Goal: Task Accomplishment & Management: Complete application form

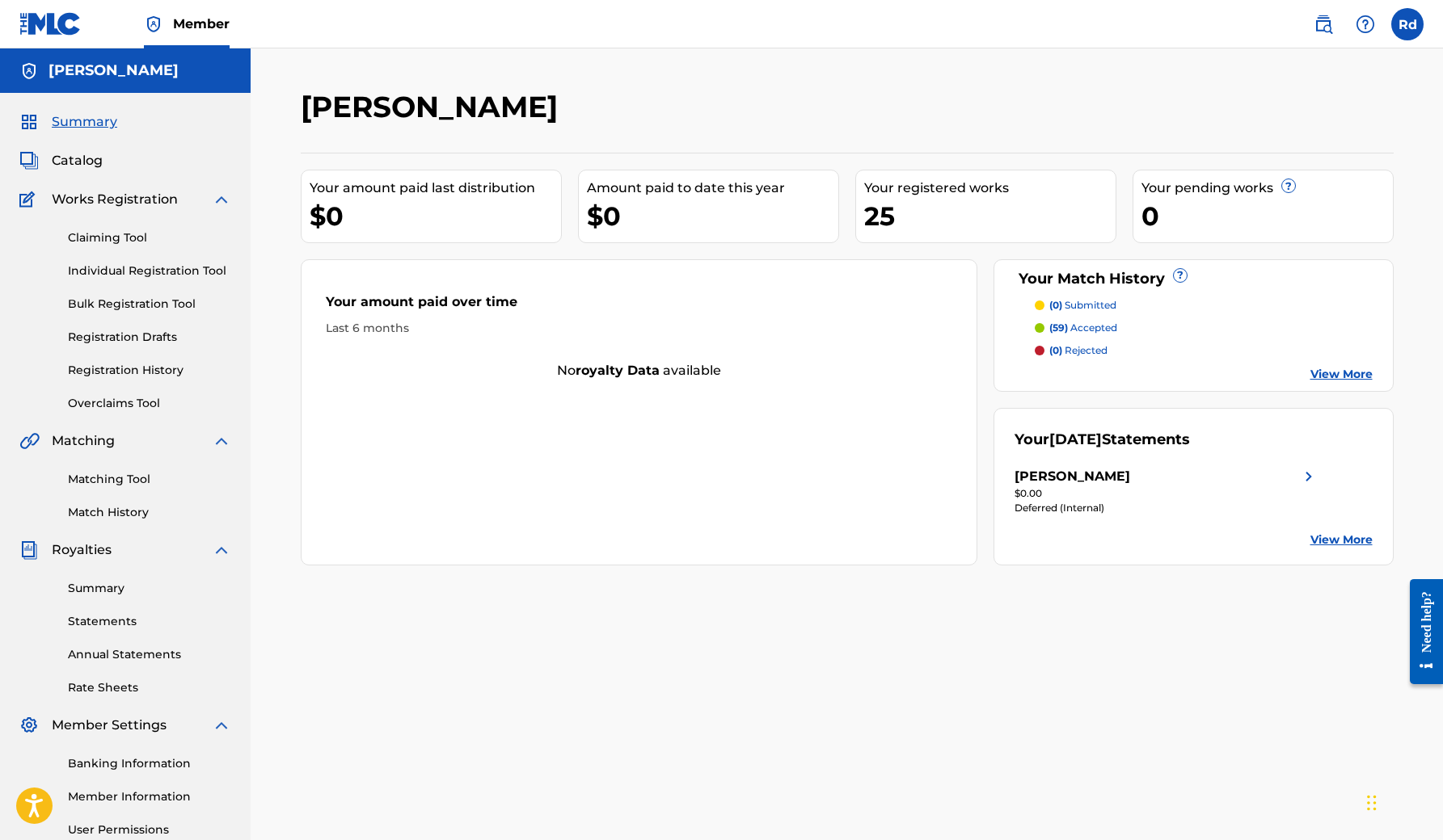
click at [140, 268] on link "Individual Registration Tool" at bounding box center [149, 271] width 164 height 17
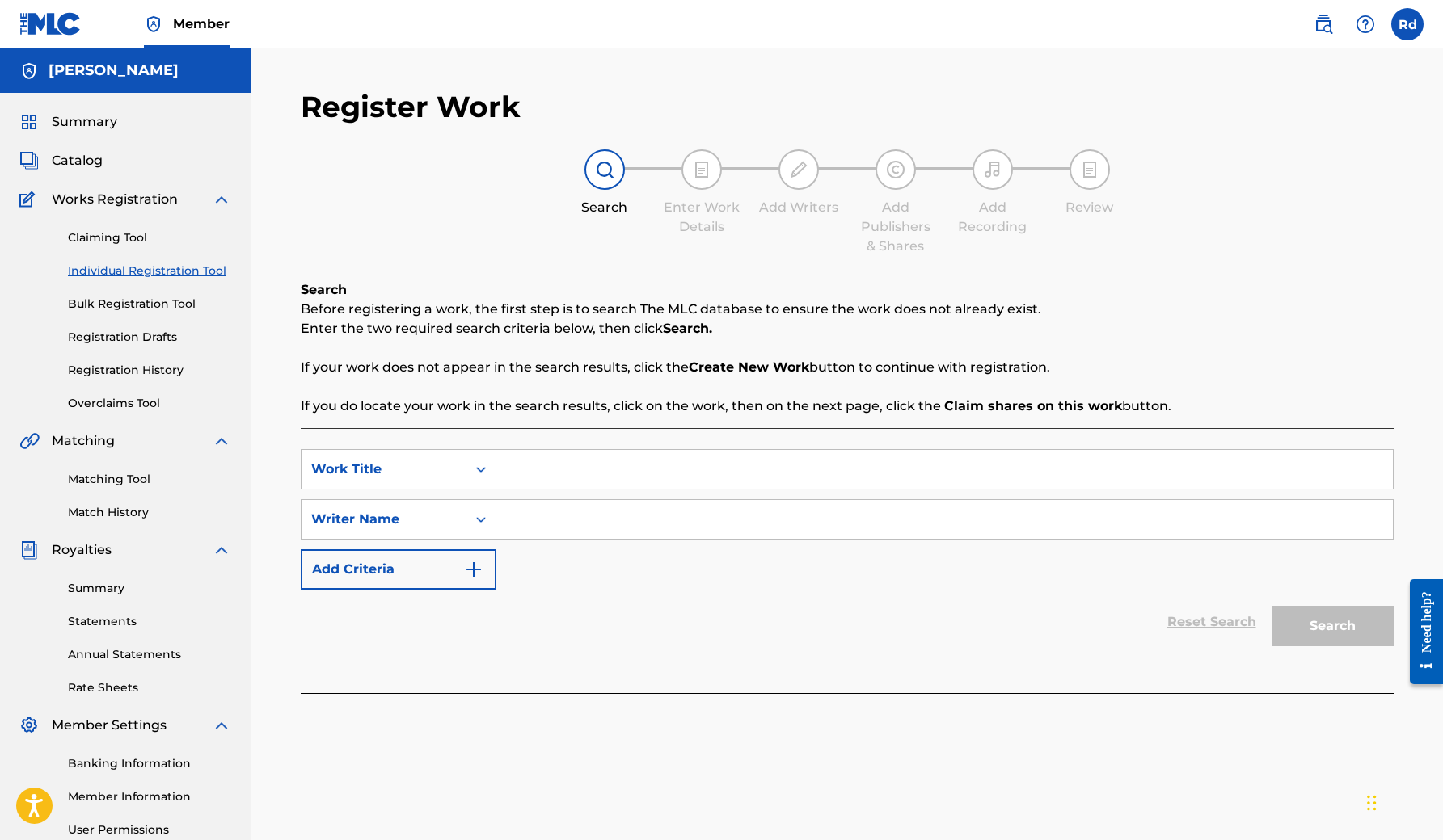
click at [560, 468] on input "Search Form" at bounding box center [944, 469] width 896 height 39
type input "Once in a blue moon"
click at [533, 521] on input "Search Form" at bounding box center [944, 519] width 896 height 39
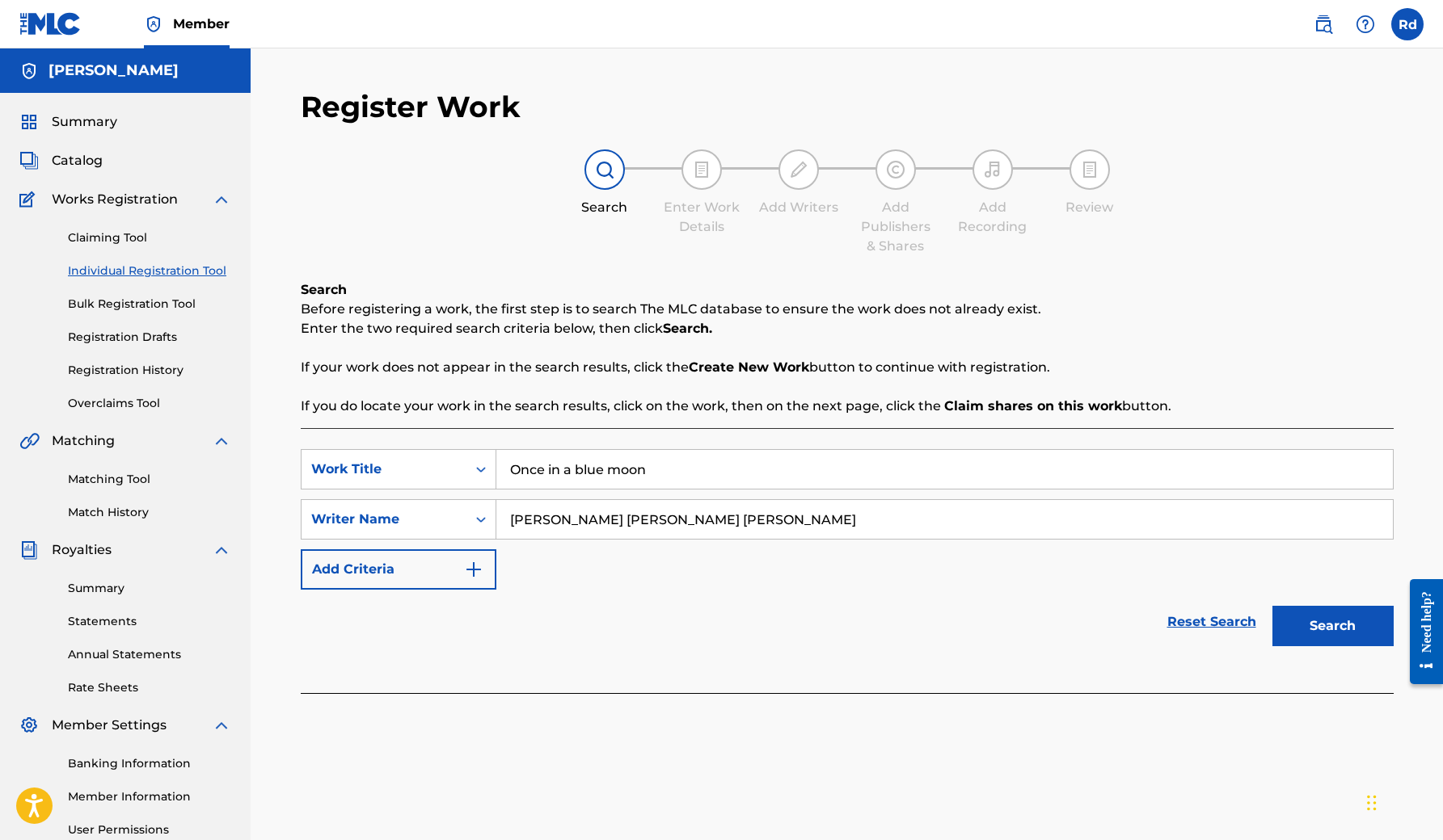
type input "[PERSON_NAME] [PERSON_NAME] [PERSON_NAME]"
click at [1303, 627] on button "Search" at bounding box center [1332, 626] width 121 height 40
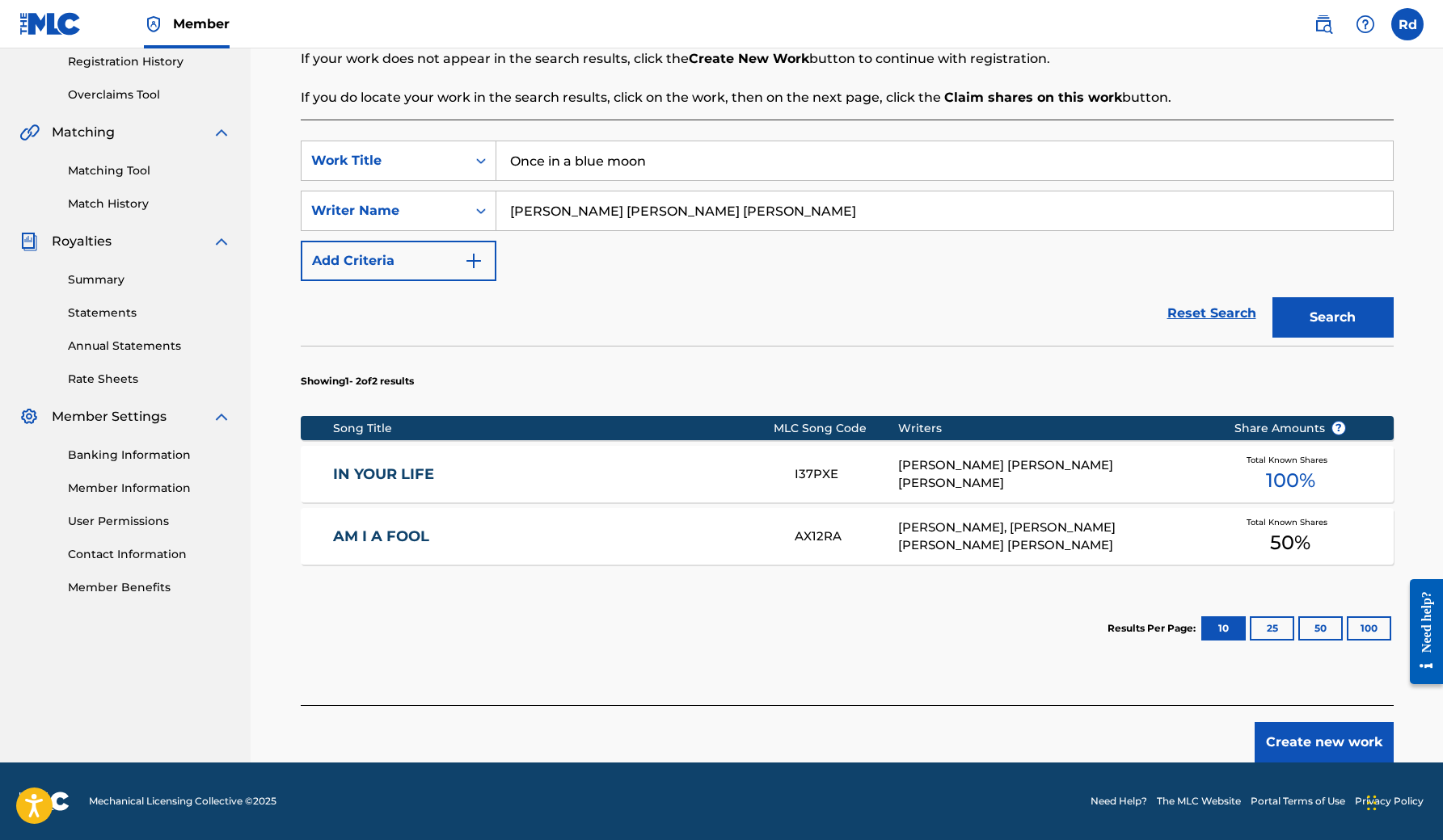
scroll to position [308, 0]
click at [1320, 749] on button "Create new work" at bounding box center [1324, 742] width 139 height 40
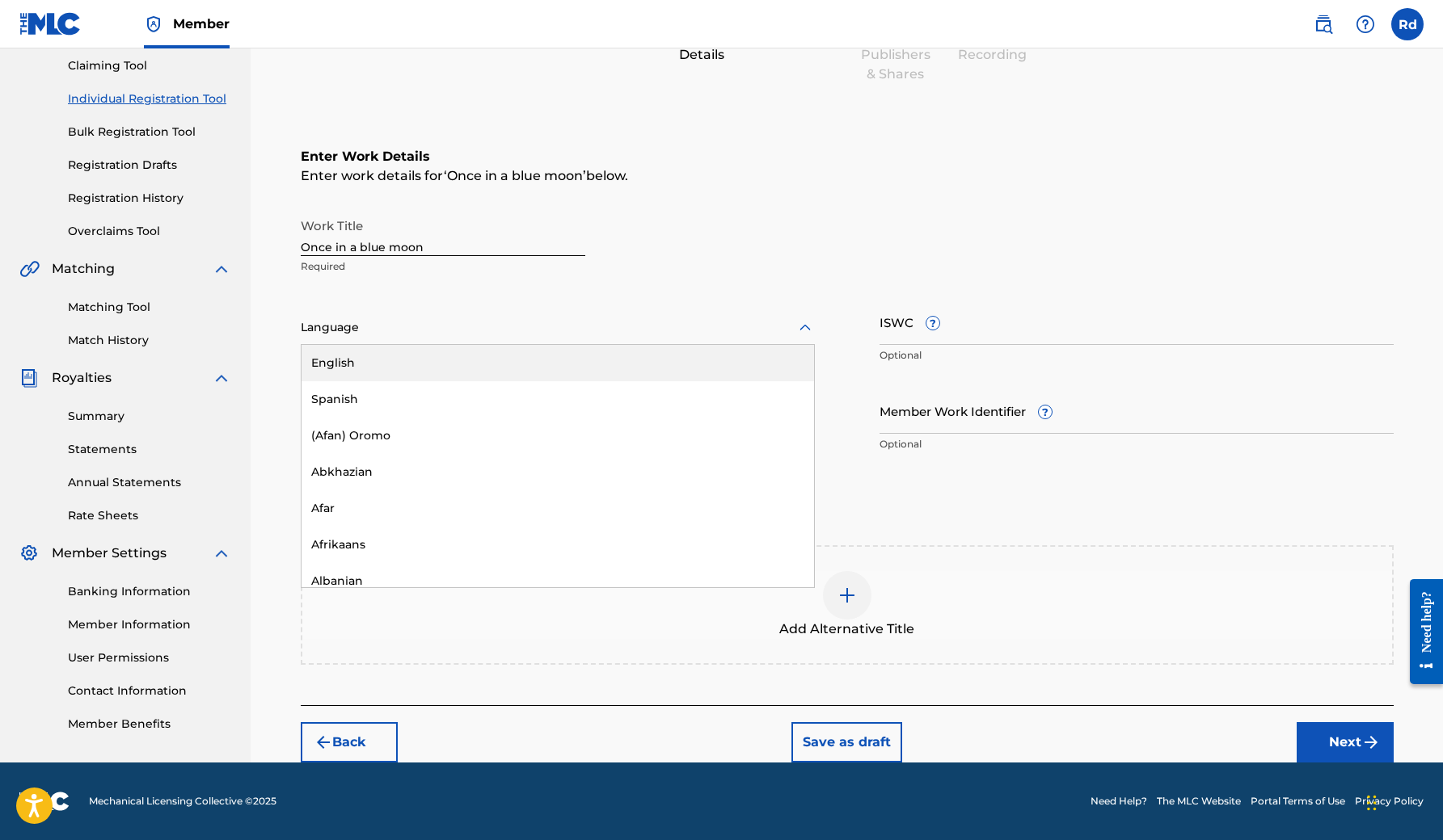
click at [550, 332] on div at bounding box center [557, 327] width 514 height 20
click at [441, 366] on div "English" at bounding box center [557, 363] width 512 height 37
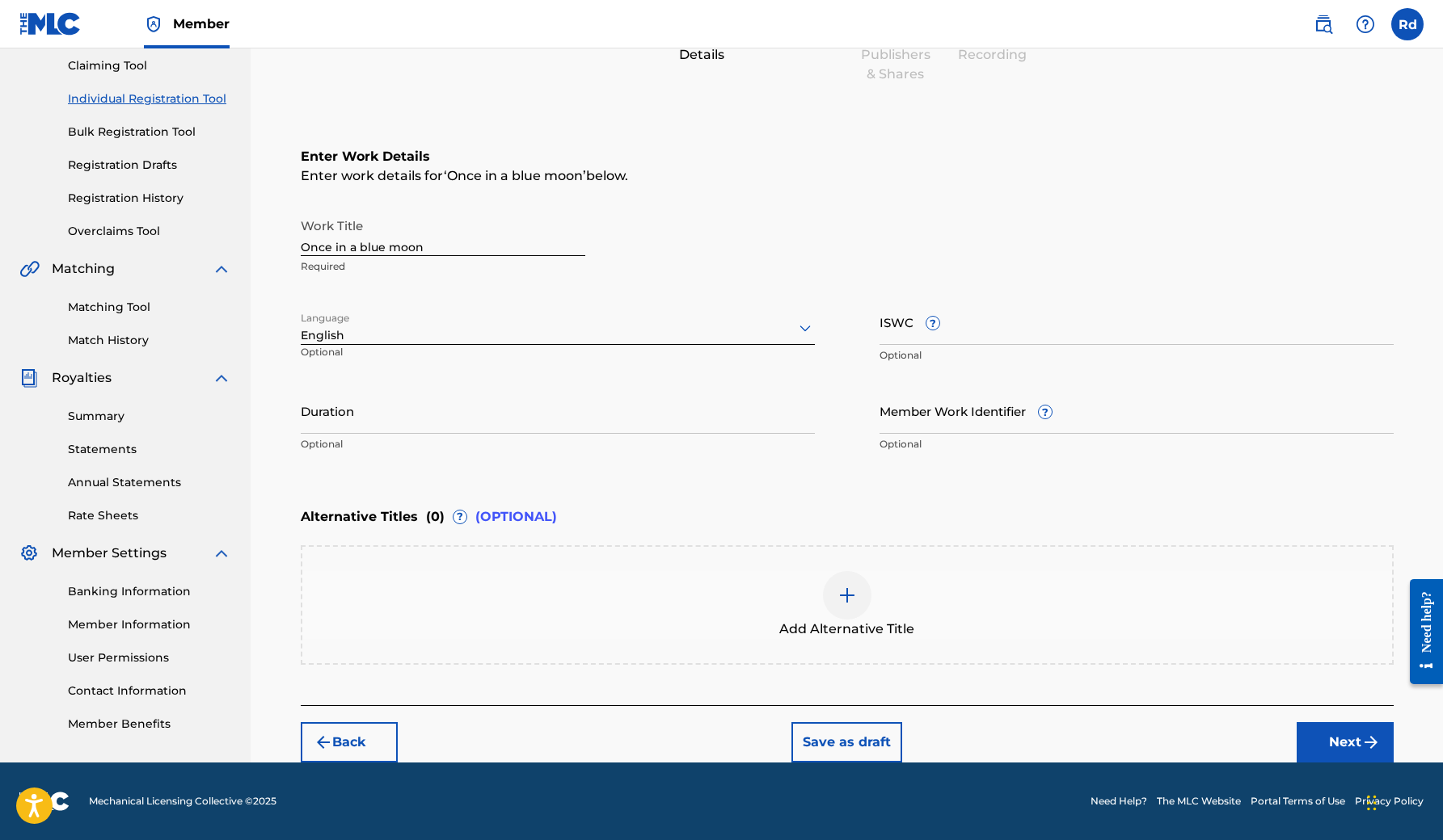
click at [343, 412] on input "Duration" at bounding box center [557, 411] width 514 height 46
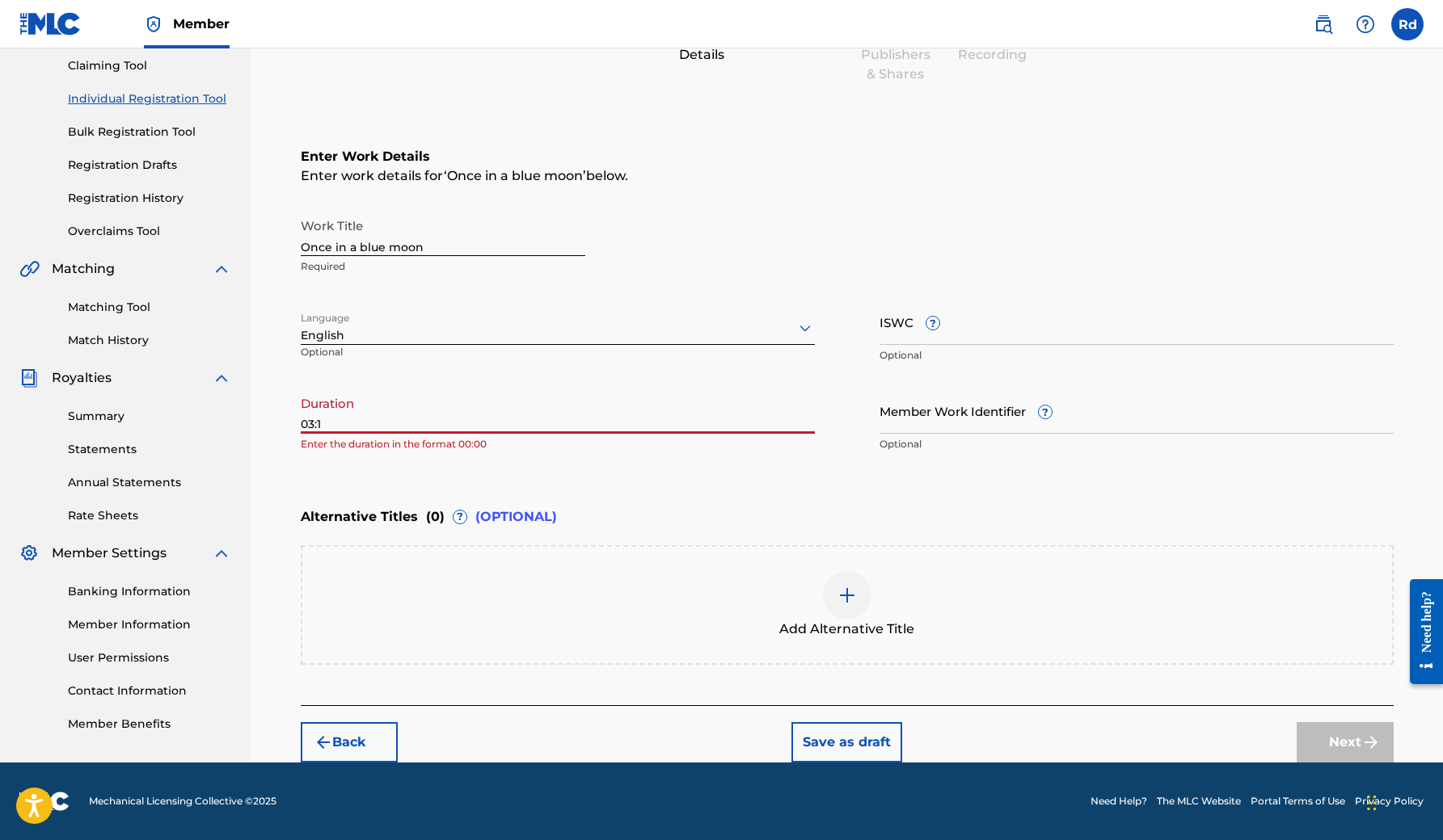
type input "03:15"
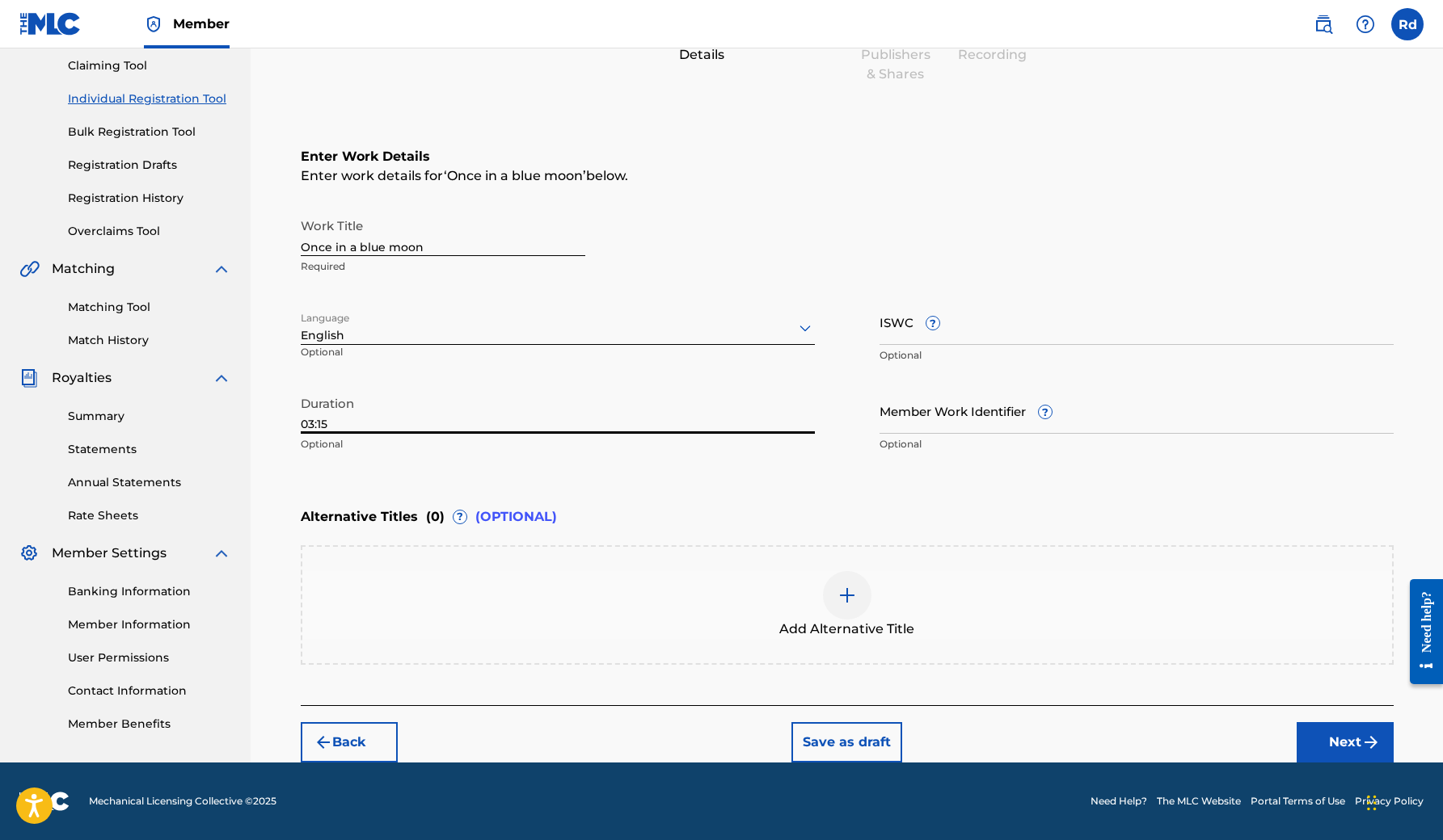
click at [1331, 745] on button "Next" at bounding box center [1344, 742] width 97 height 40
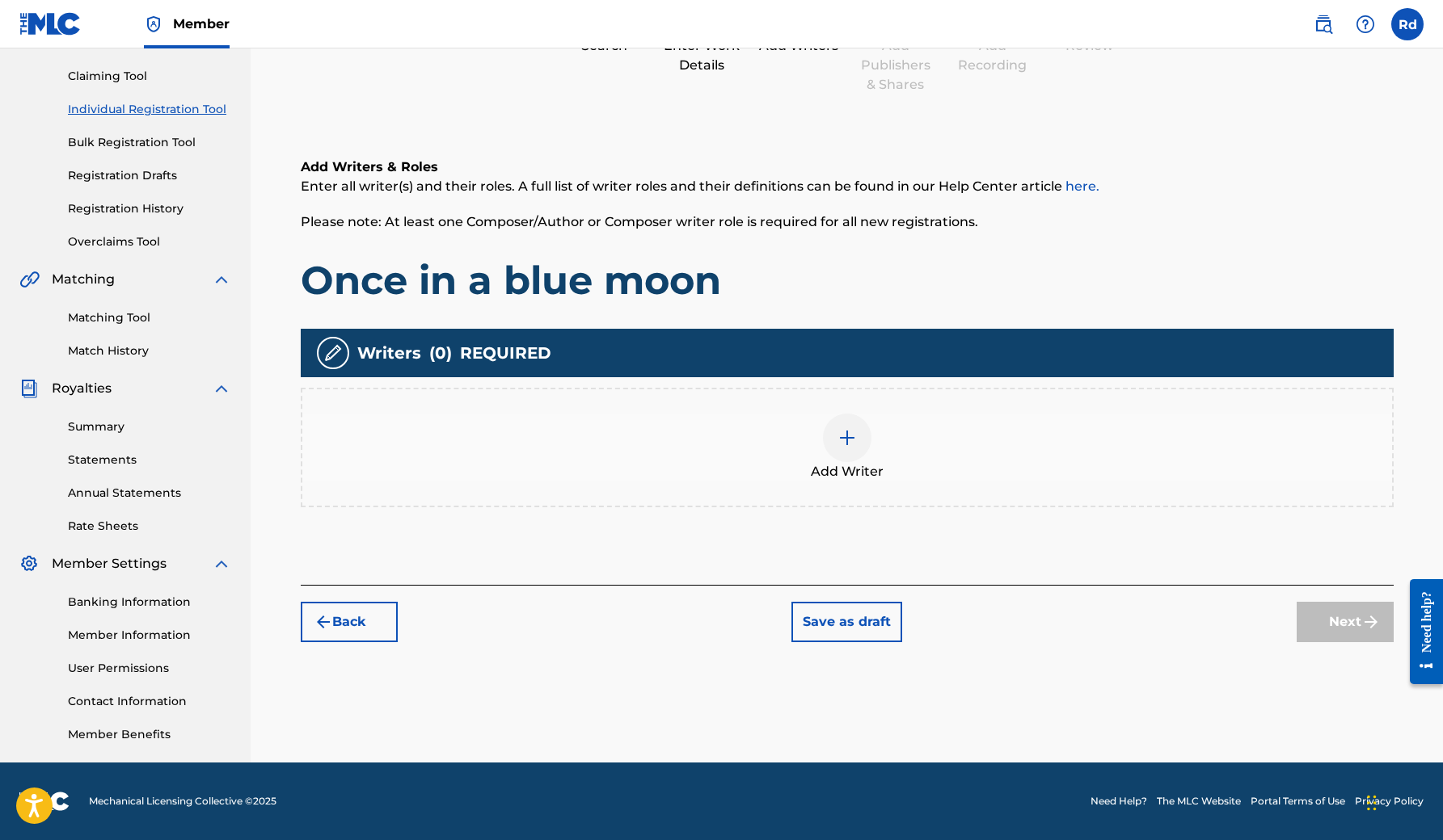
click at [850, 451] on div at bounding box center [847, 438] width 49 height 49
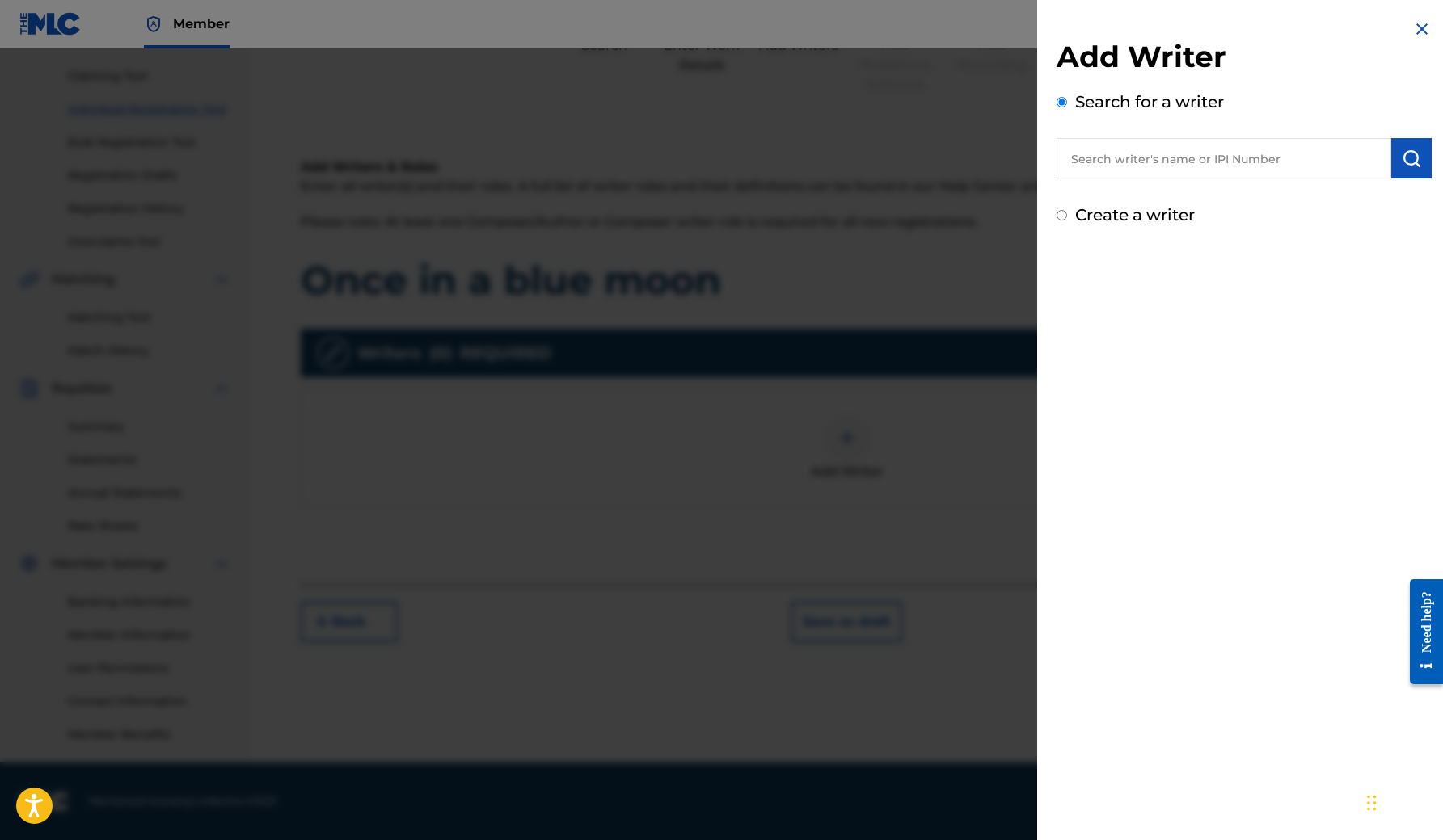
click at [1155, 166] on input "text" at bounding box center [1224, 158] width 335 height 40
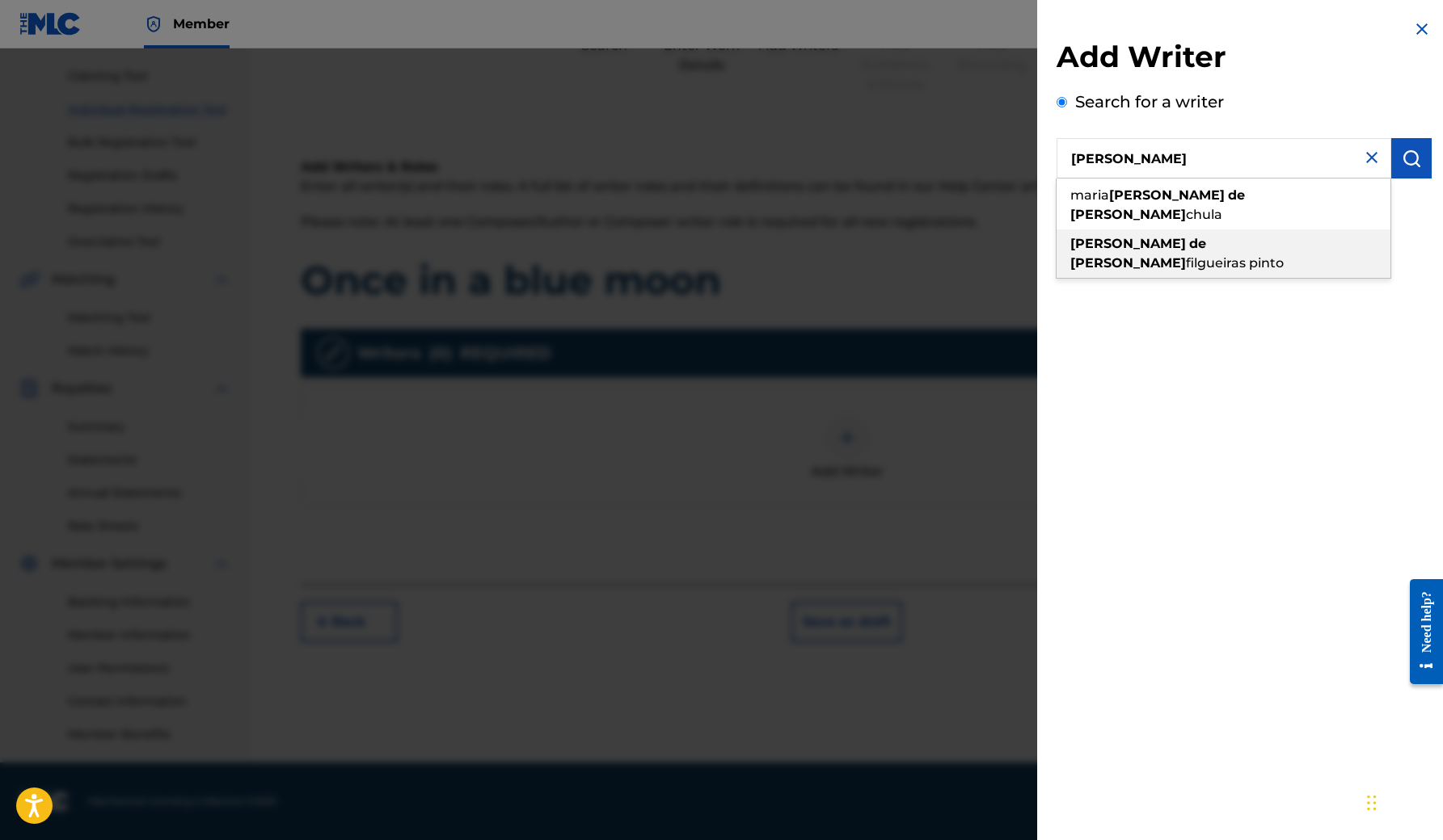
click at [1186, 256] on span "filgueiras pinto" at bounding box center [1234, 263] width 98 height 15
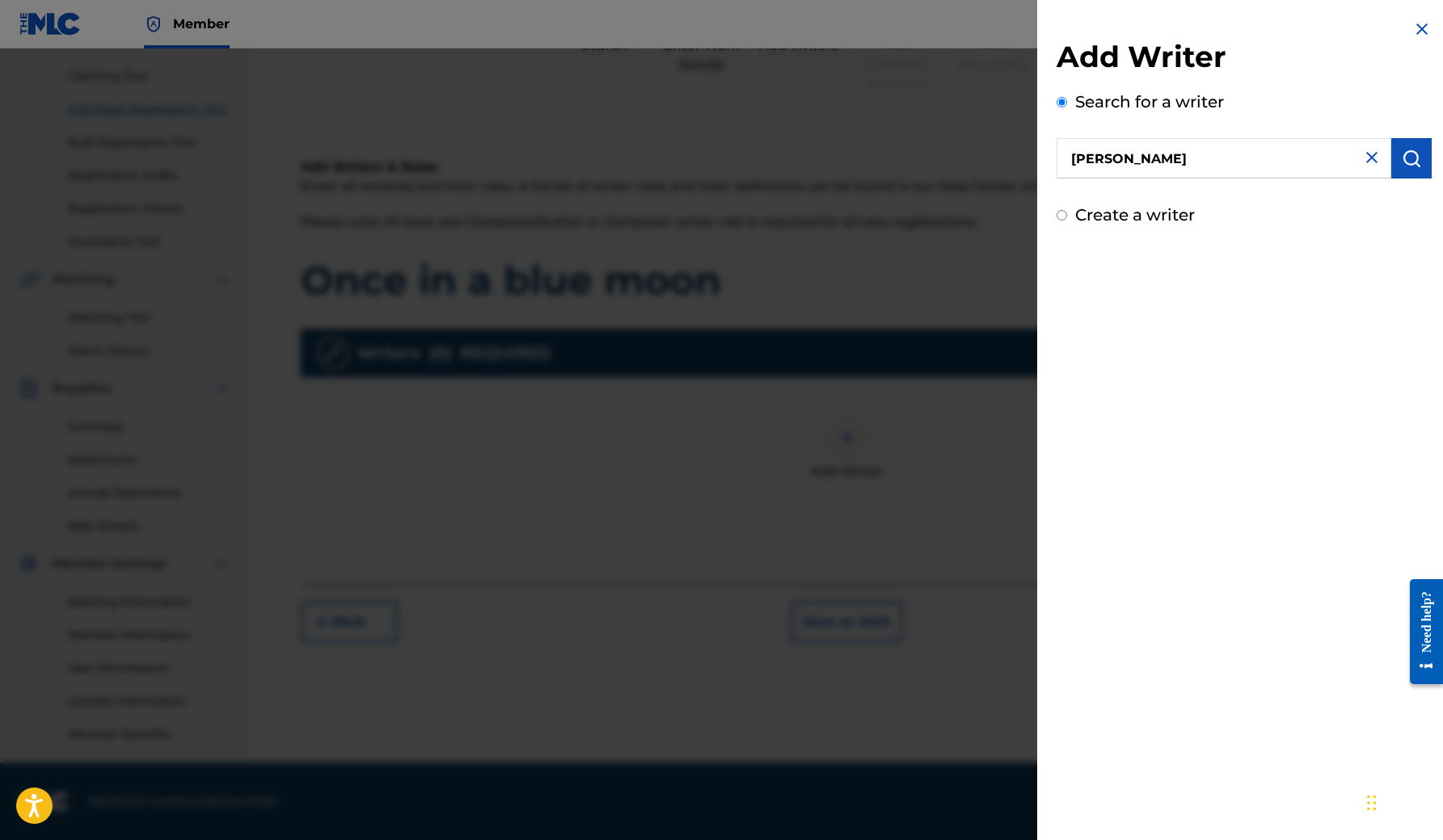
type input "[PERSON_NAME] [PERSON_NAME] [PERSON_NAME]"
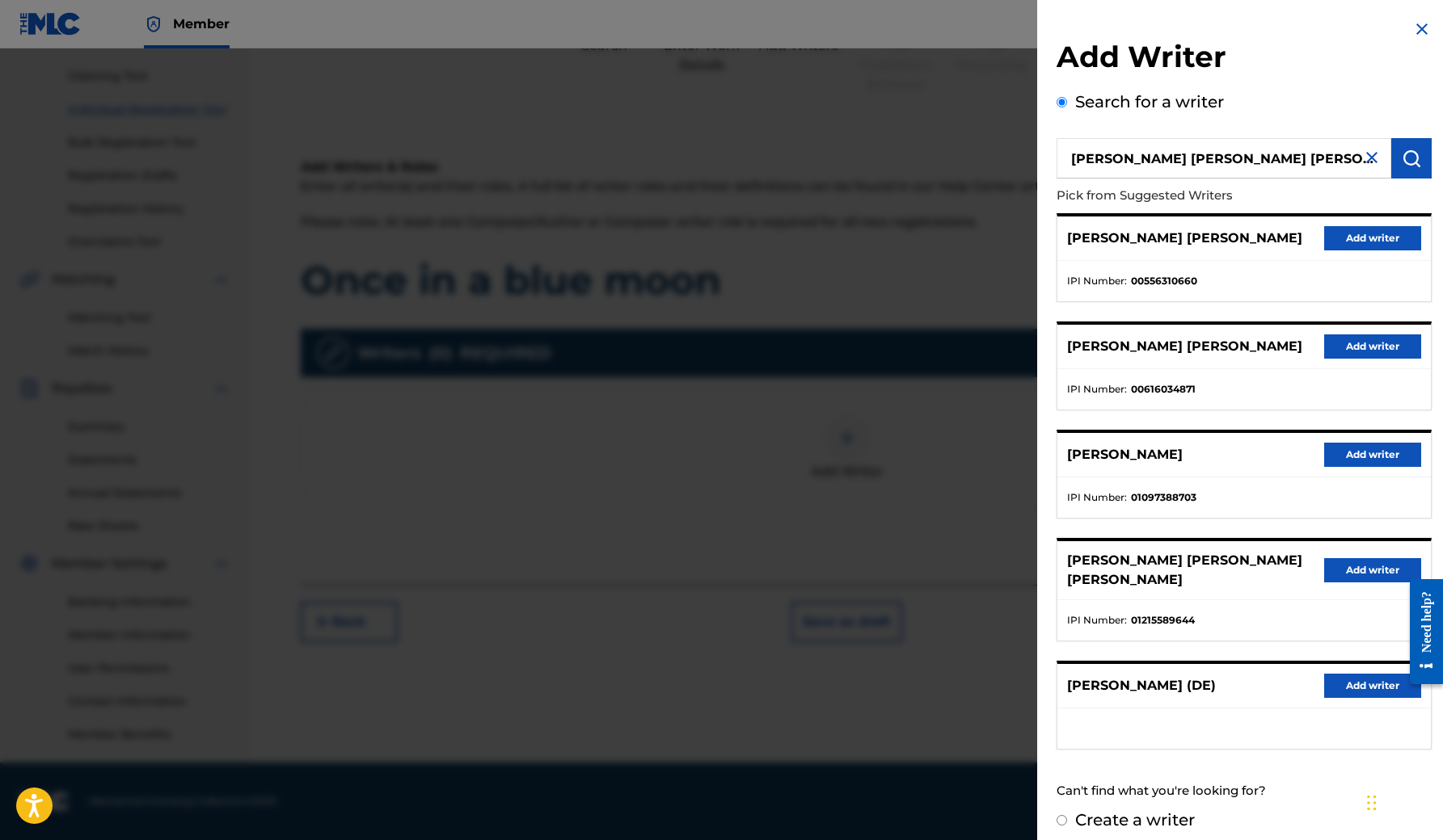
click at [1343, 571] on button "Add writer" at bounding box center [1372, 570] width 97 height 24
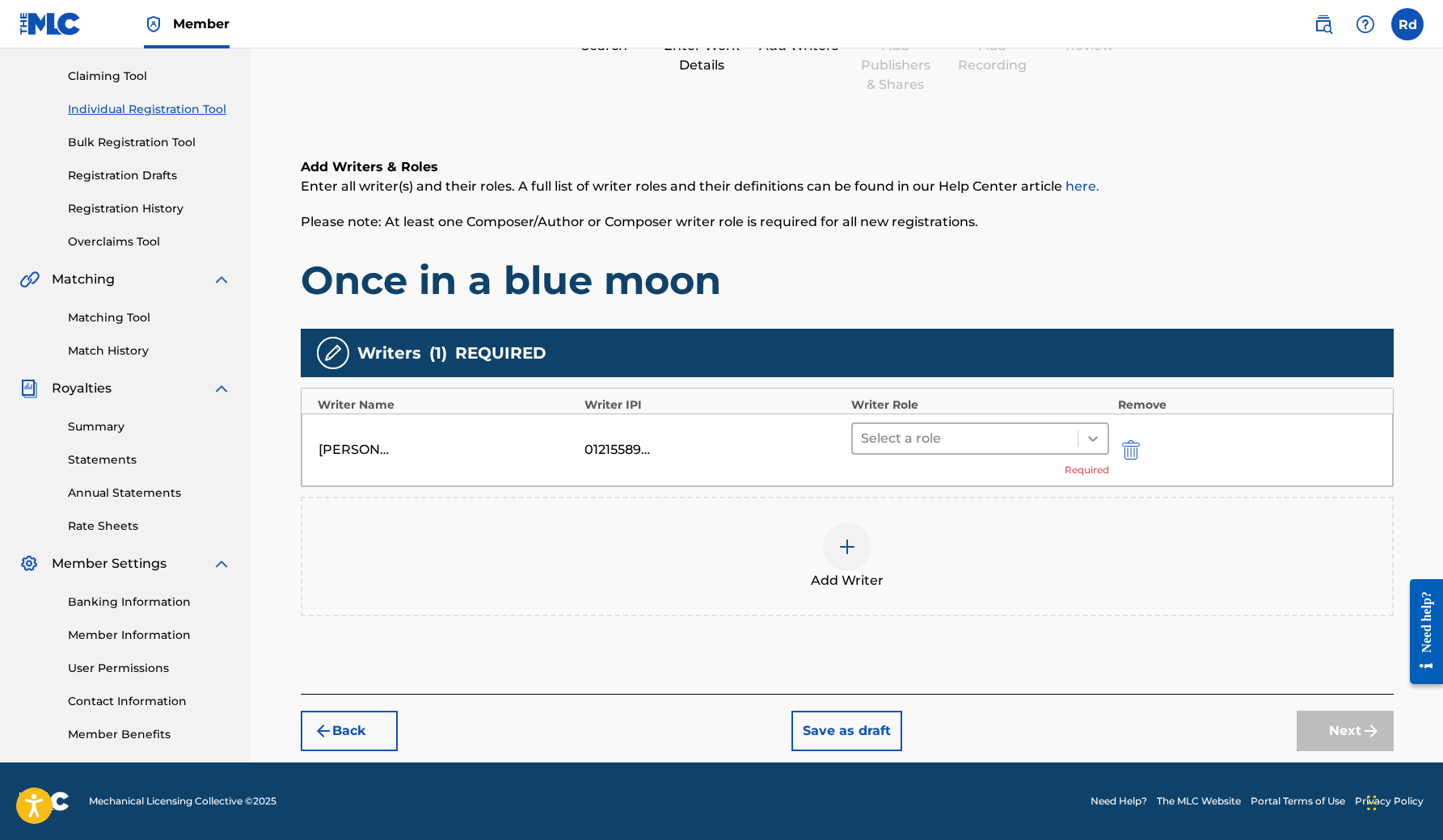
click at [1092, 441] on icon at bounding box center [1092, 439] width 9 height 6
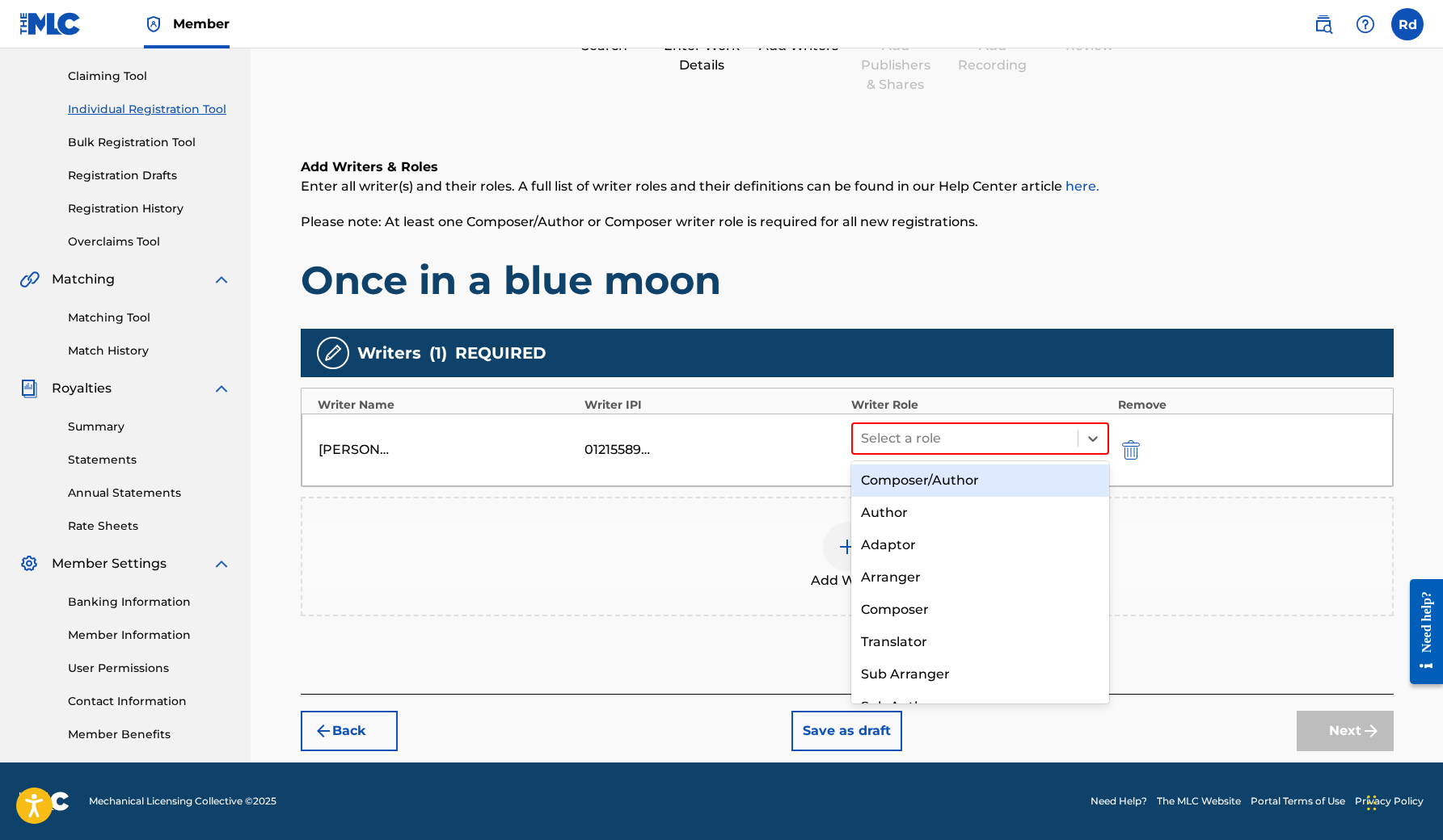
click at [974, 480] on div "Composer/Author" at bounding box center [980, 480] width 259 height 32
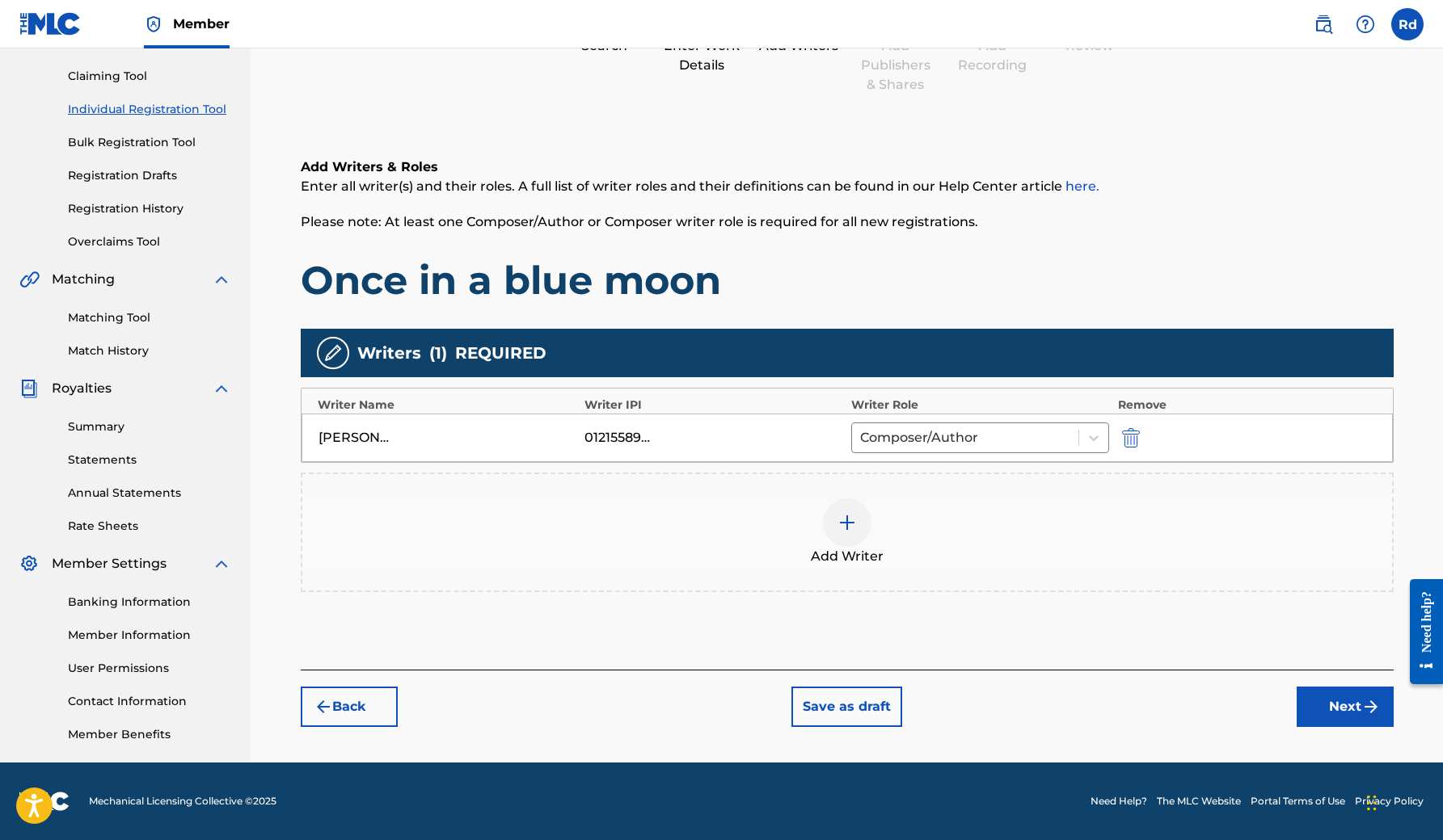
click at [1325, 704] on button "Next" at bounding box center [1344, 707] width 97 height 40
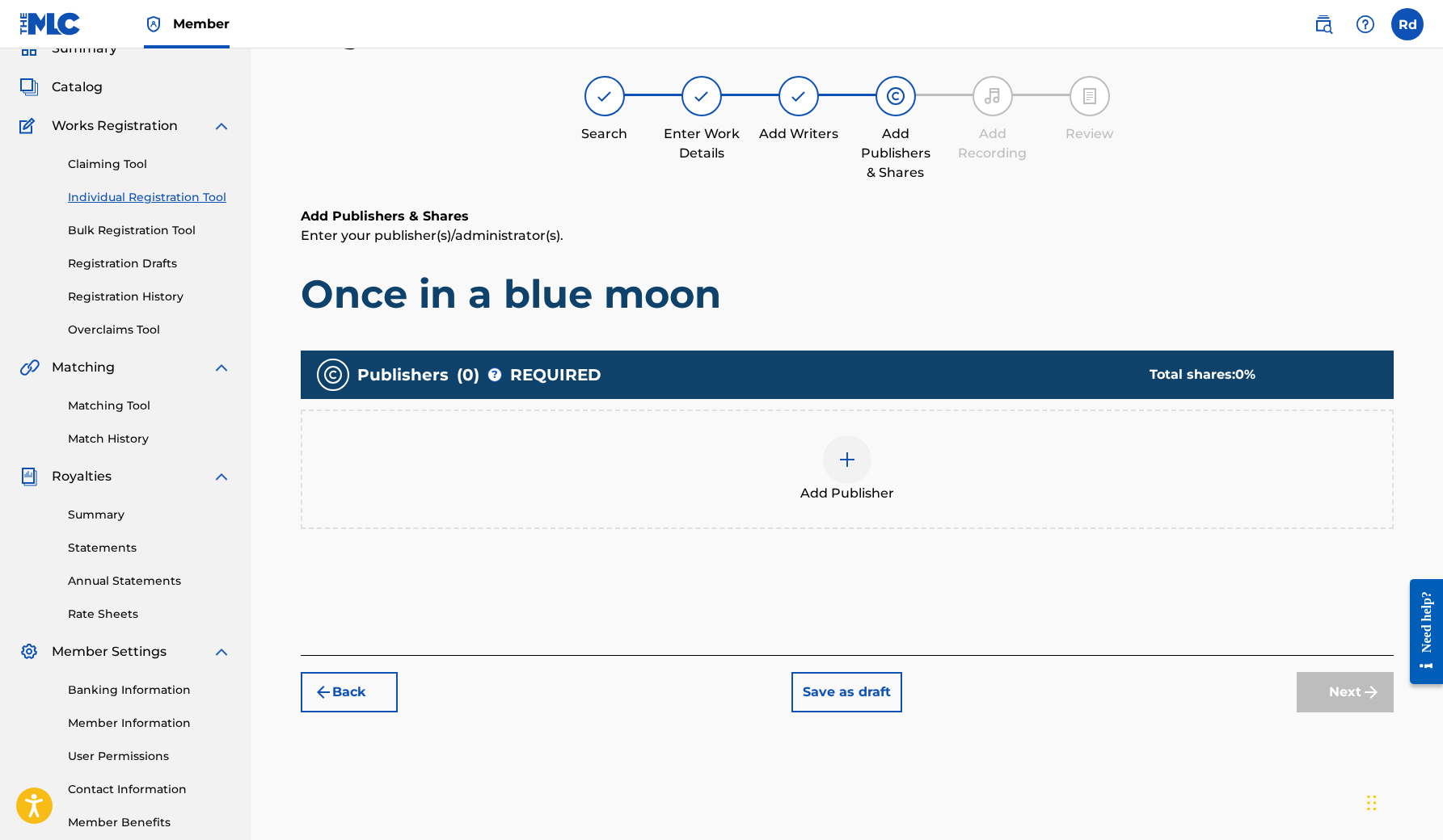
scroll to position [72, 0]
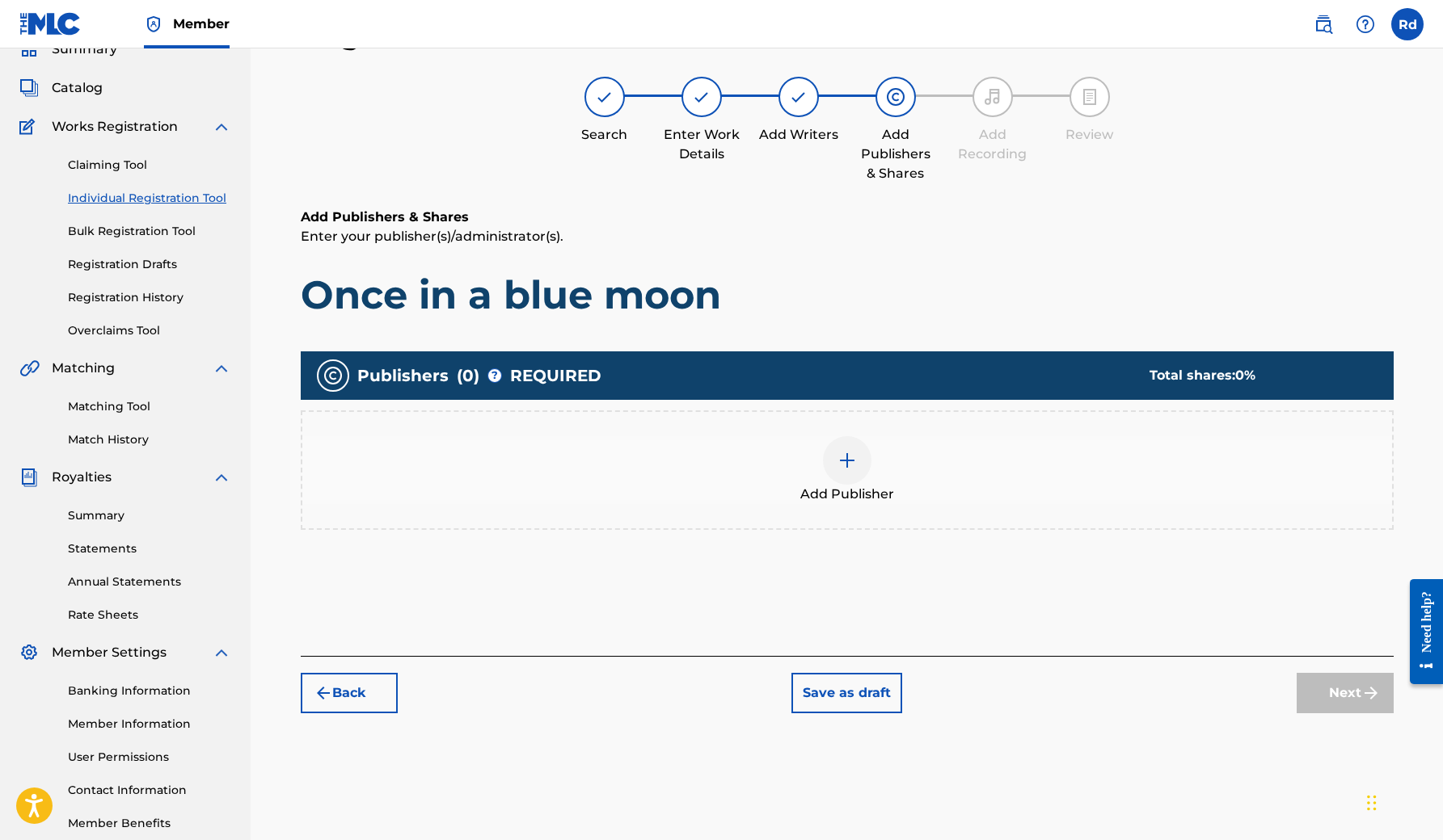
click at [849, 459] on img at bounding box center [847, 460] width 20 height 20
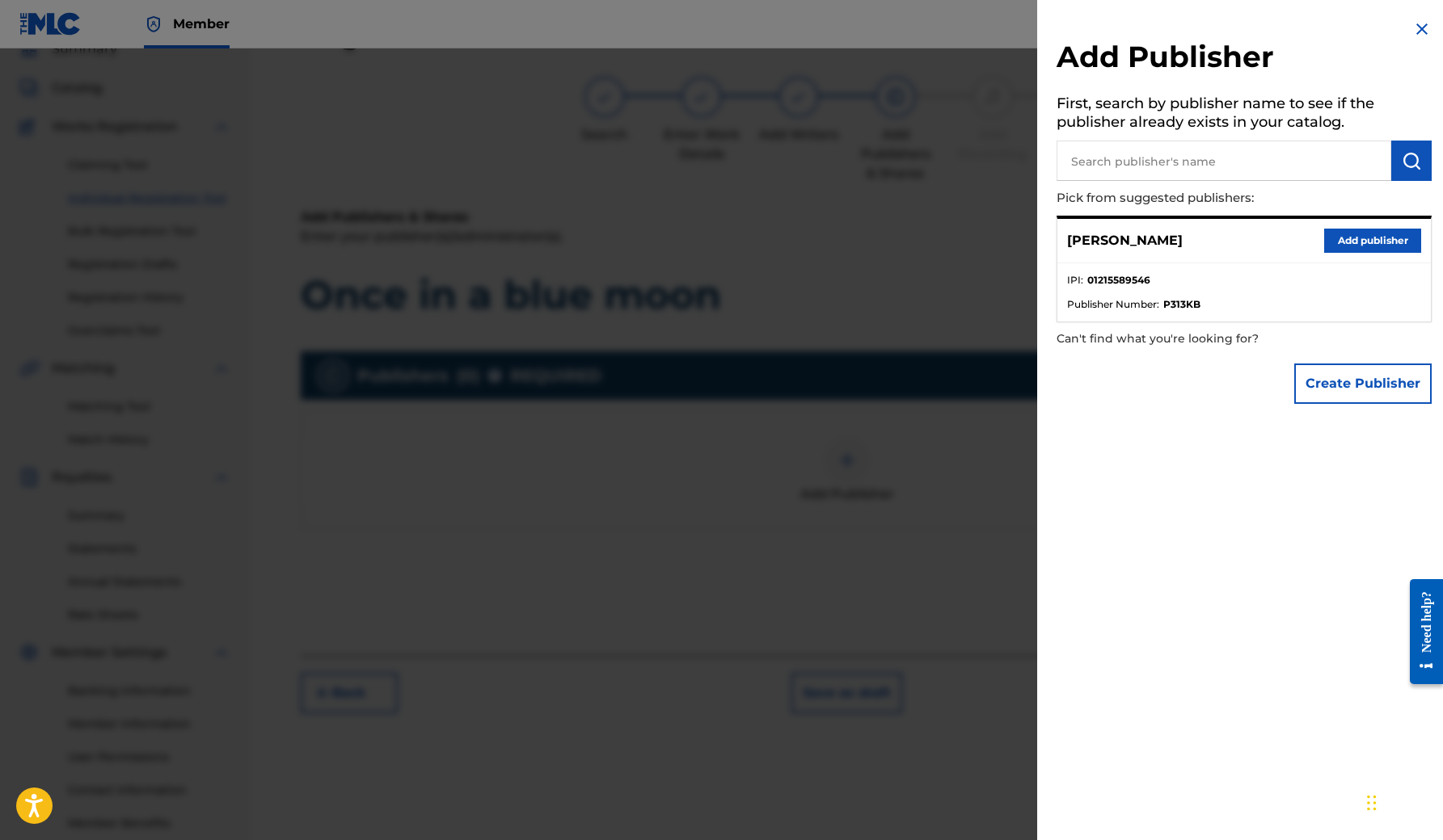
click at [1346, 246] on button "Add publisher" at bounding box center [1372, 241] width 97 height 24
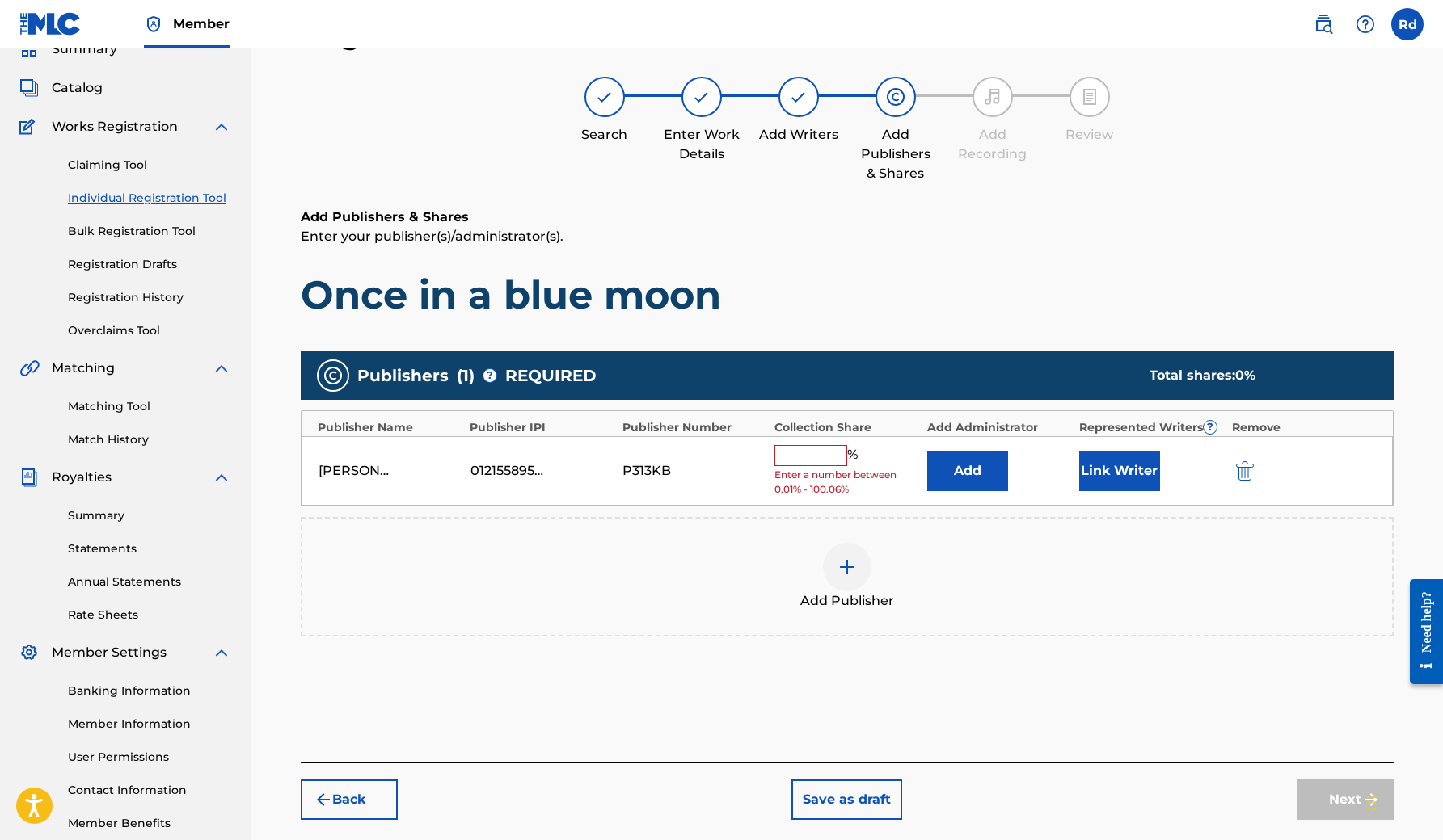
click at [826, 447] on input "text" at bounding box center [810, 456] width 72 height 21
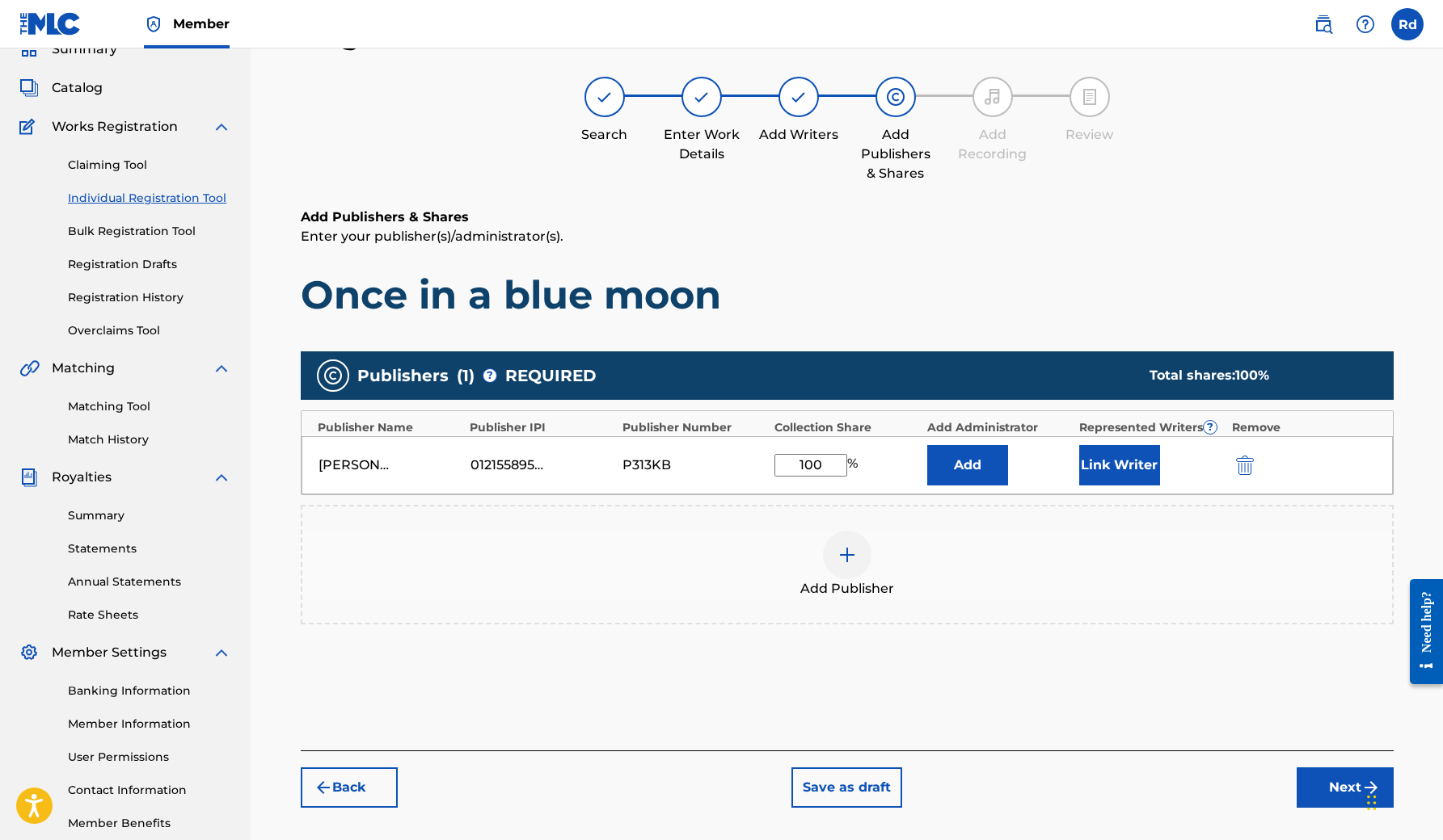
type input "100"
click at [1118, 474] on button "Link Writer" at bounding box center [1120, 465] width 81 height 40
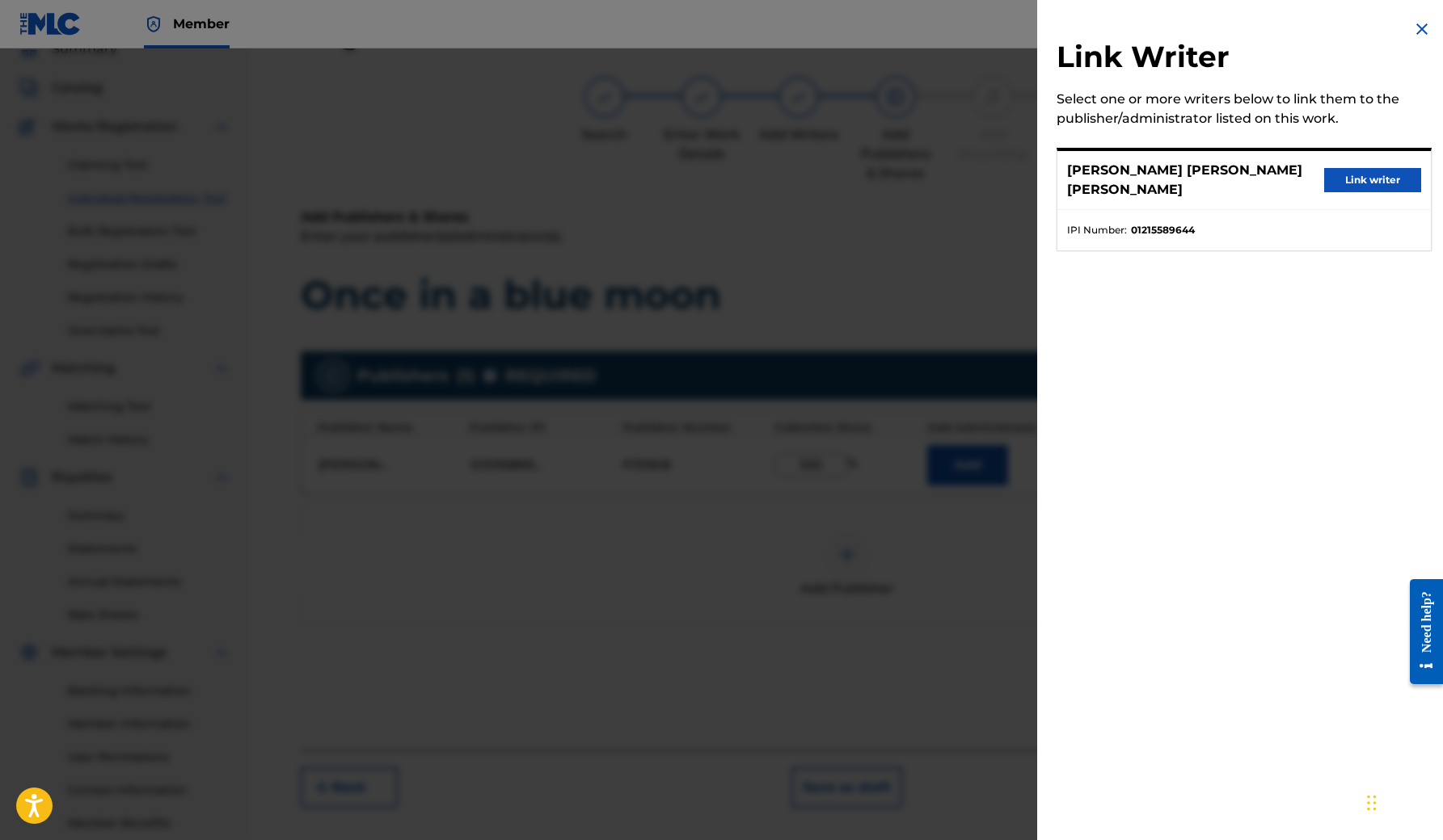
click at [1375, 180] on button "Link writer" at bounding box center [1372, 180] width 97 height 24
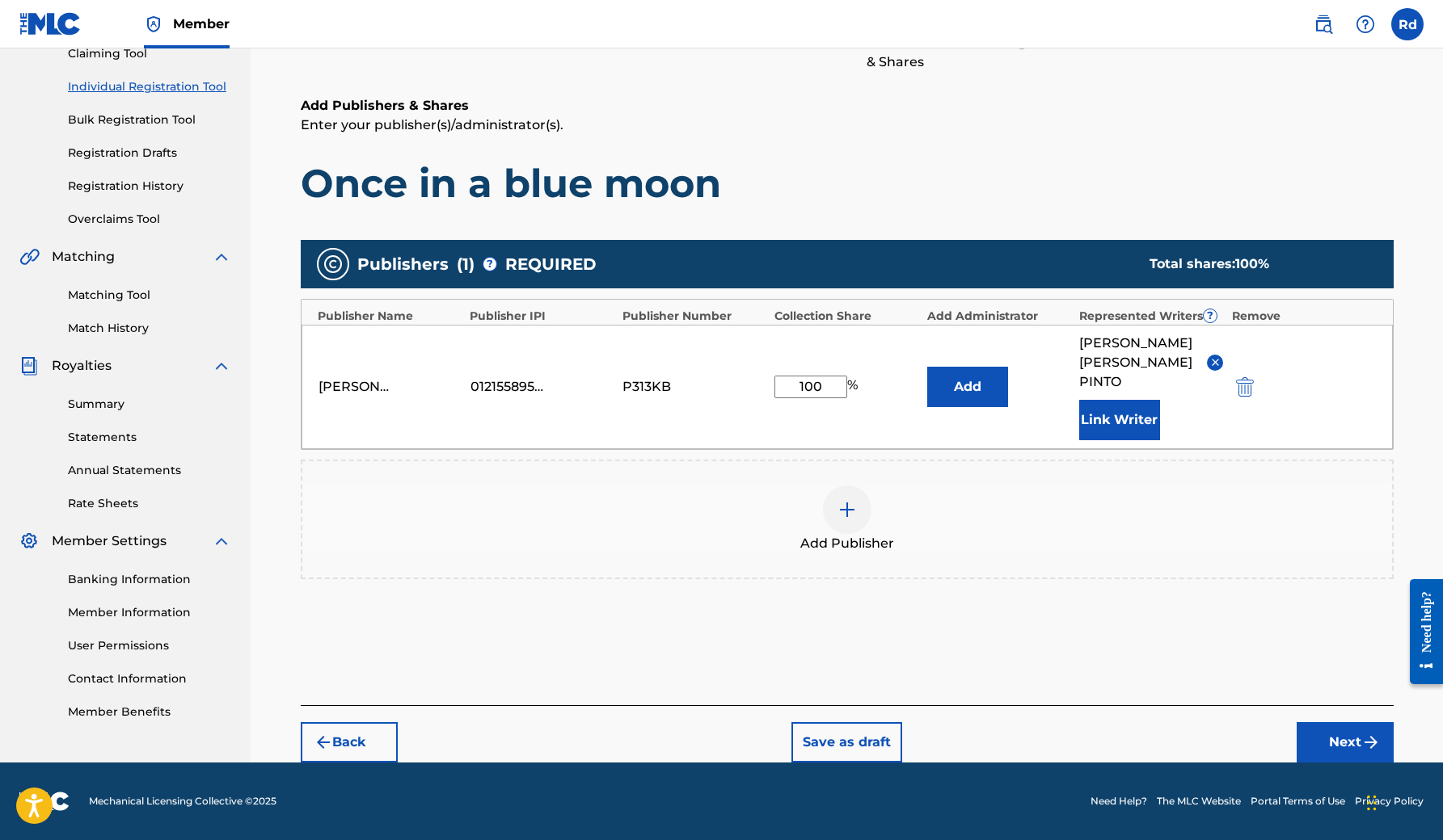
scroll to position [204, 0]
click at [1329, 739] on button "Next" at bounding box center [1344, 742] width 97 height 40
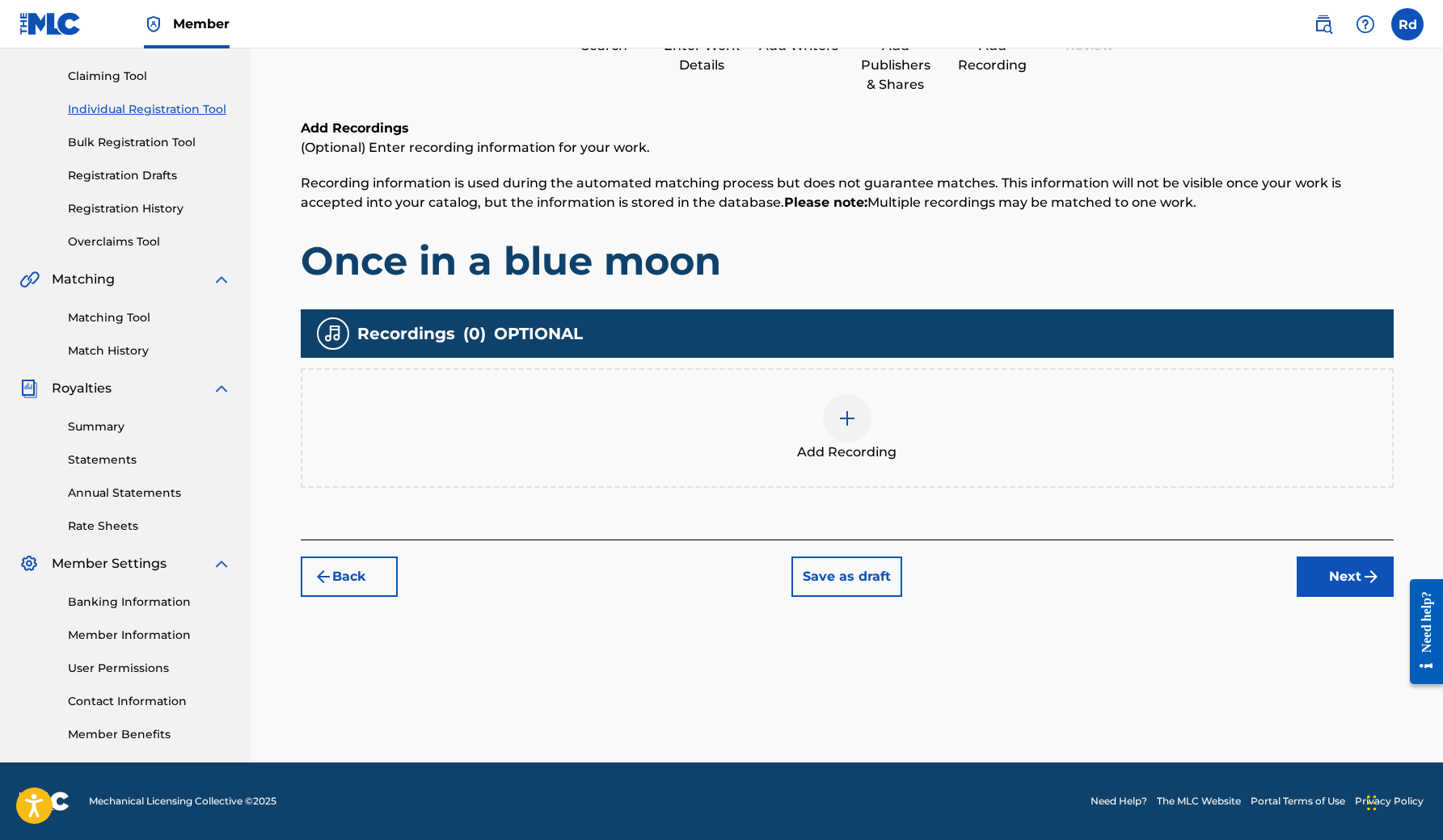
scroll to position [162, 0]
click at [849, 429] on div at bounding box center [847, 419] width 49 height 49
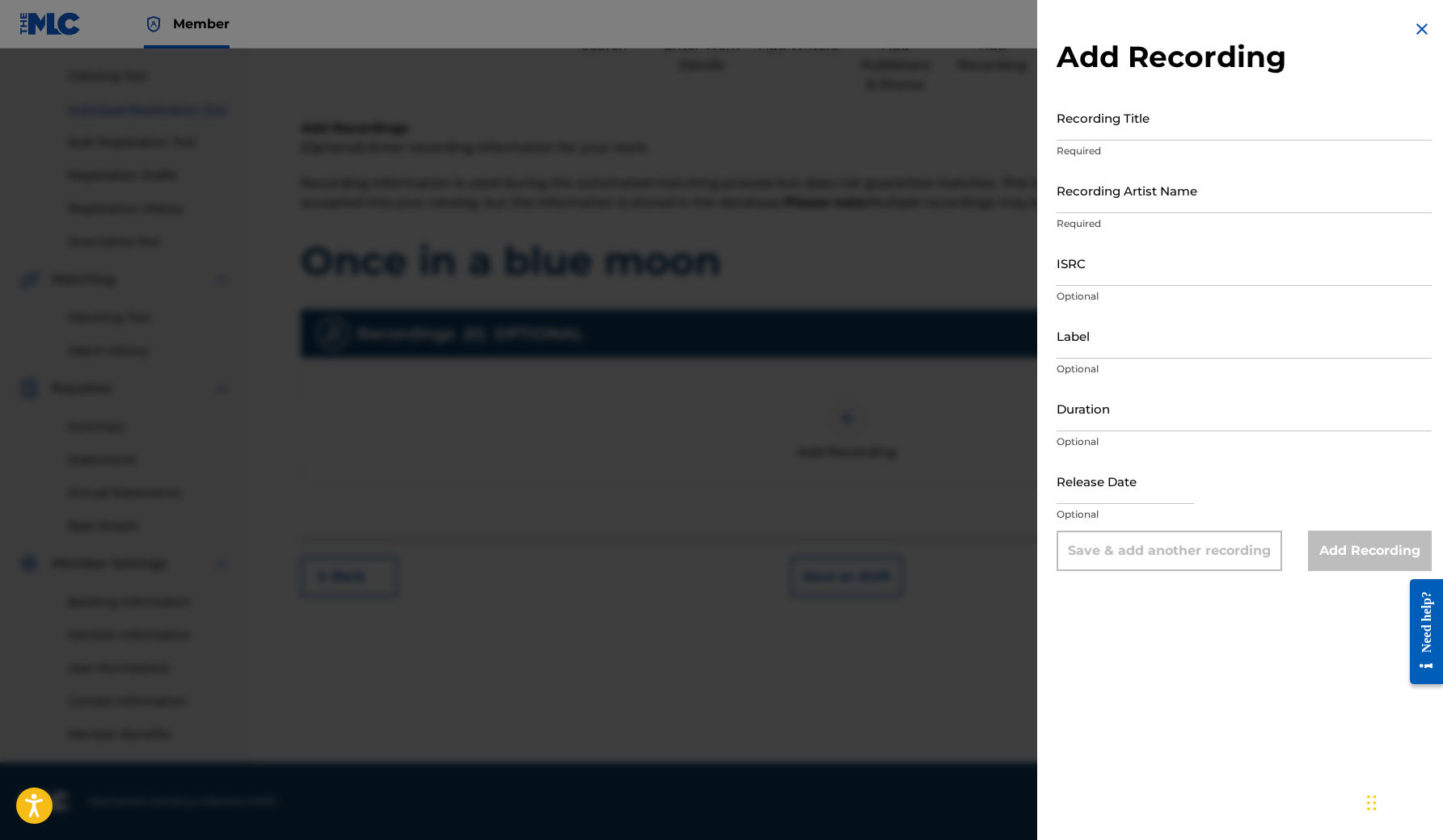
click at [1155, 118] on input "Recording Title" at bounding box center [1244, 117] width 375 height 46
type input "Once in a blue moon"
click at [1126, 188] on input "Recording Artist Name" at bounding box center [1244, 190] width 375 height 46
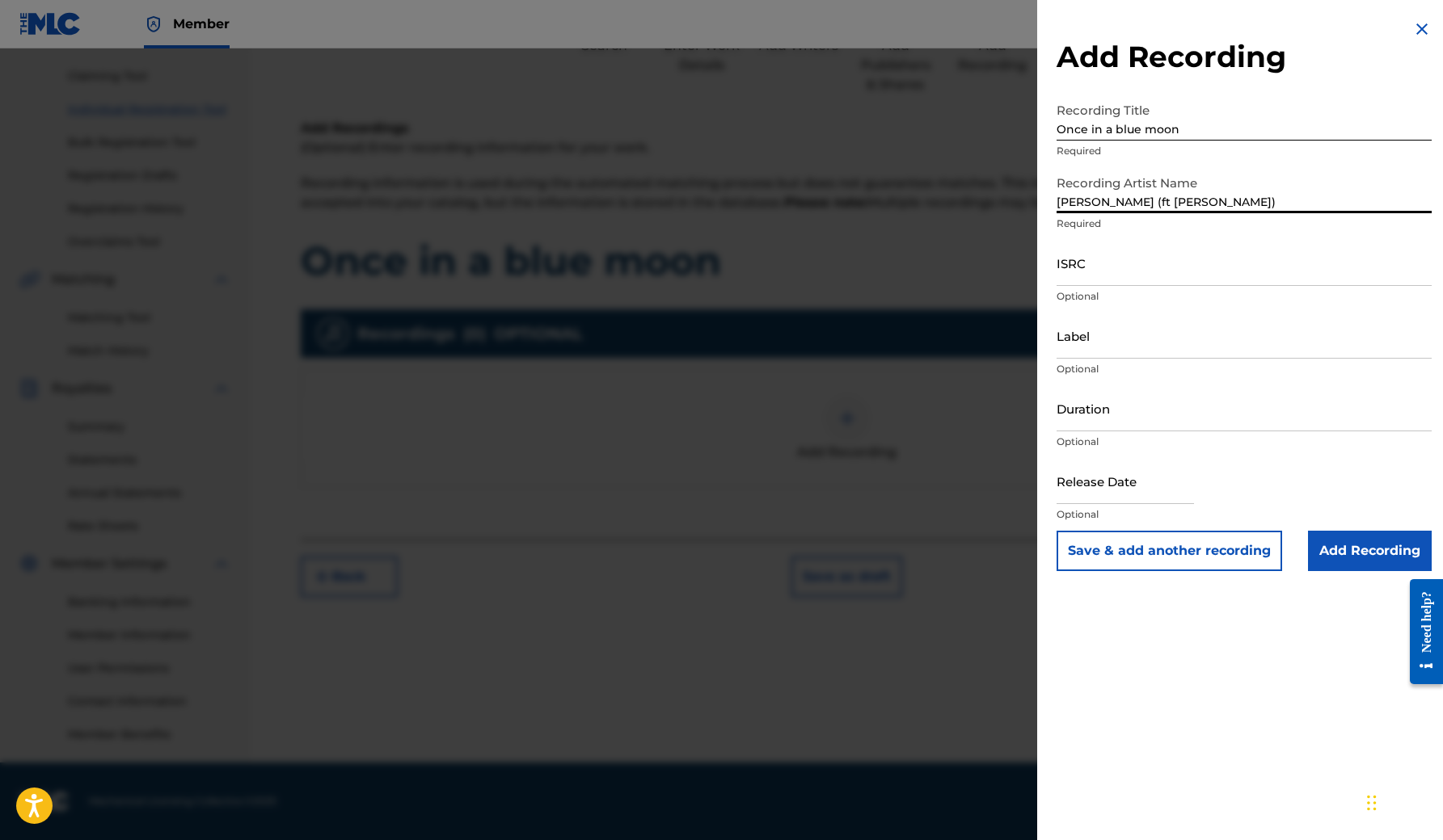
type input "[PERSON_NAME] (ft [PERSON_NAME])"
click at [1144, 257] on input "ISRC" at bounding box center [1244, 262] width 375 height 46
click at [1104, 278] on input "ISRC" at bounding box center [1244, 262] width 375 height 46
type input "QZZ7L2544382"
click at [1081, 341] on input "Label" at bounding box center [1244, 335] width 375 height 46
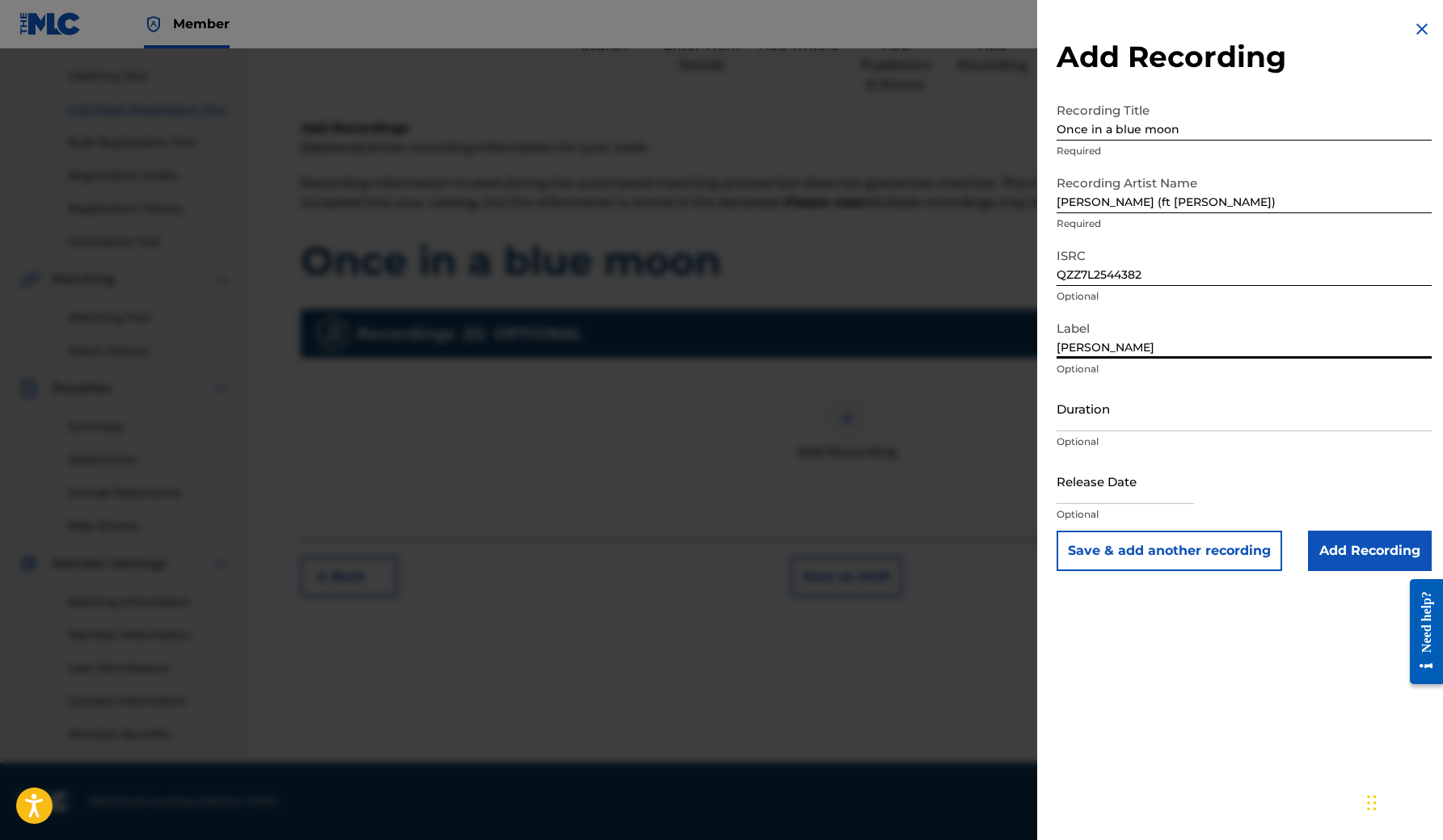
type input "[PERSON_NAME]"
click at [1067, 403] on input "Duration" at bounding box center [1244, 408] width 375 height 46
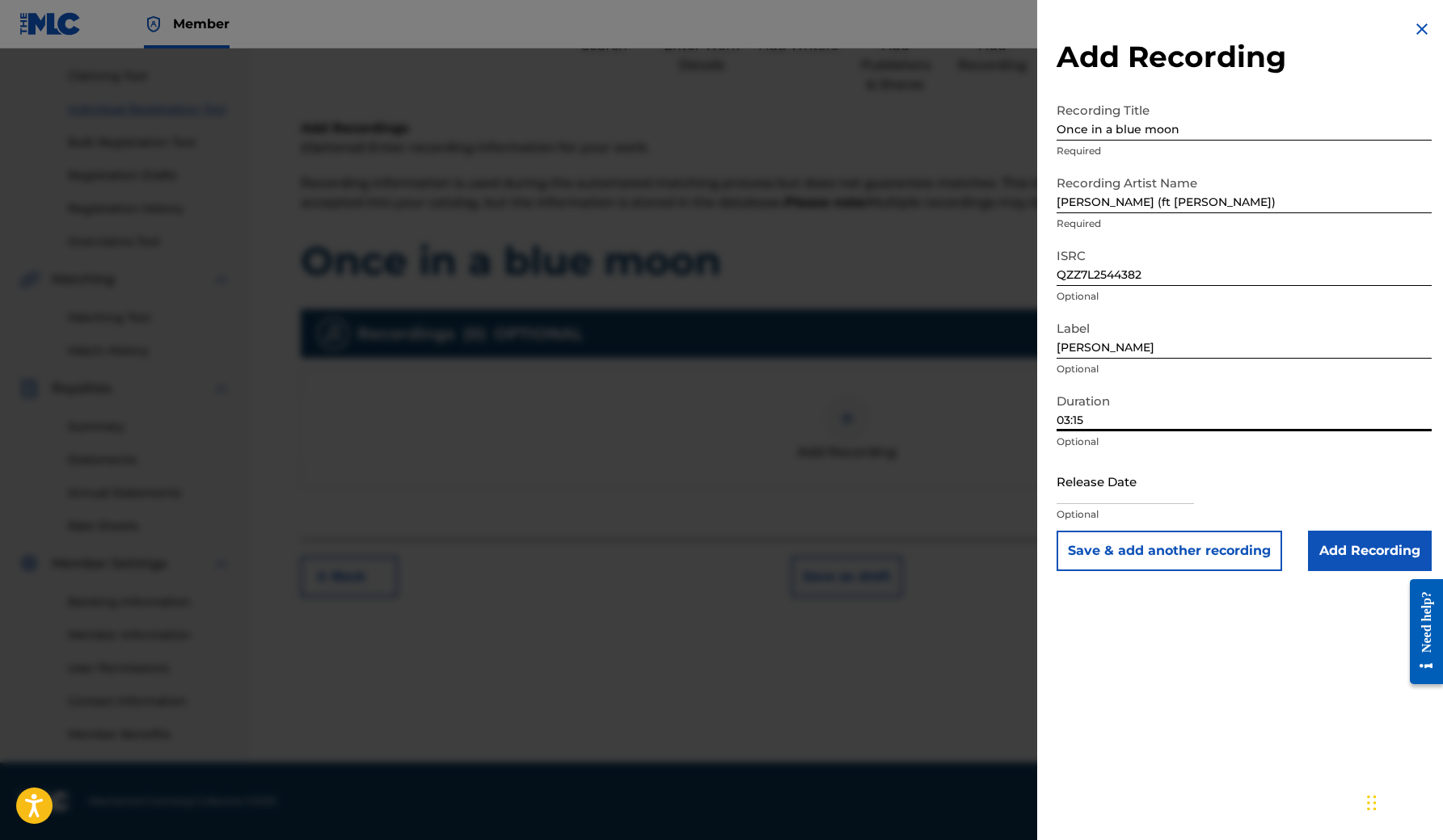
type input "03:15"
click at [1081, 487] on input "text" at bounding box center [1125, 480] width 137 height 46
select select "7"
select select "2025"
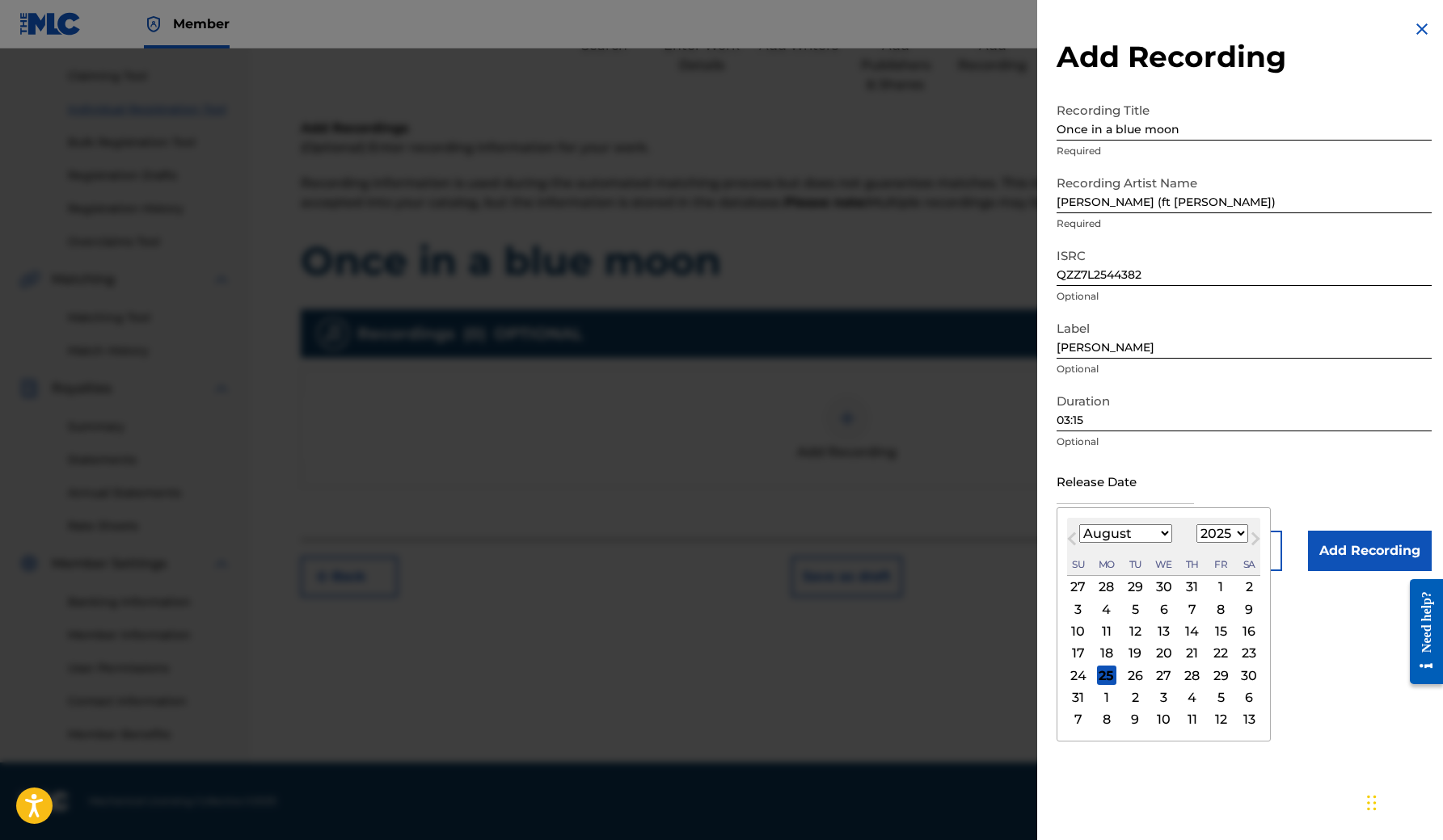
click at [1130, 677] on div "26" at bounding box center [1135, 675] width 20 height 20
type input "[DATE]"
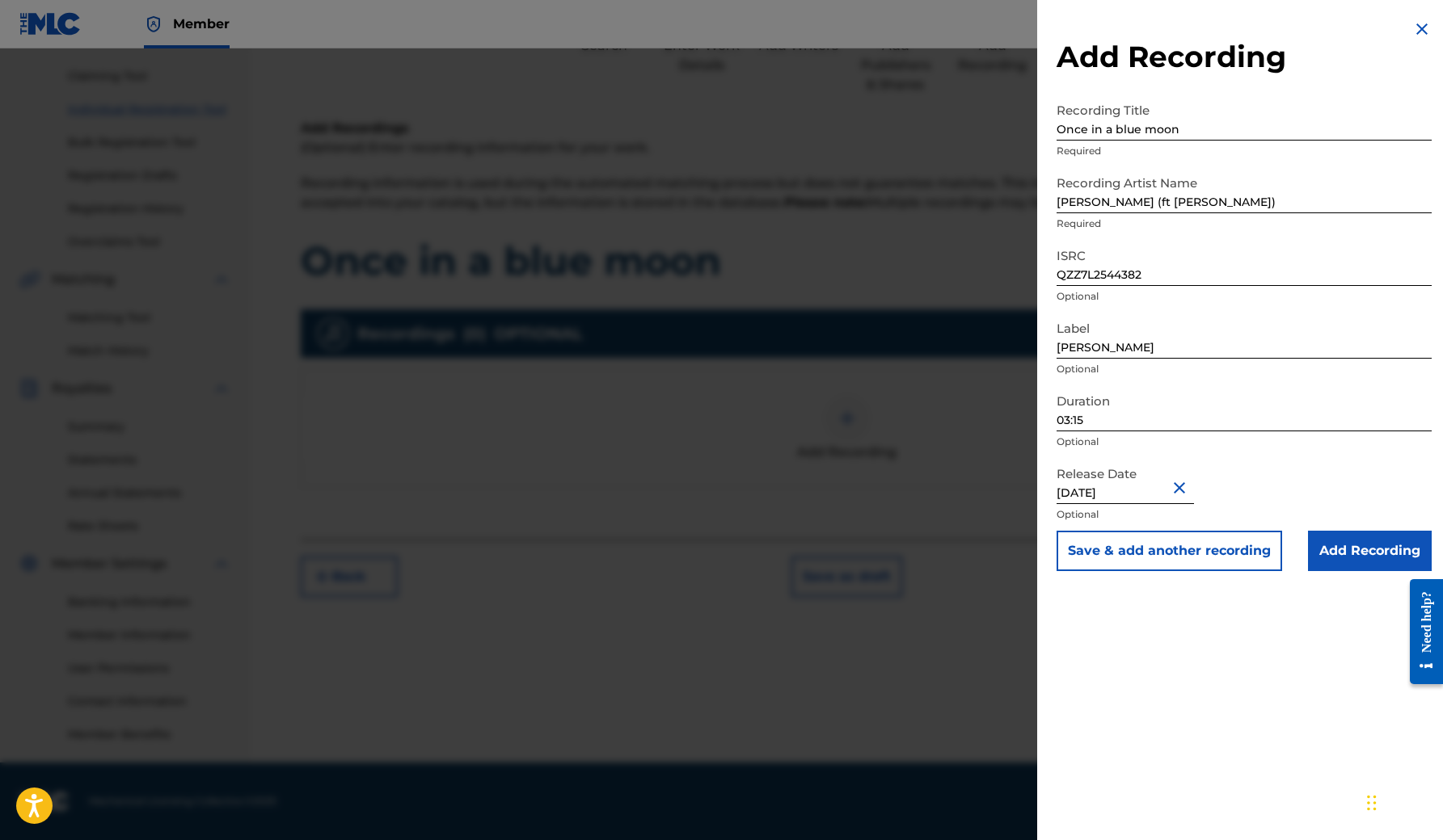
click at [1352, 561] on input "Add Recording" at bounding box center [1370, 551] width 124 height 40
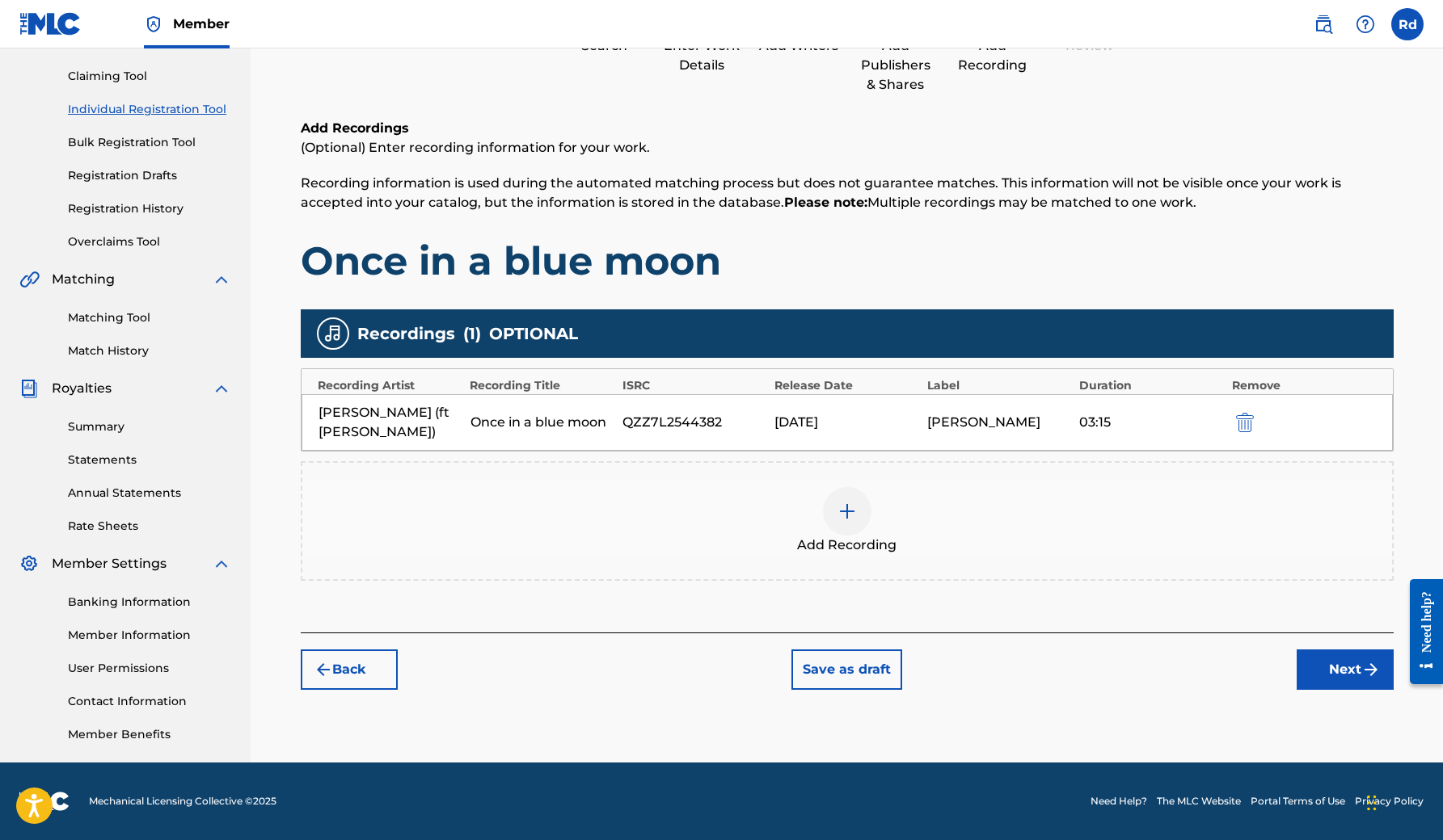
click at [1323, 665] on button "Next" at bounding box center [1344, 669] width 97 height 40
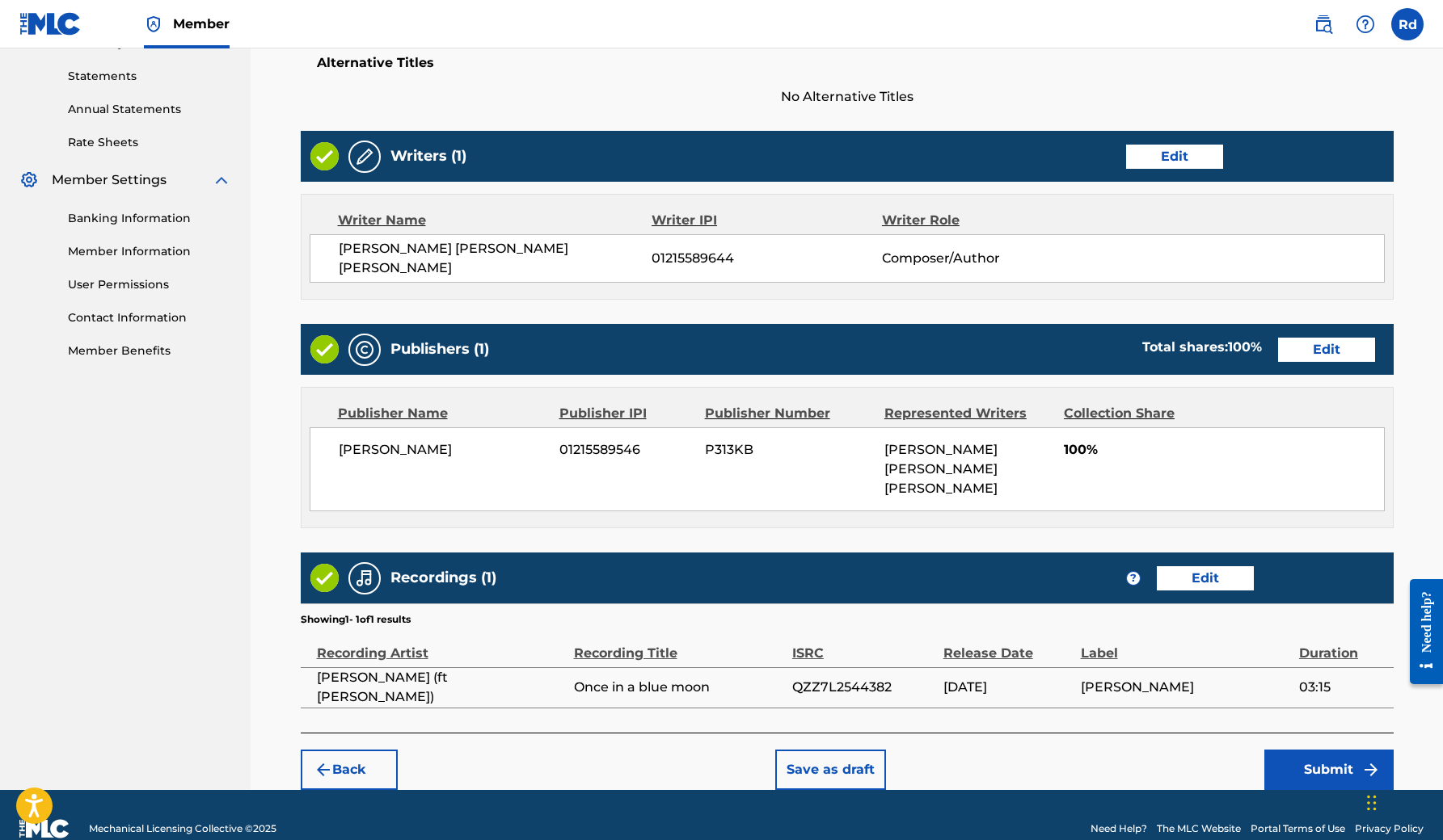
scroll to position [544, 0]
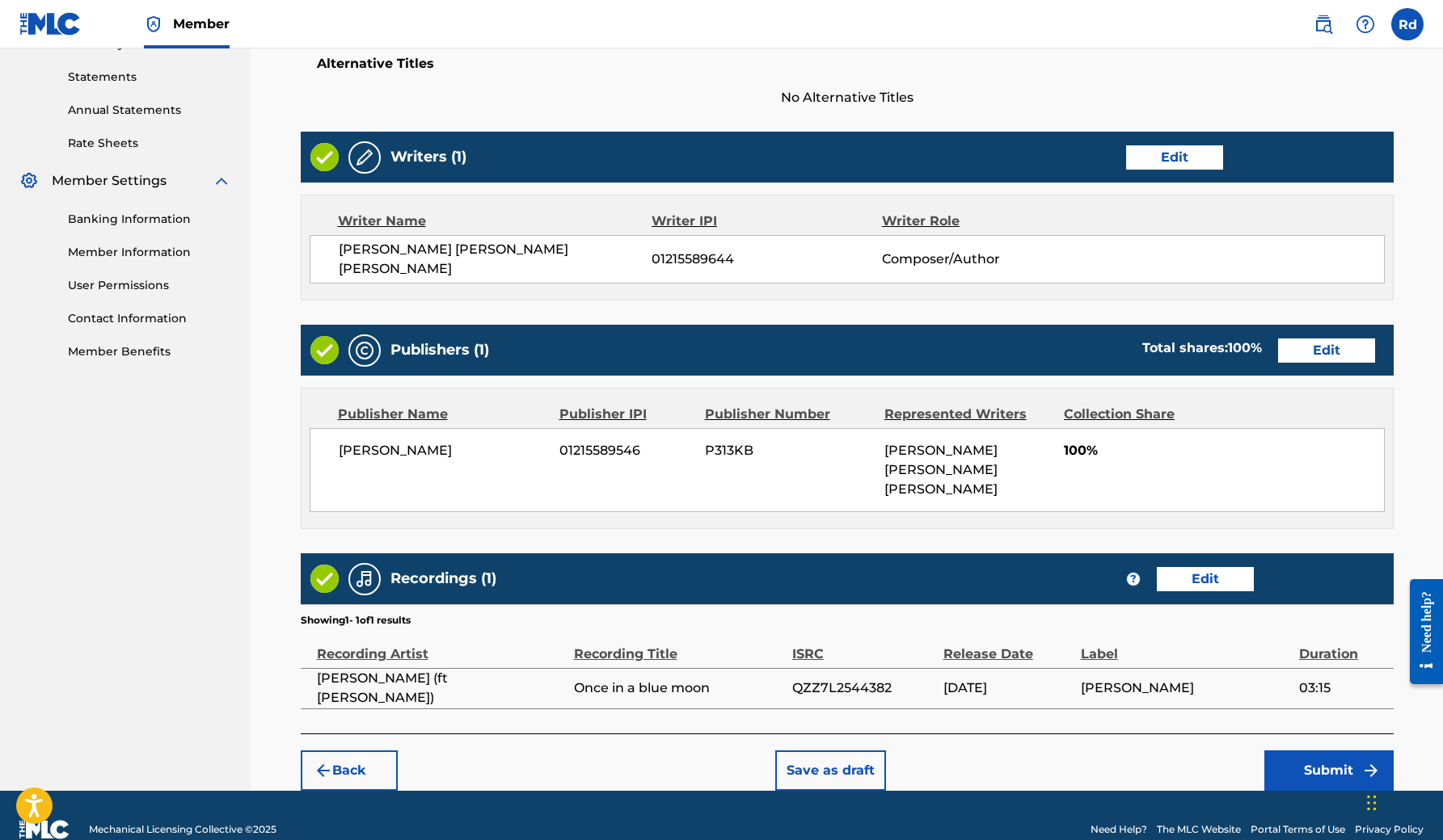
click at [1317, 751] on button "Submit" at bounding box center [1329, 770] width 130 height 40
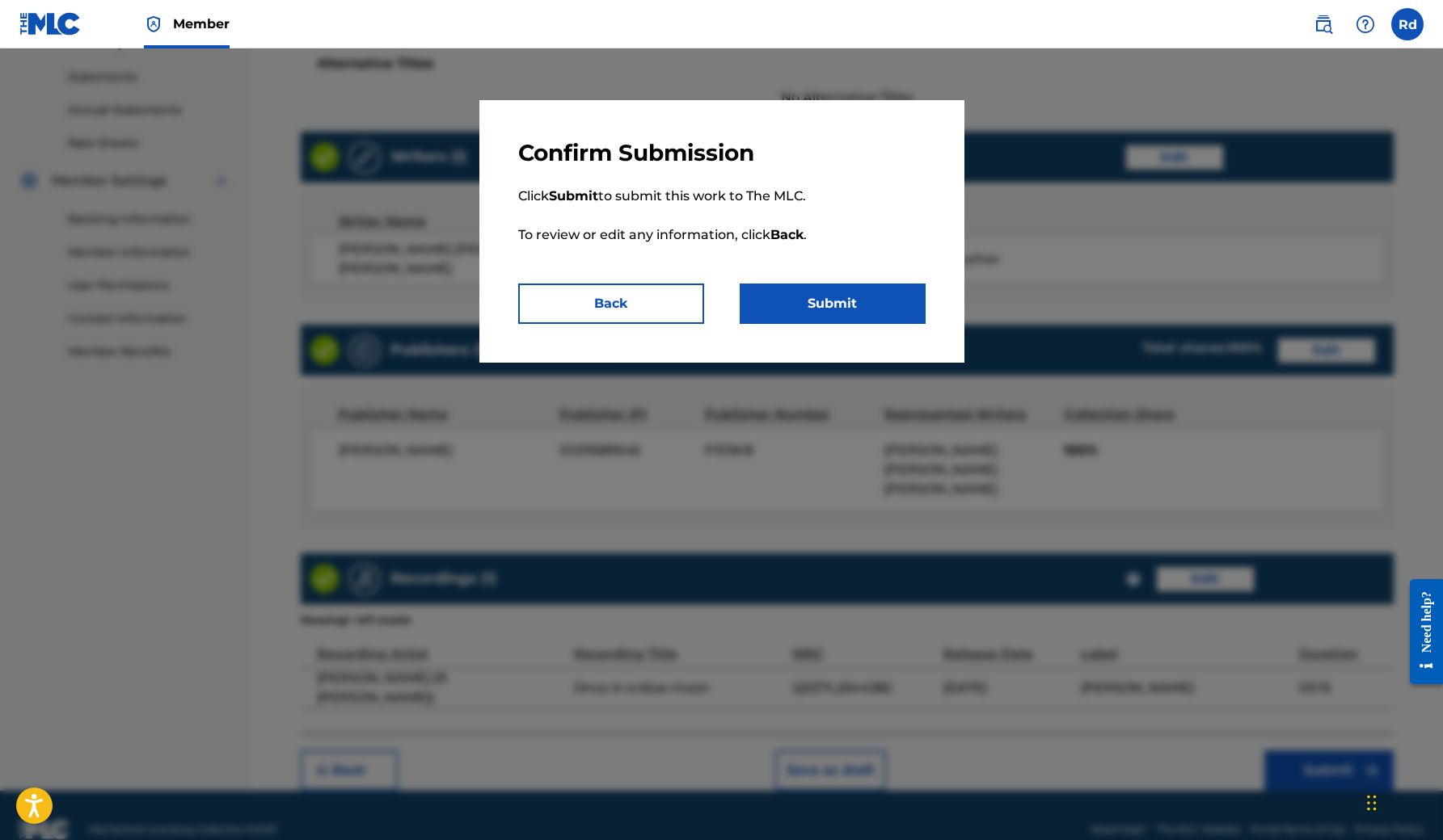
click at [871, 310] on button "Submit" at bounding box center [833, 303] width 186 height 40
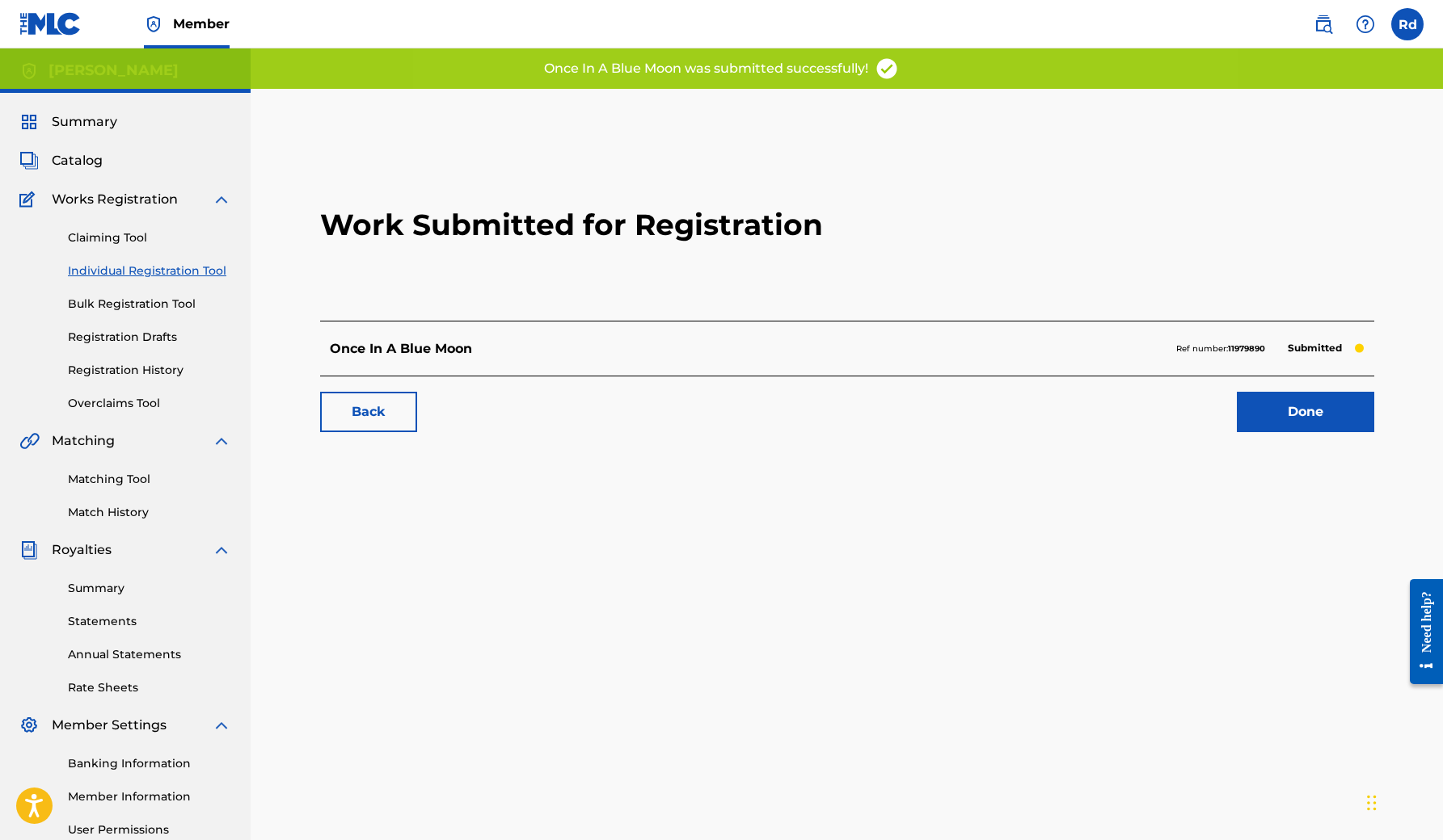
click at [1278, 413] on link "Done" at bounding box center [1305, 412] width 137 height 40
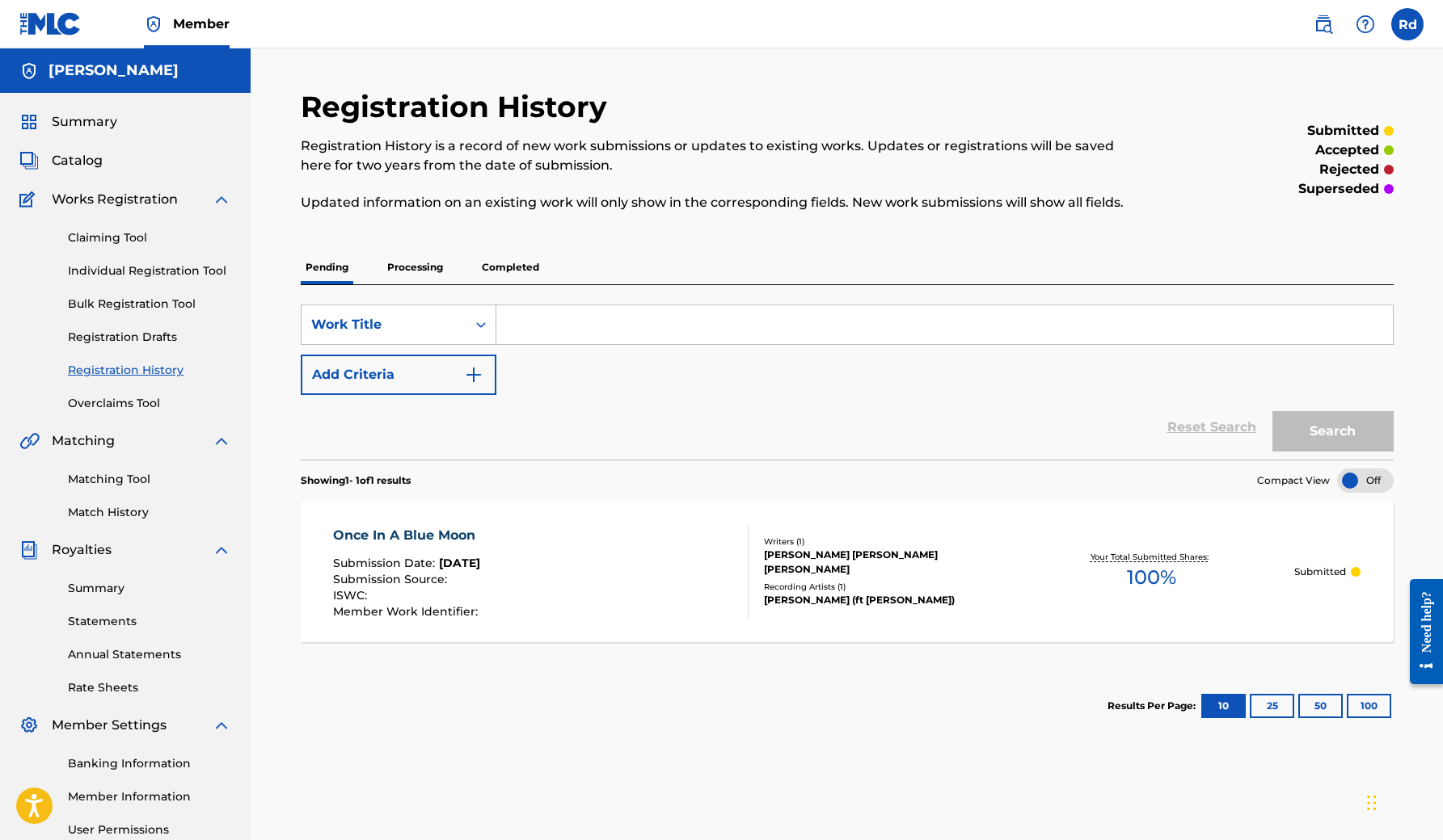
click at [102, 623] on link "Statements" at bounding box center [149, 622] width 164 height 17
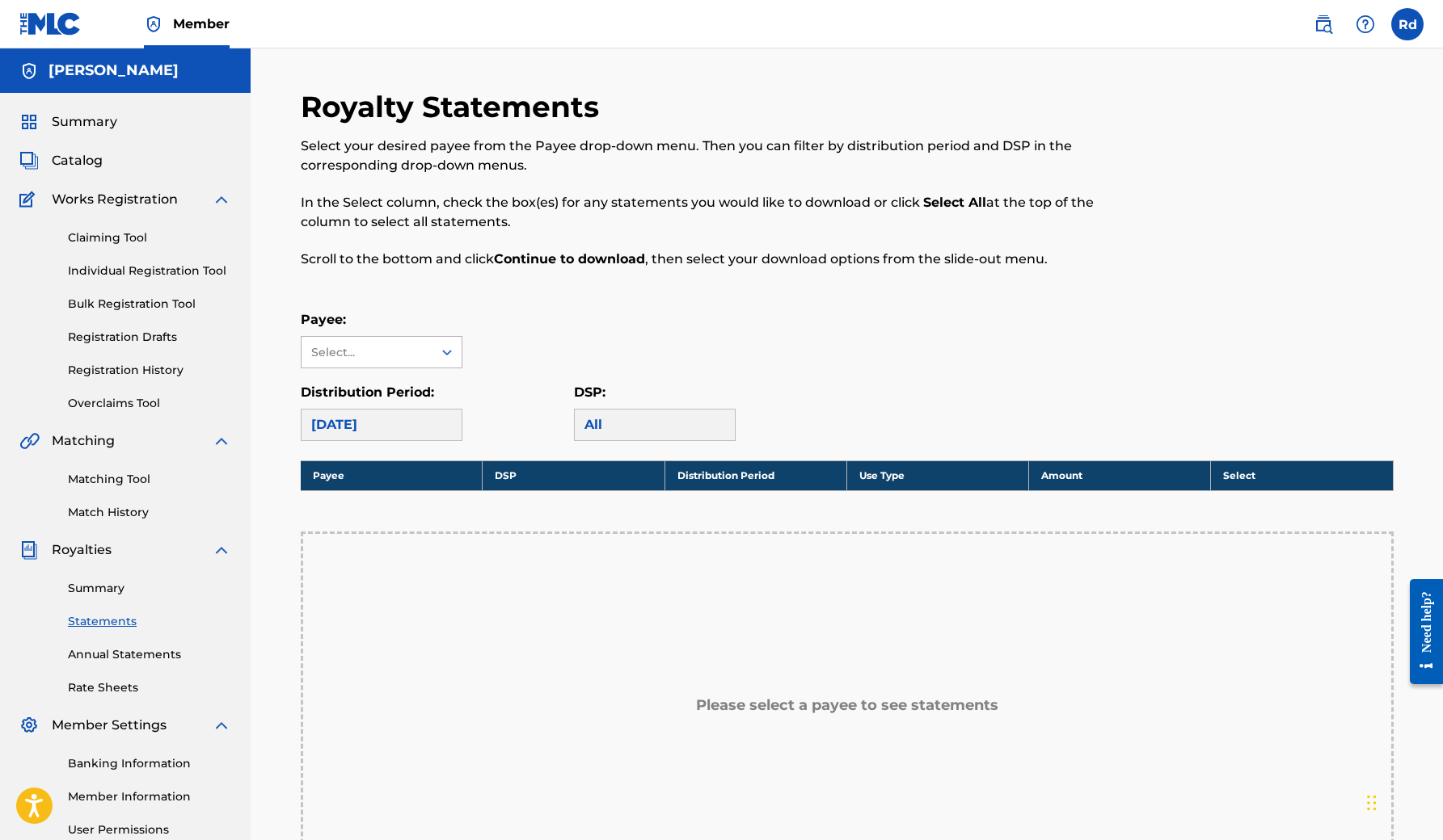
click at [438, 354] on div at bounding box center [447, 351] width 29 height 29
click at [409, 389] on div "[PERSON_NAME]" at bounding box center [382, 388] width 160 height 40
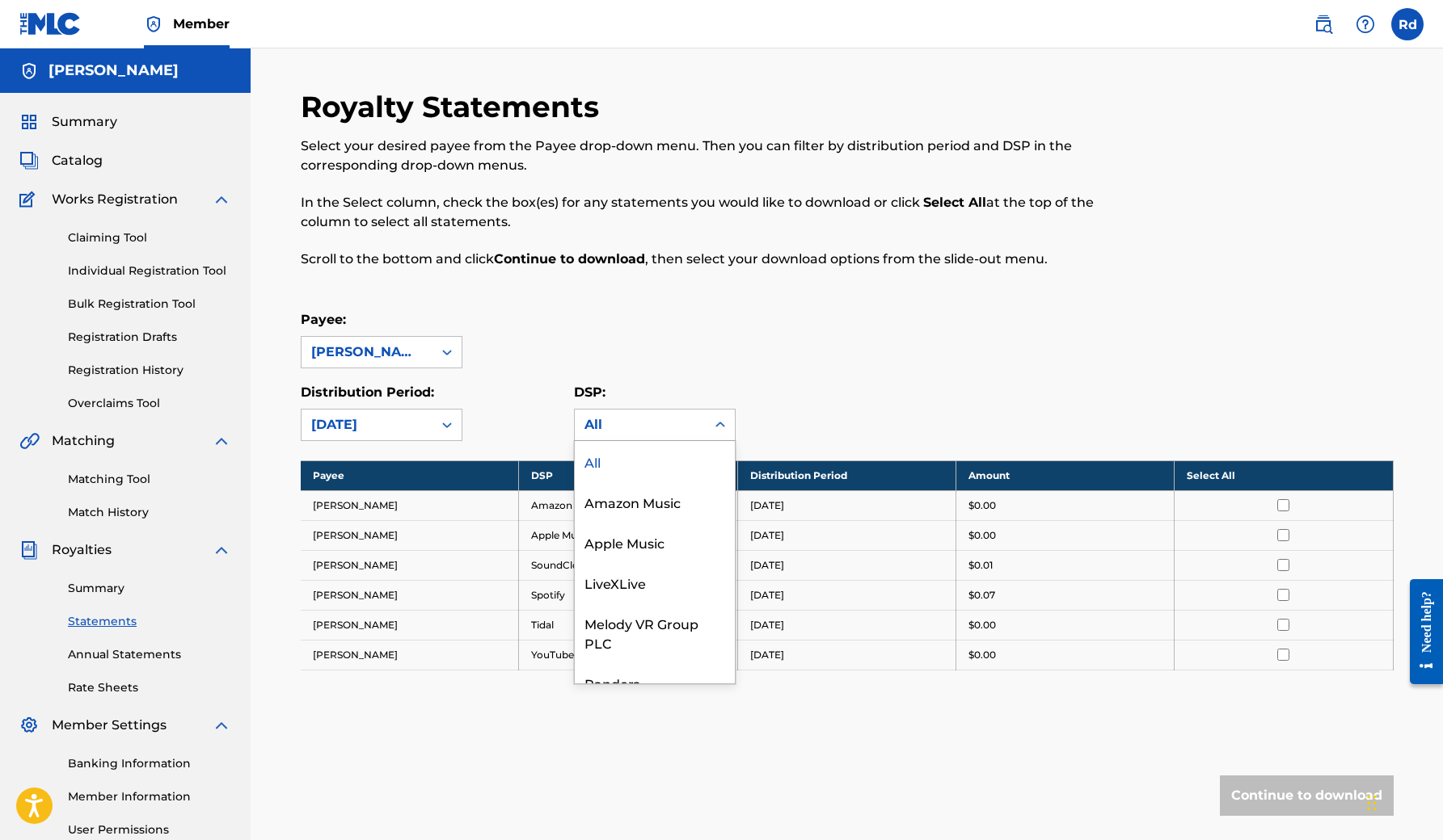
click at [717, 426] on icon at bounding box center [720, 425] width 9 height 6
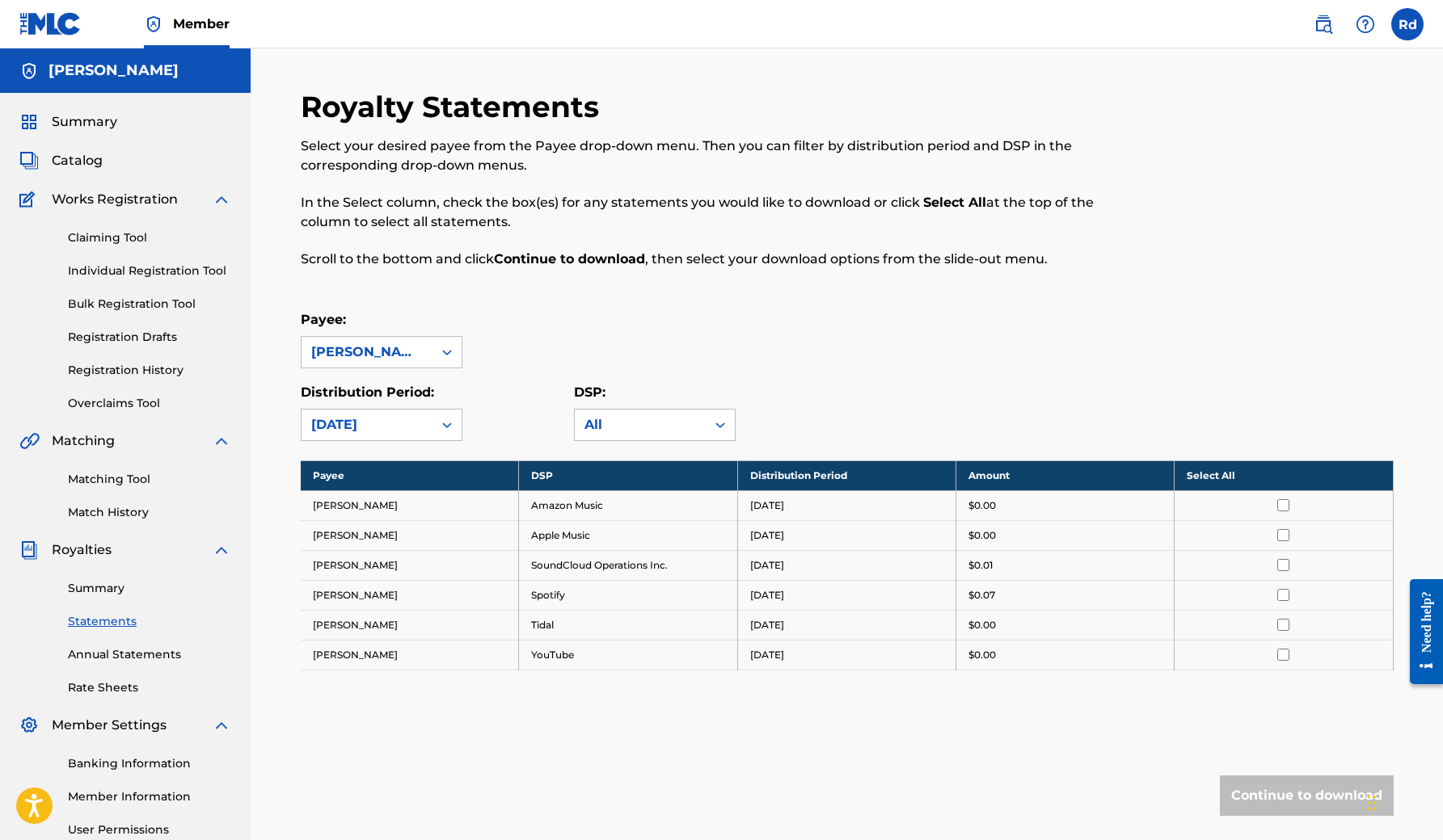
click at [510, 389] on div "Distribution Period: [DATE]" at bounding box center [437, 412] width 274 height 58
click at [443, 425] on icon at bounding box center [447, 426] width 9 height 6
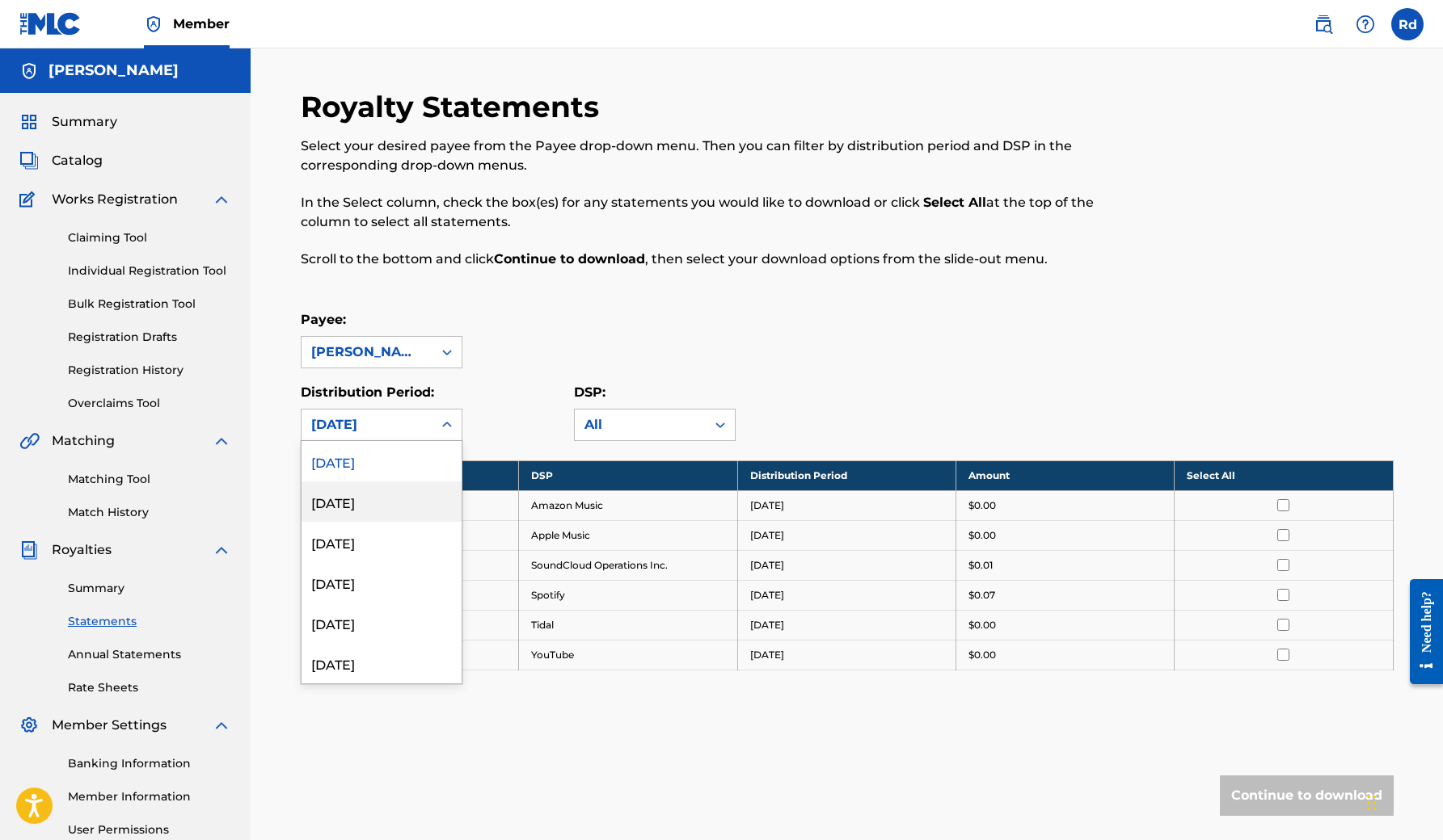
click at [388, 502] on div "[DATE]" at bounding box center [382, 501] width 160 height 40
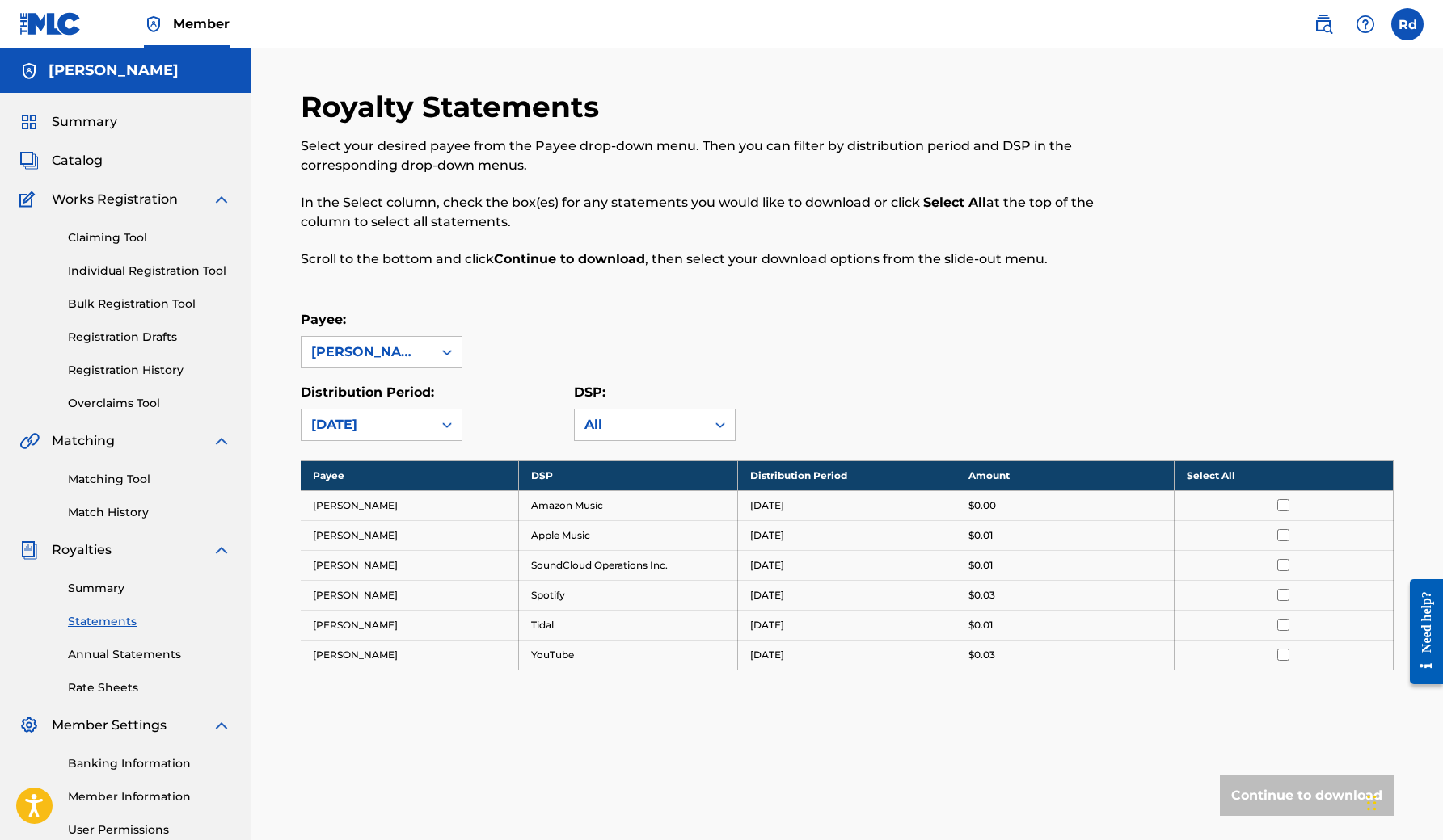
click at [416, 421] on div "[DATE]" at bounding box center [367, 425] width 112 height 20
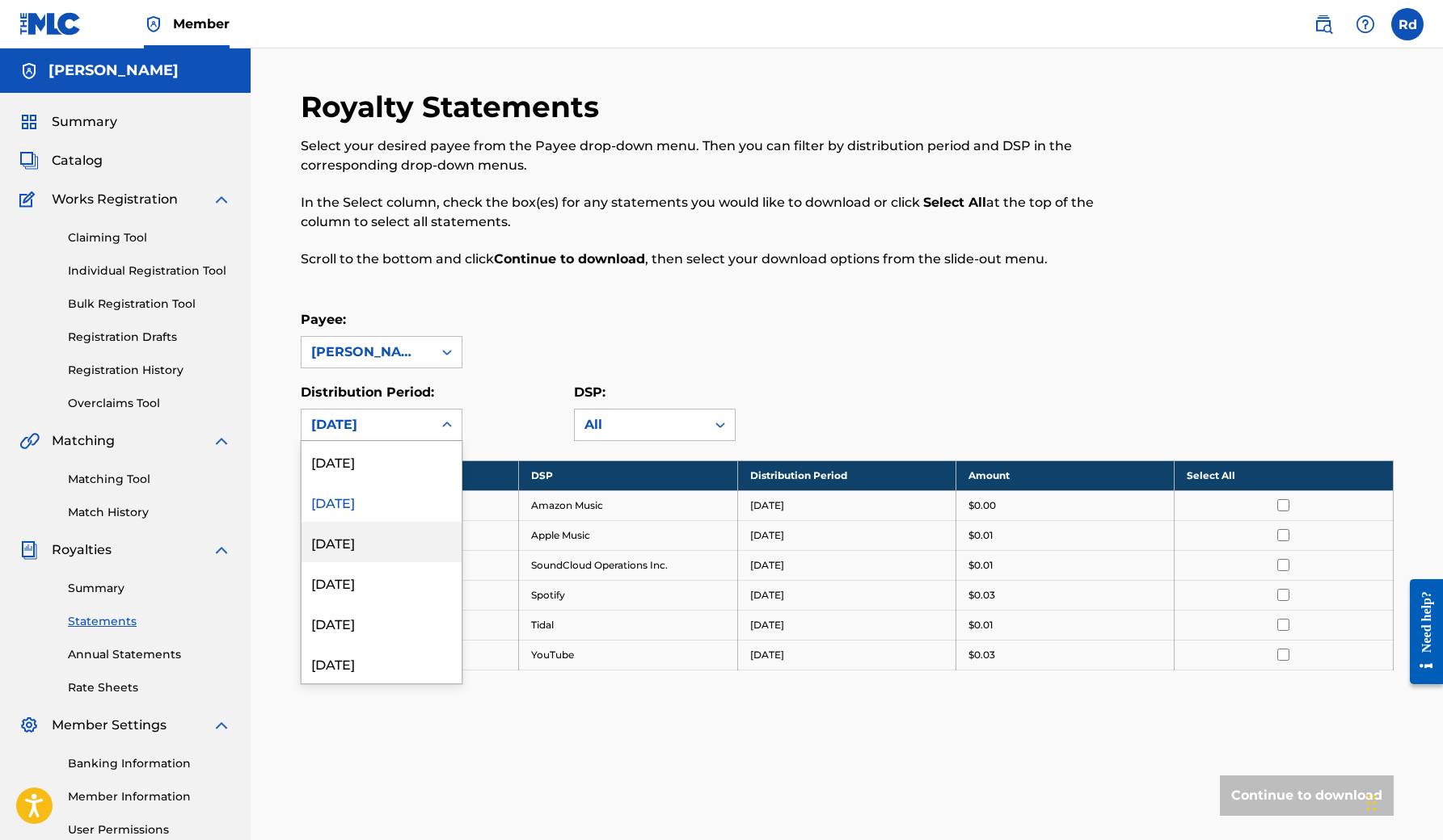
click at [365, 548] on div "[DATE]" at bounding box center [382, 541] width 160 height 40
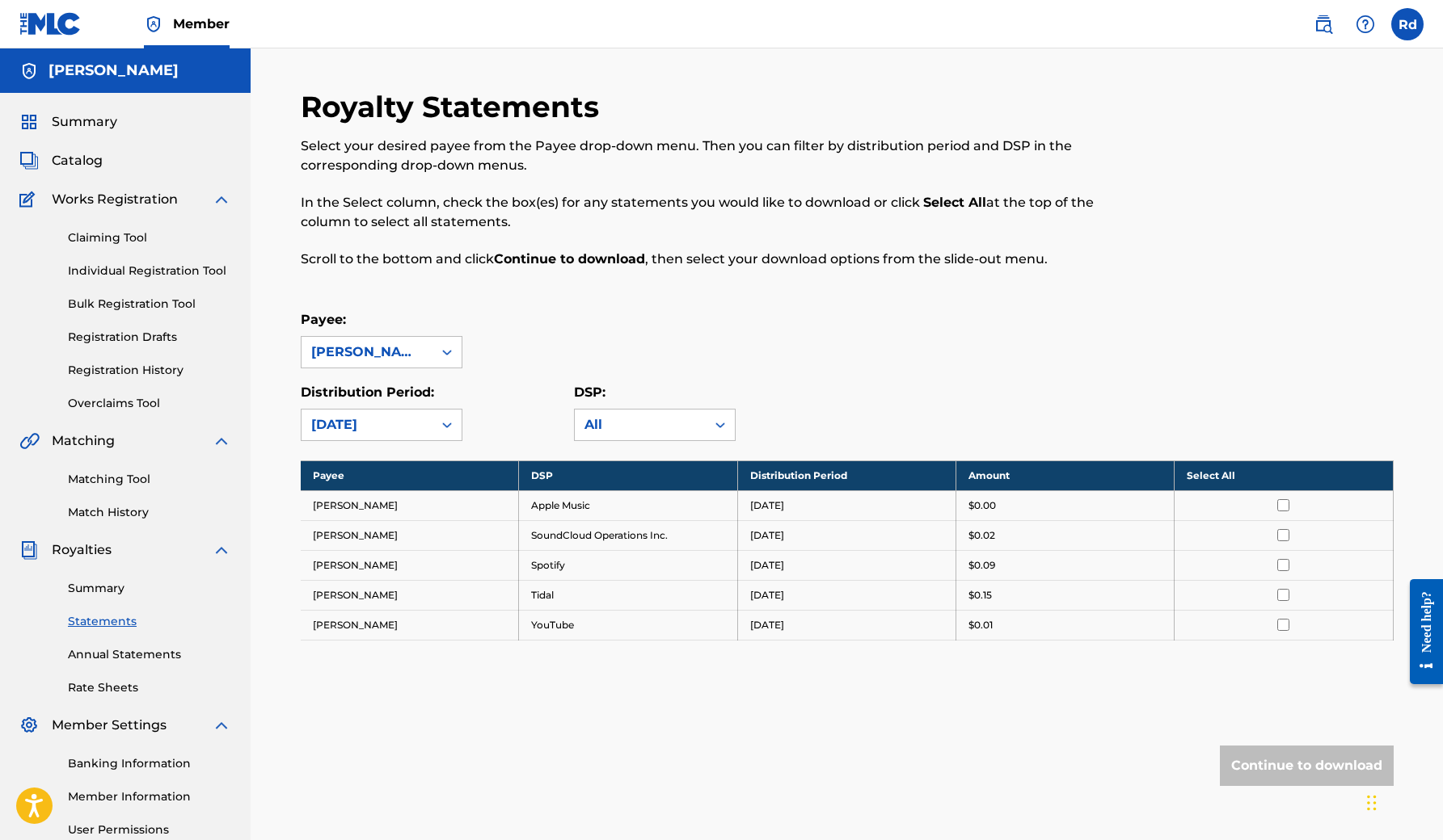
click at [433, 421] on div at bounding box center [447, 425] width 29 height 29
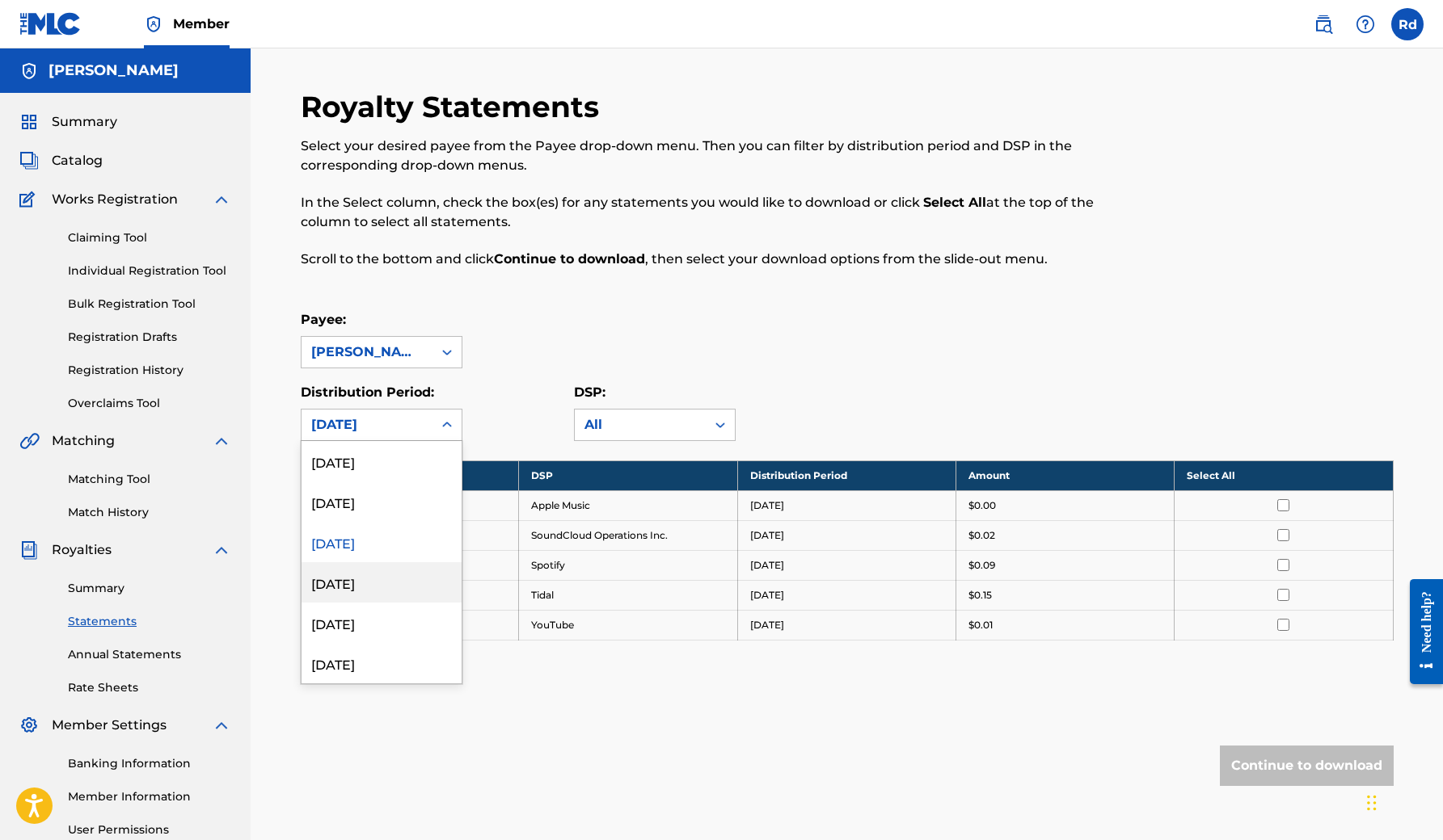
click at [384, 584] on div "[DATE]" at bounding box center [382, 582] width 160 height 40
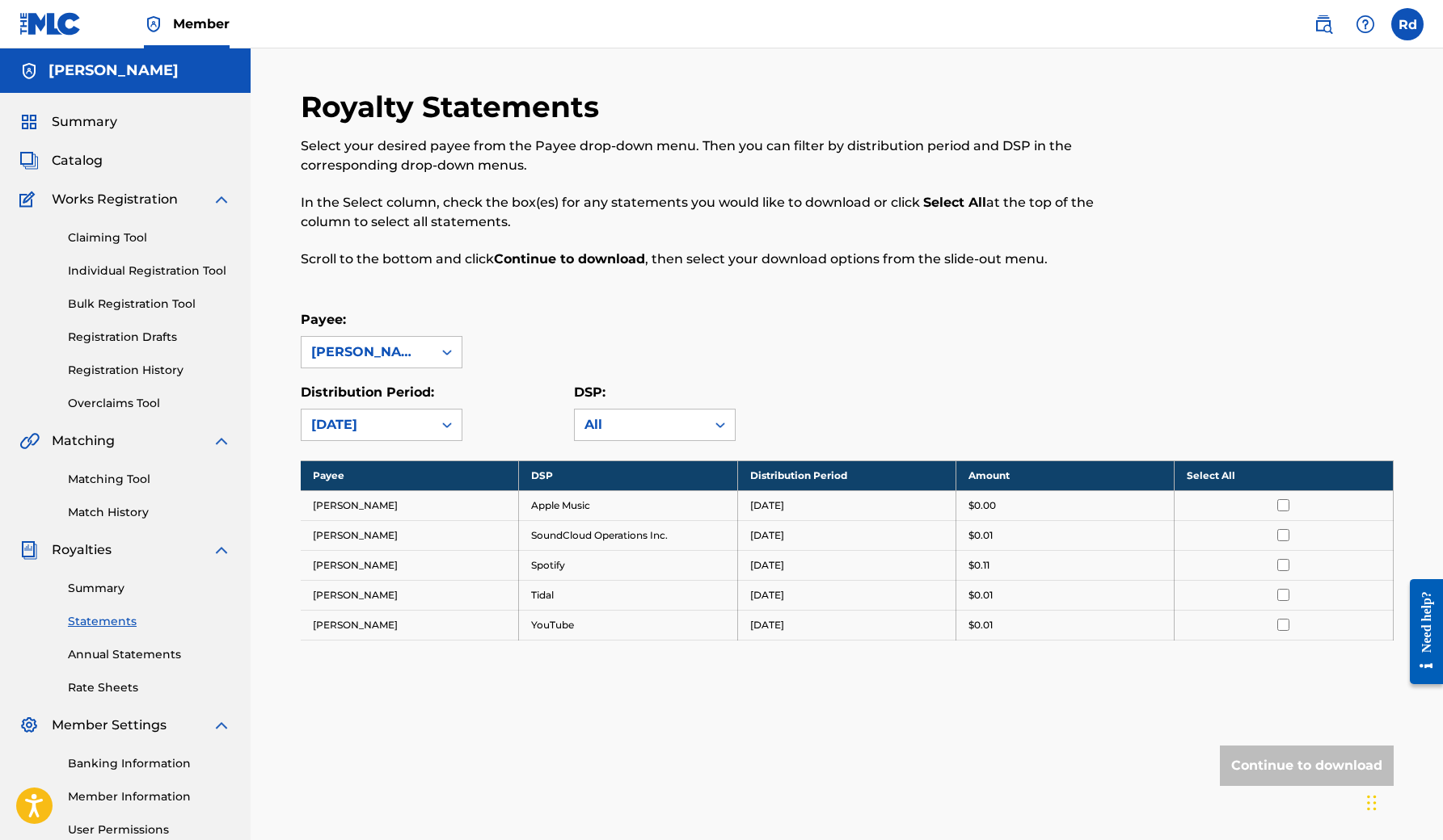
click at [448, 428] on icon at bounding box center [447, 425] width 16 height 16
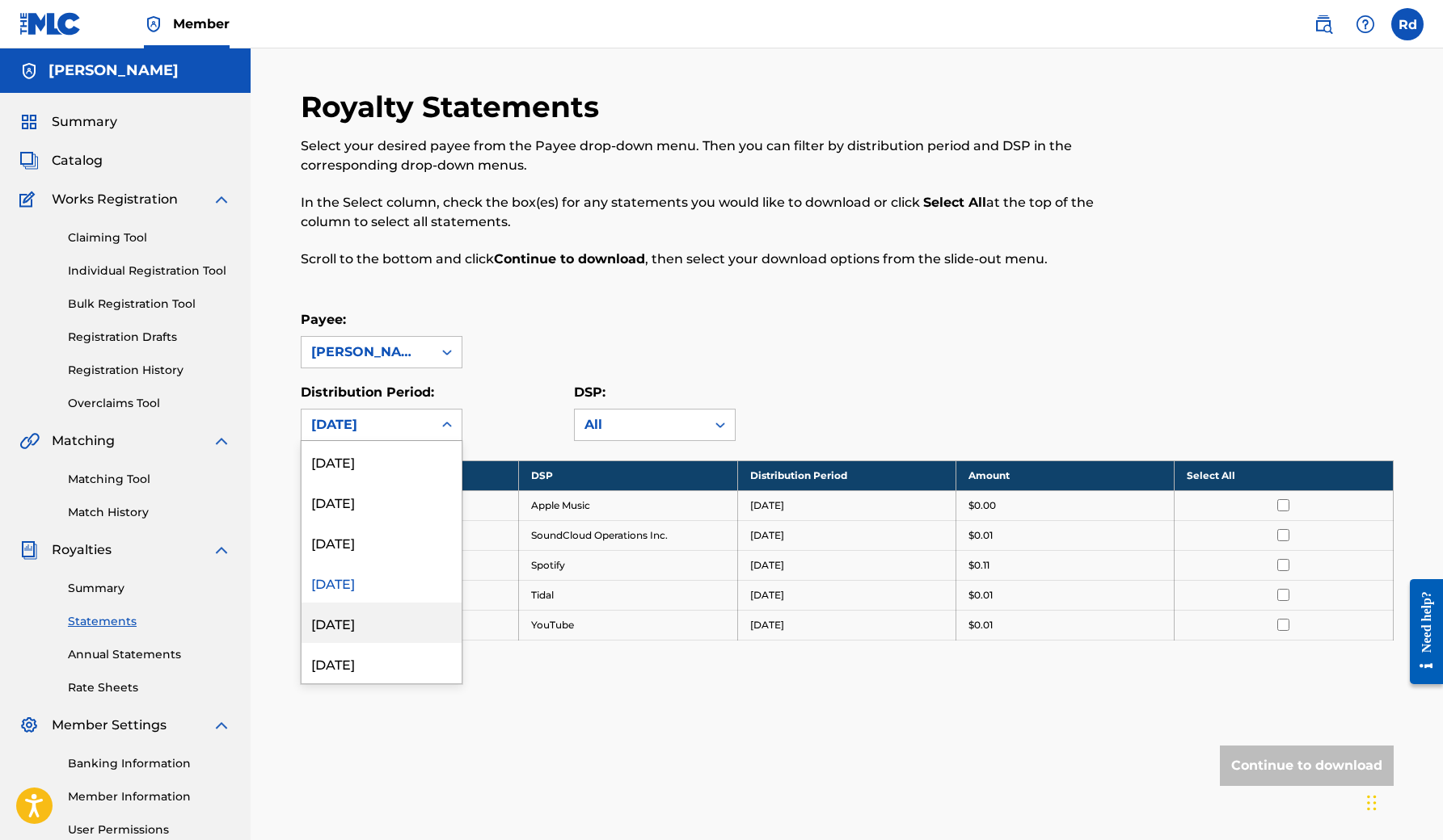
click at [400, 623] on div "[DATE]" at bounding box center [382, 622] width 160 height 40
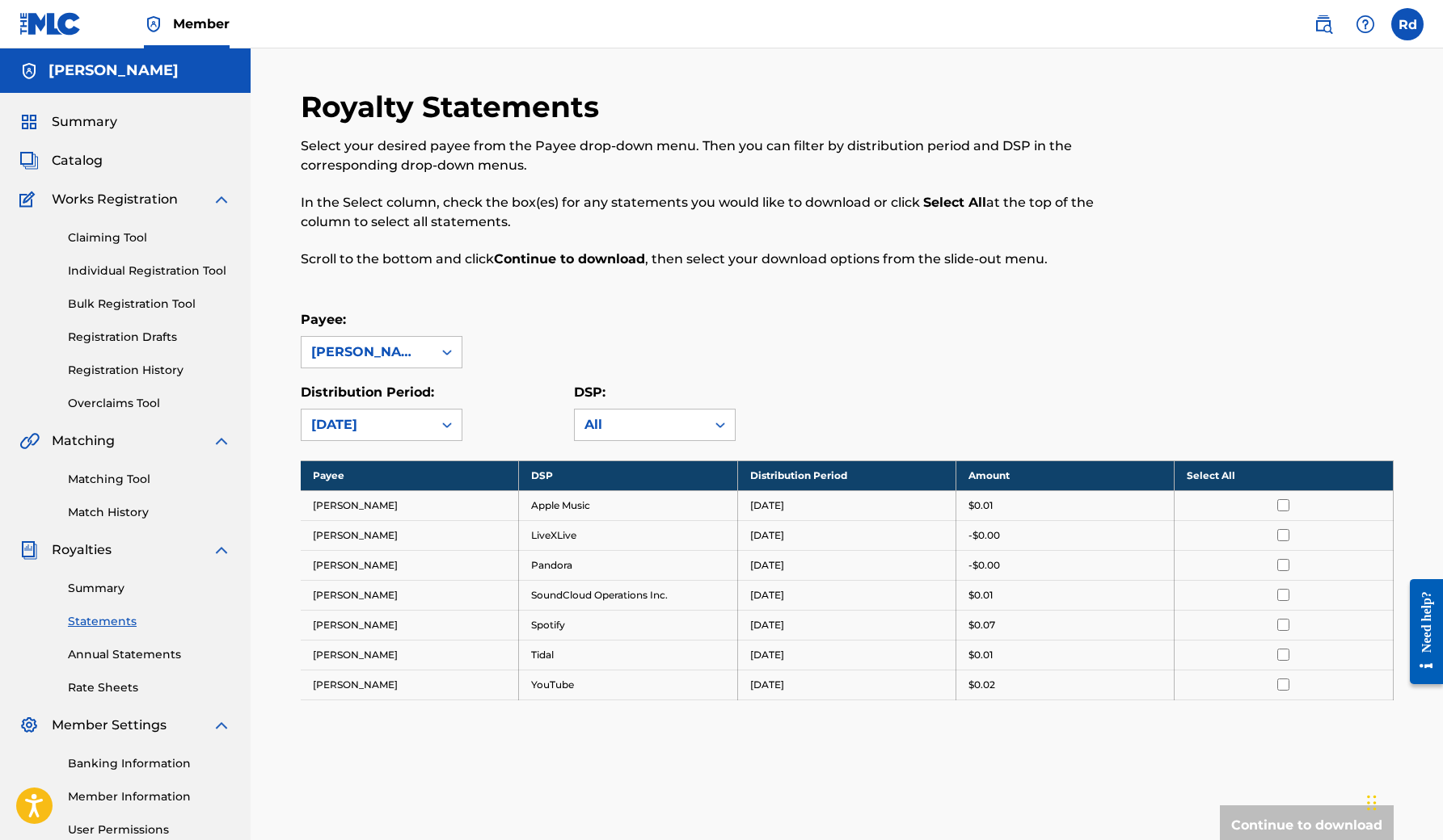
click at [438, 423] on div at bounding box center [447, 425] width 29 height 29
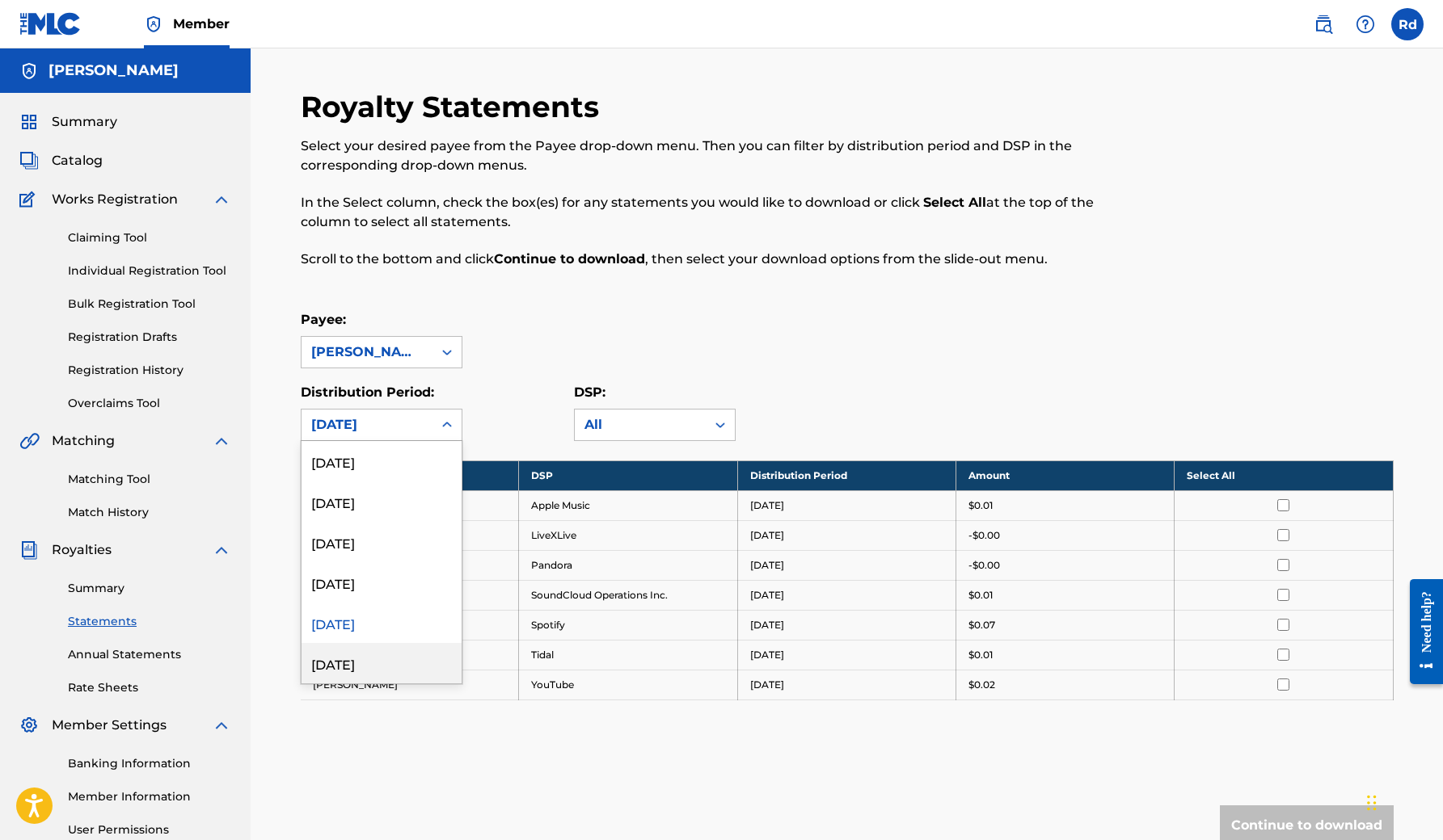
click at [369, 665] on div "[DATE]" at bounding box center [382, 662] width 160 height 40
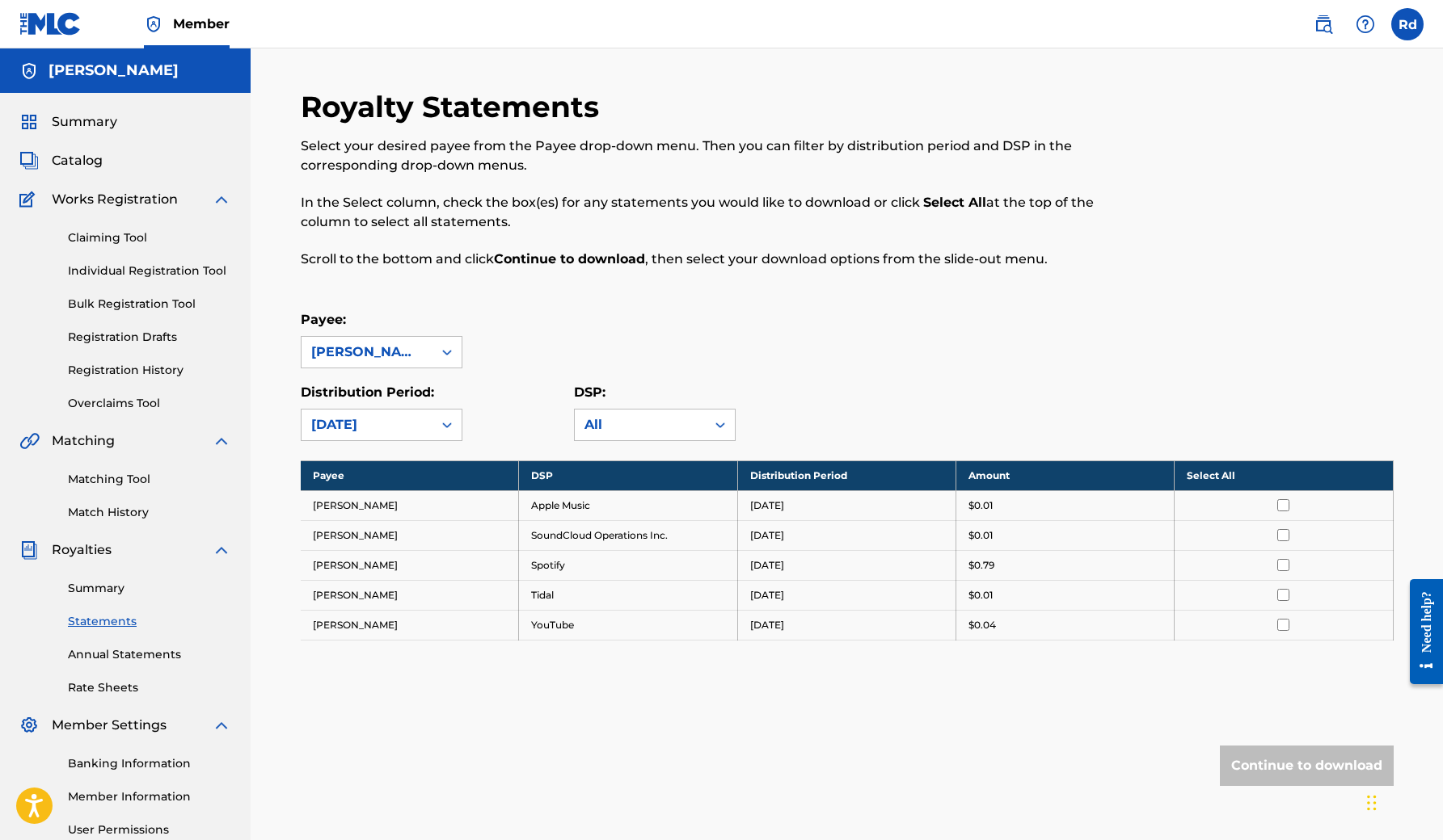
click at [444, 426] on icon at bounding box center [447, 426] width 9 height 6
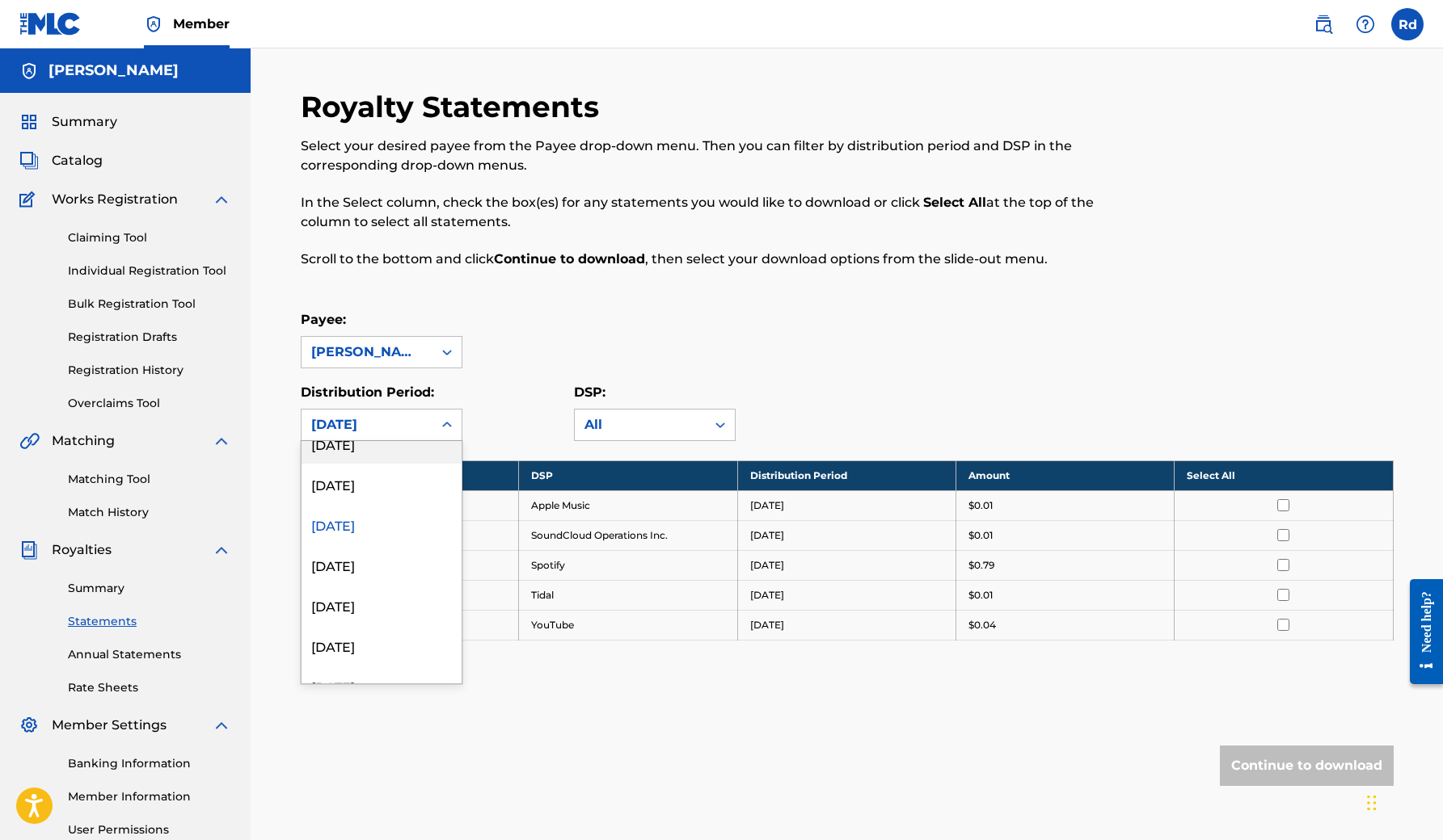
scroll to position [152, 0]
click at [387, 553] on div "[DATE]" at bounding box center [382, 552] width 160 height 40
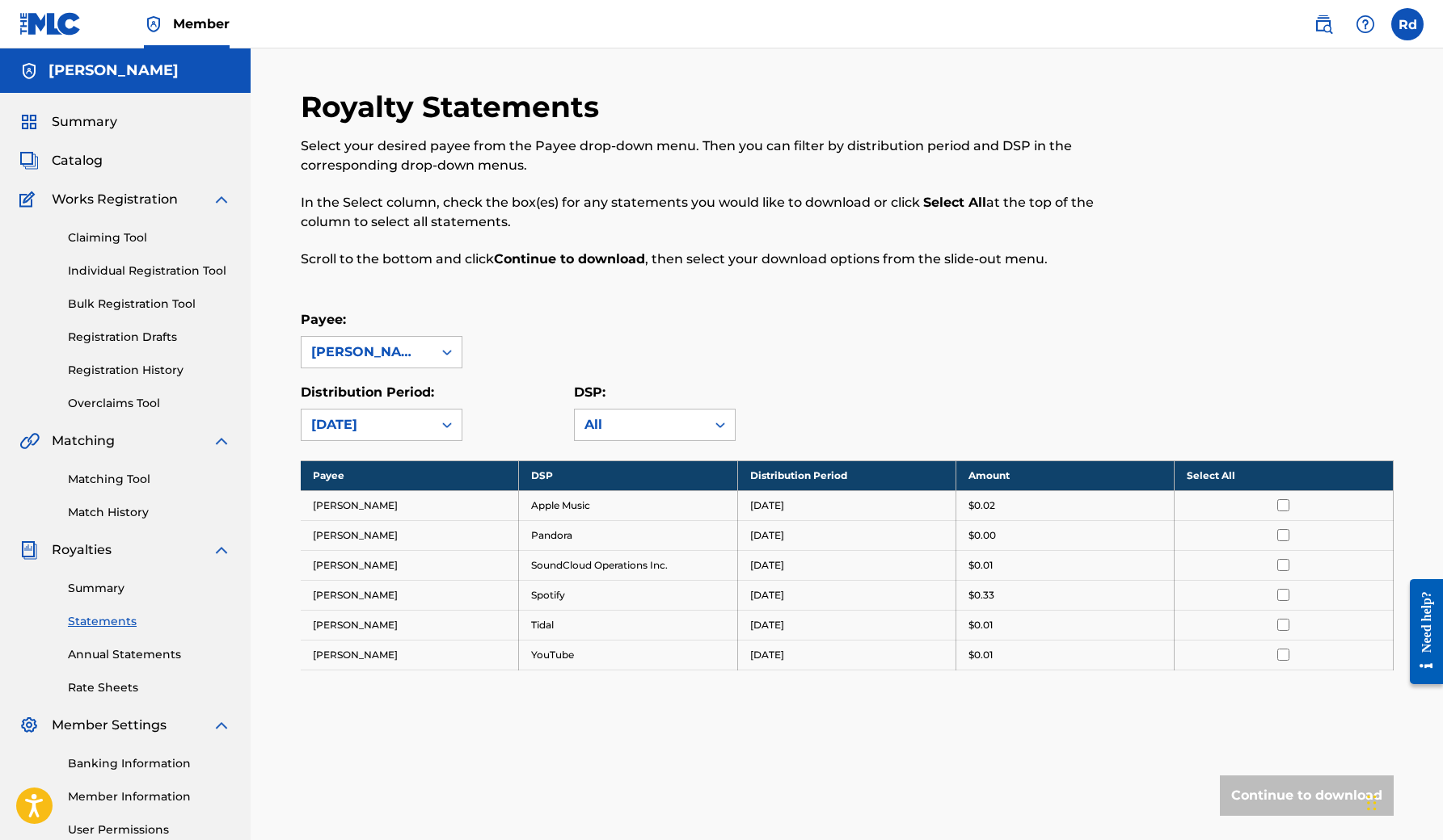
click at [447, 429] on icon at bounding box center [447, 425] width 16 height 16
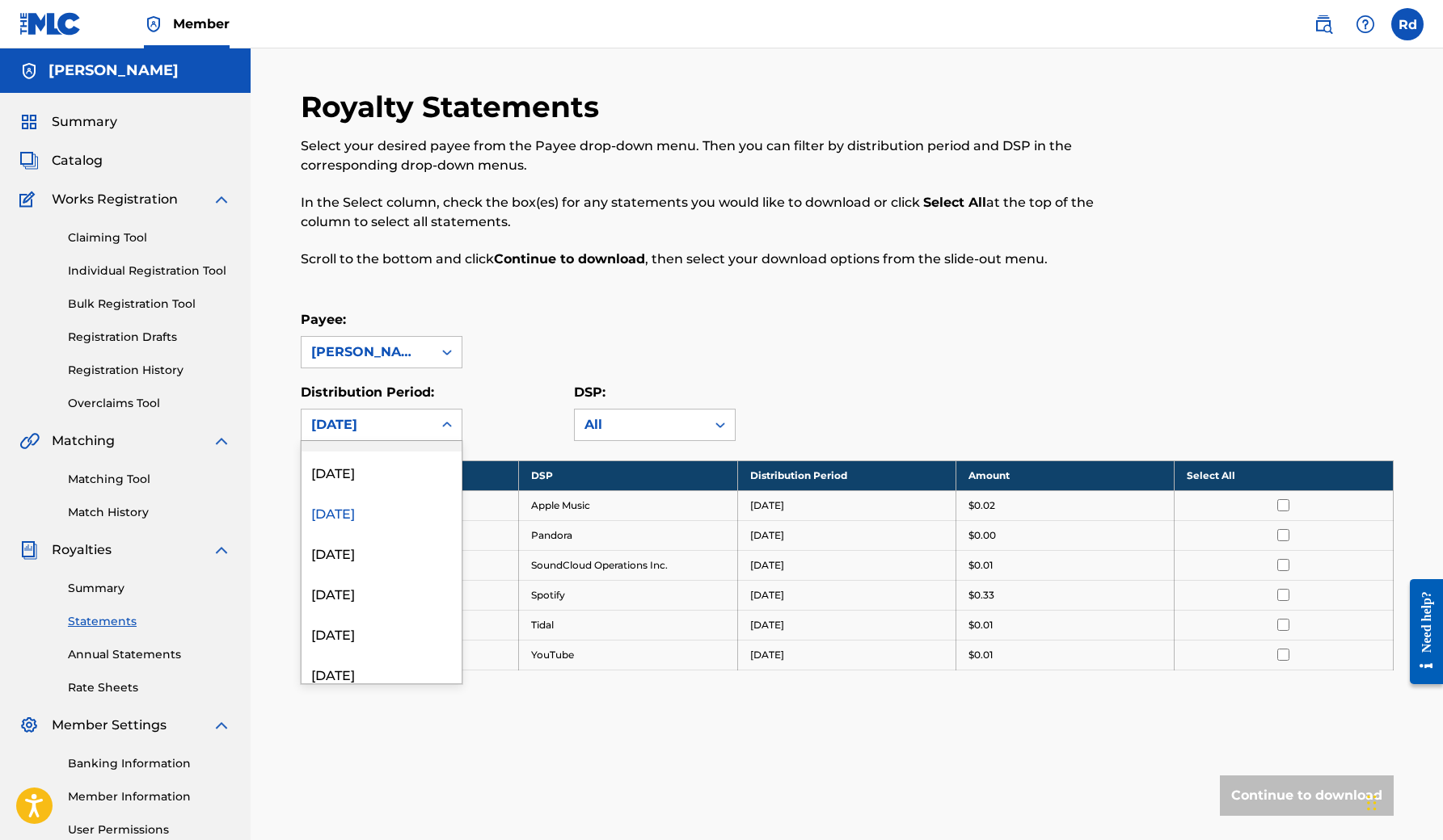
scroll to position [197, 0]
click at [388, 556] on div "[DATE]" at bounding box center [382, 547] width 160 height 40
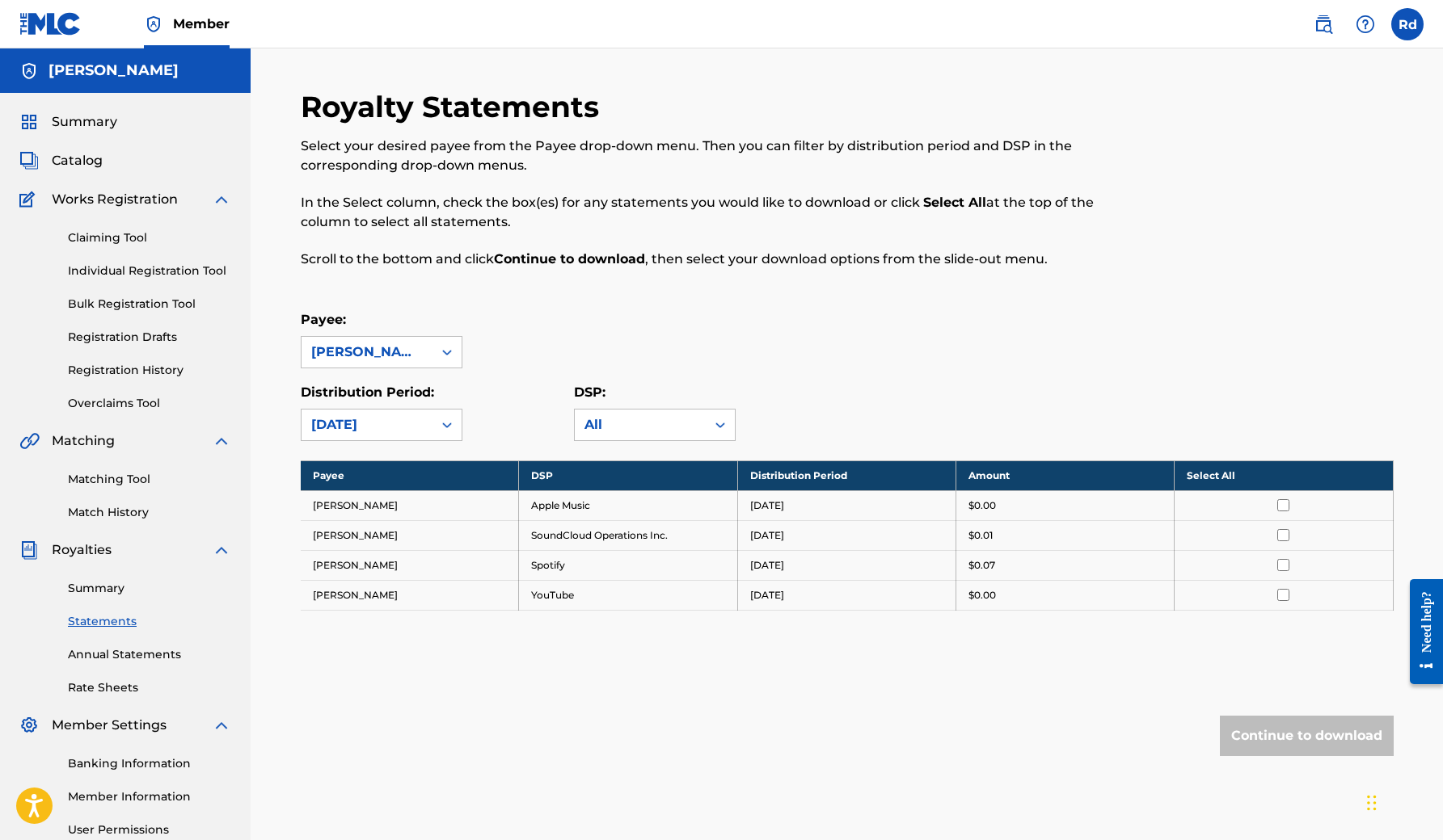
click at [126, 654] on link "Annual Statements" at bounding box center [149, 655] width 164 height 17
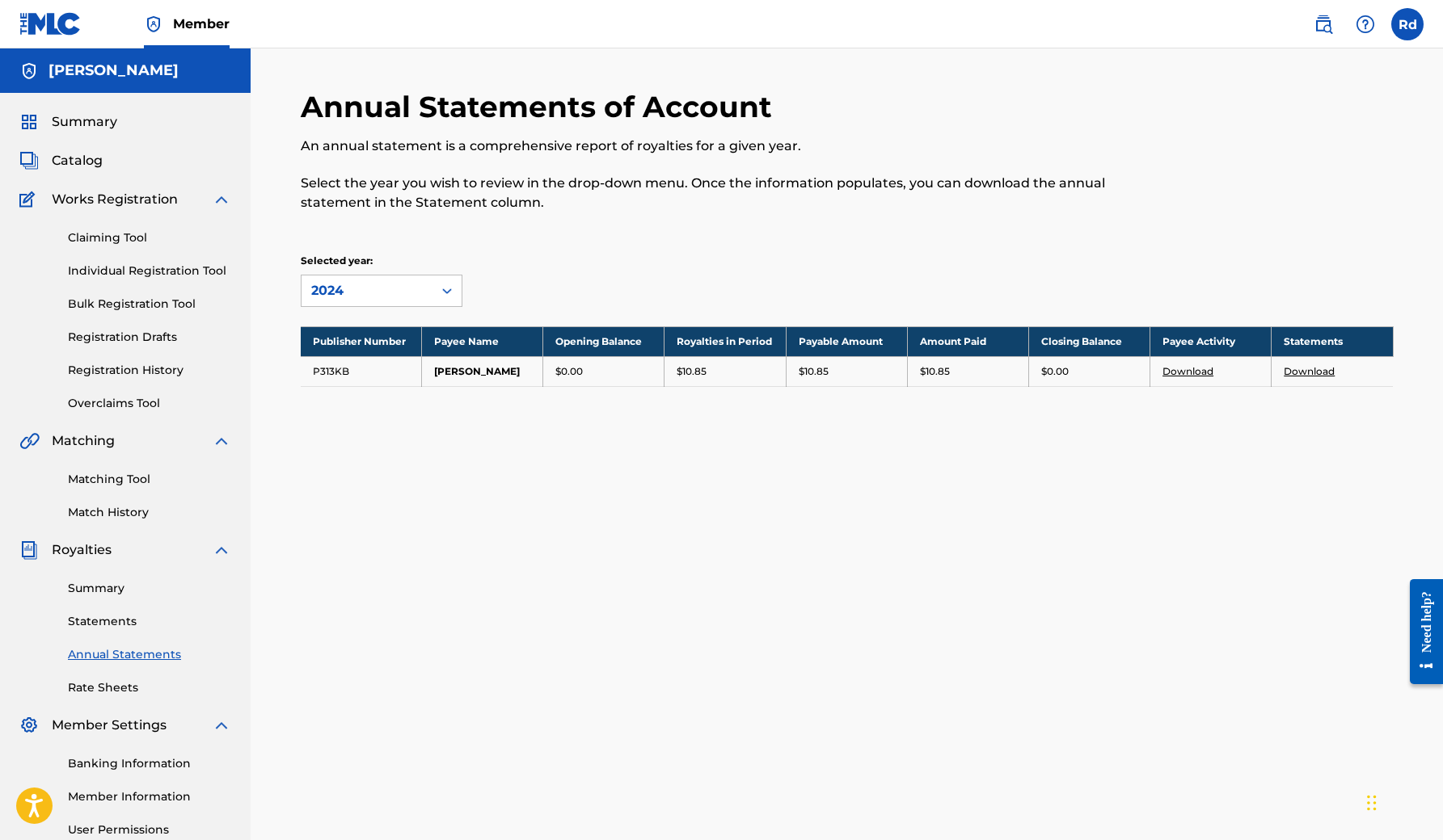
click at [129, 237] on link "Claiming Tool" at bounding box center [149, 238] width 164 height 17
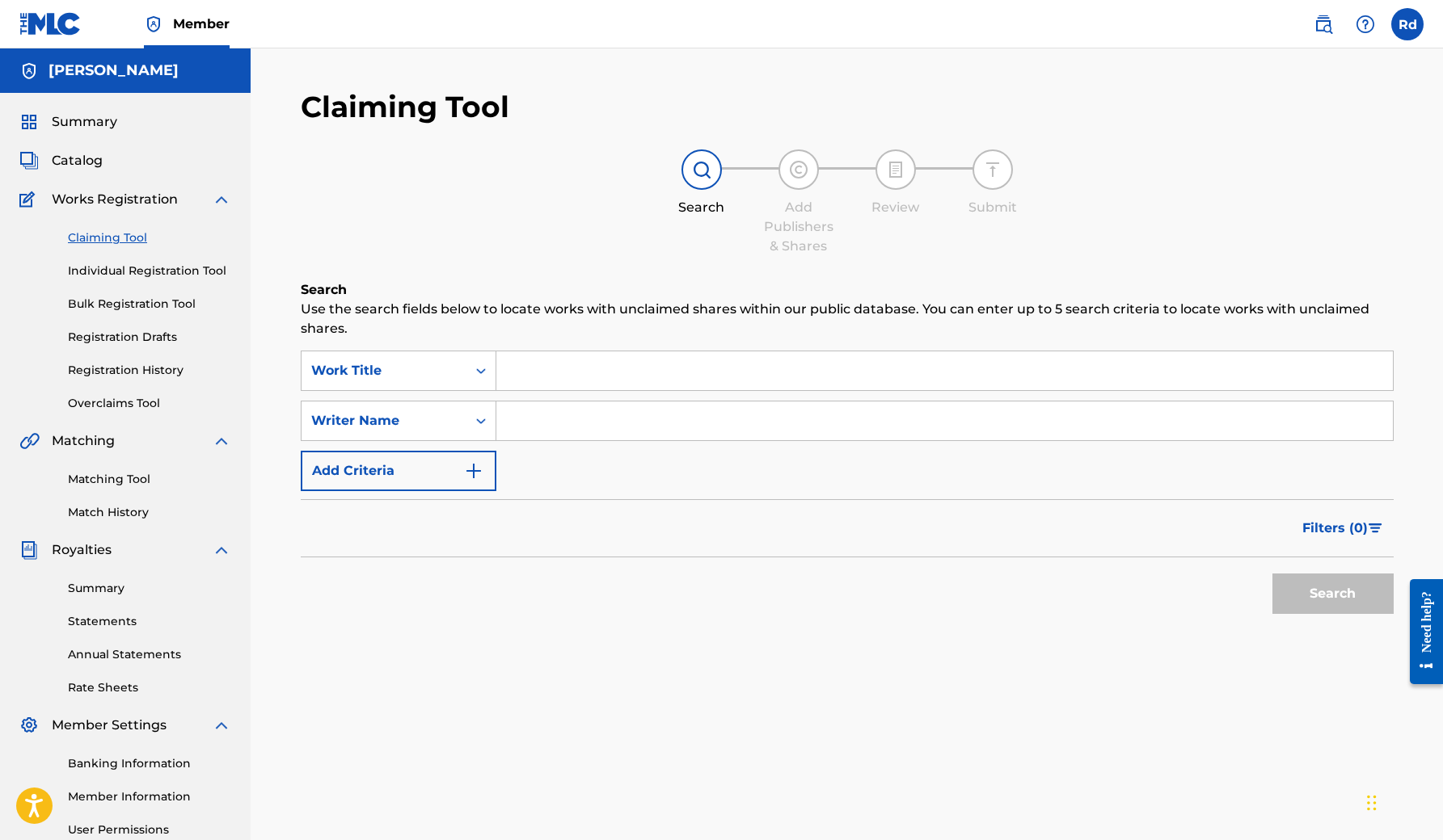
click at [533, 426] on input "Search Form" at bounding box center [944, 420] width 896 height 39
click at [118, 481] on link "Matching Tool" at bounding box center [149, 479] width 164 height 17
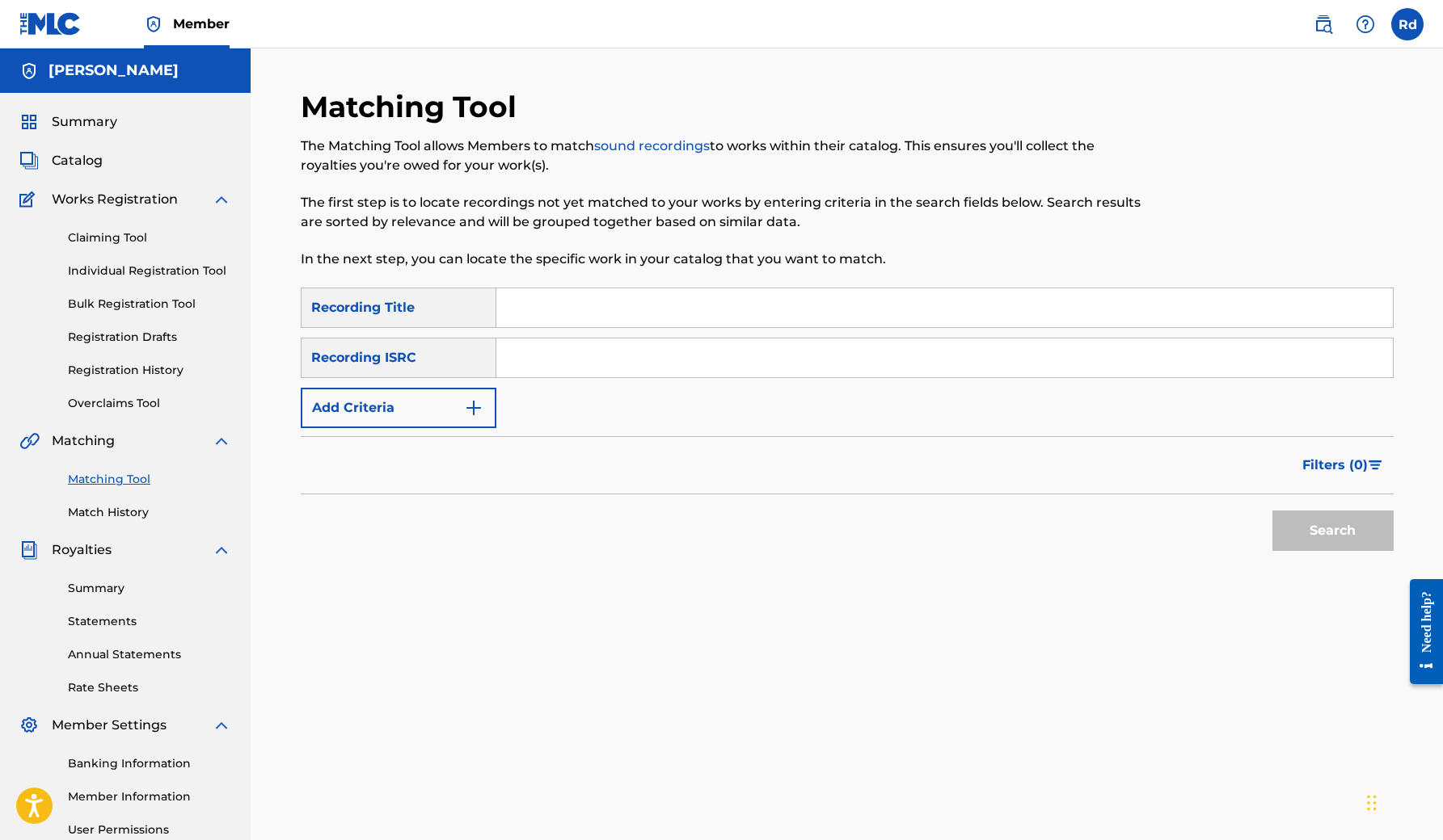
click at [476, 412] on img "Search Form" at bounding box center [474, 408] width 20 height 20
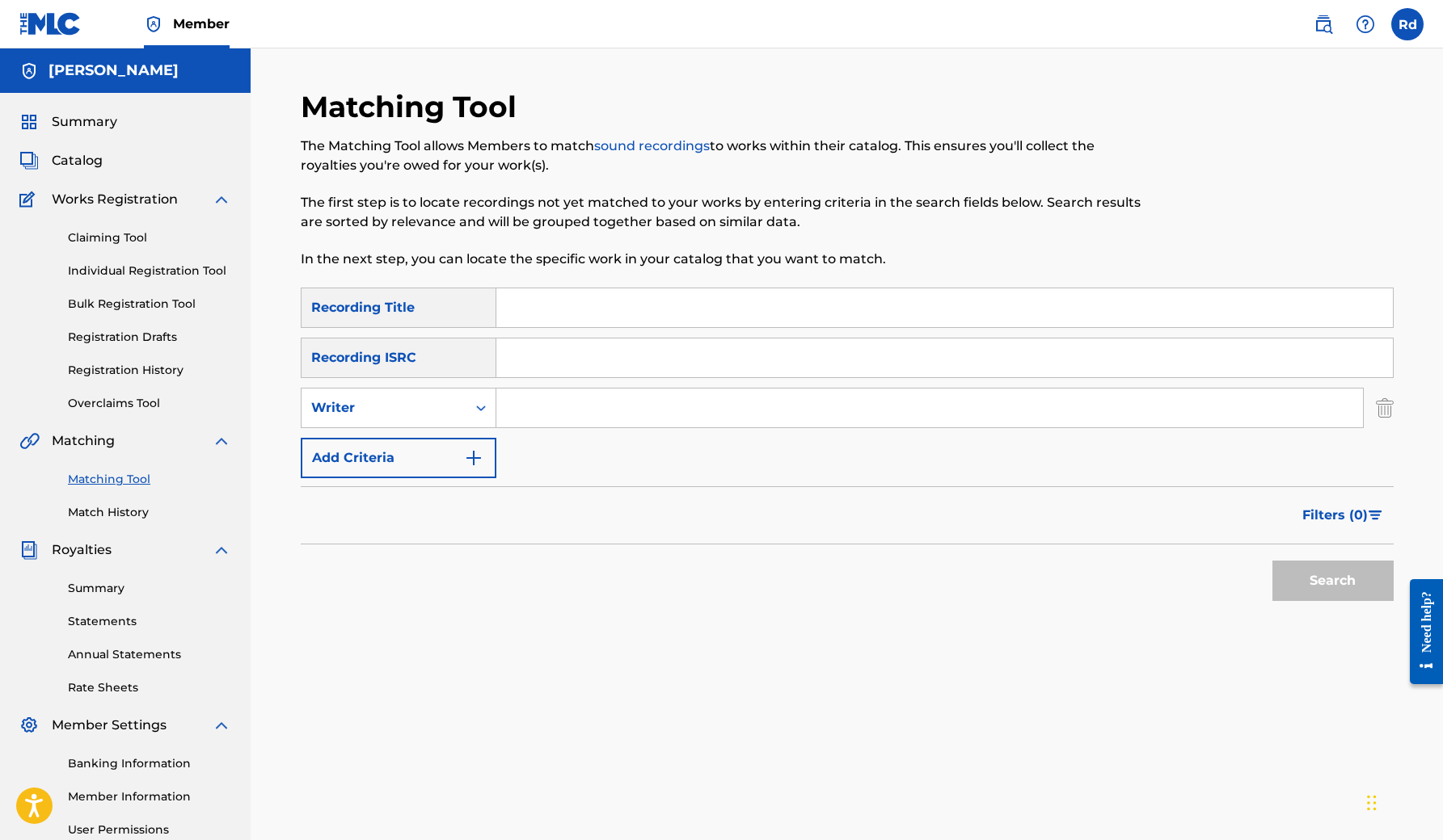
click at [527, 415] on input "Search Form" at bounding box center [930, 408] width 867 height 39
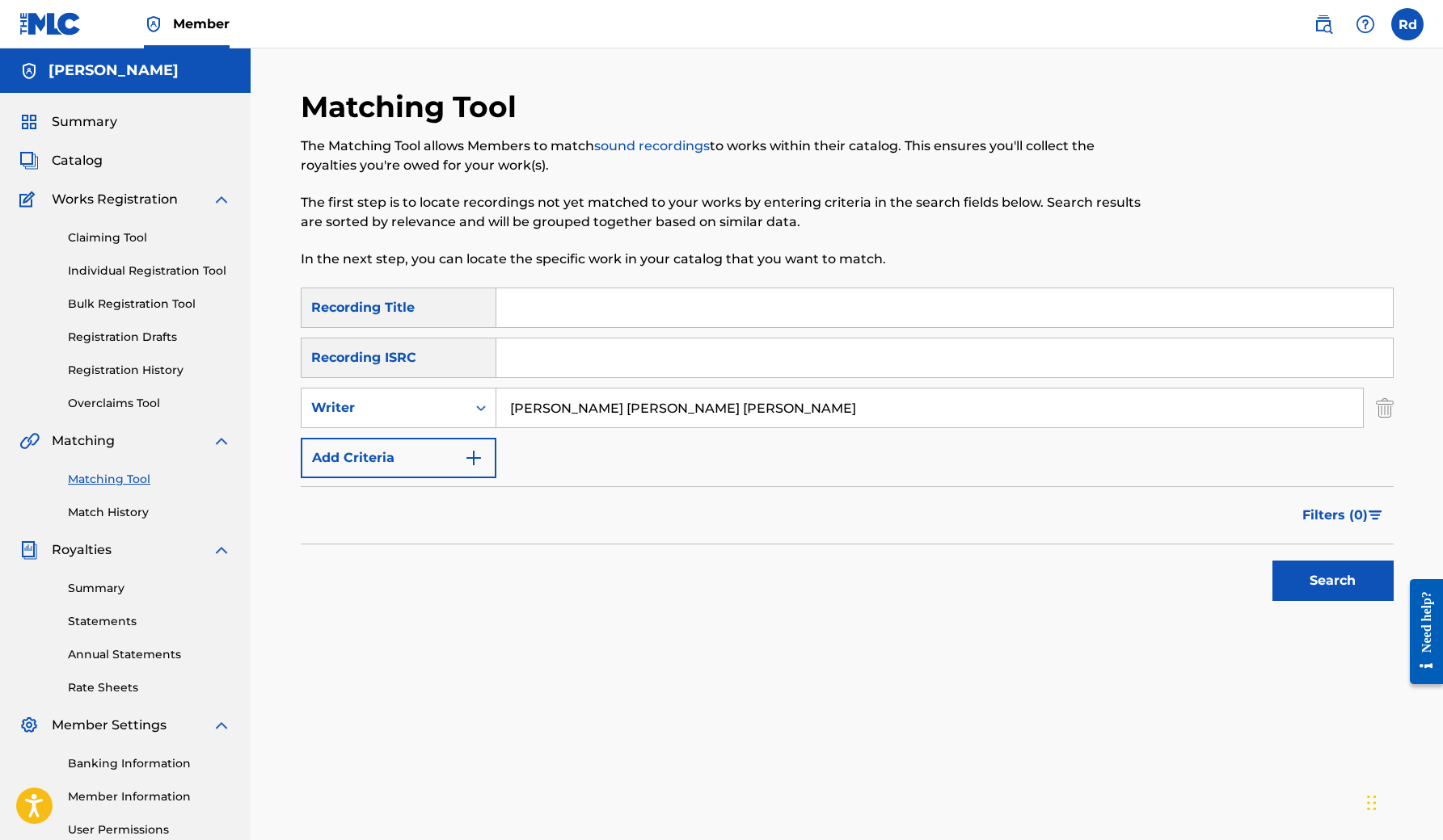
type input "[PERSON_NAME] [PERSON_NAME] [PERSON_NAME]"
click at [1304, 573] on button "Search" at bounding box center [1332, 581] width 121 height 40
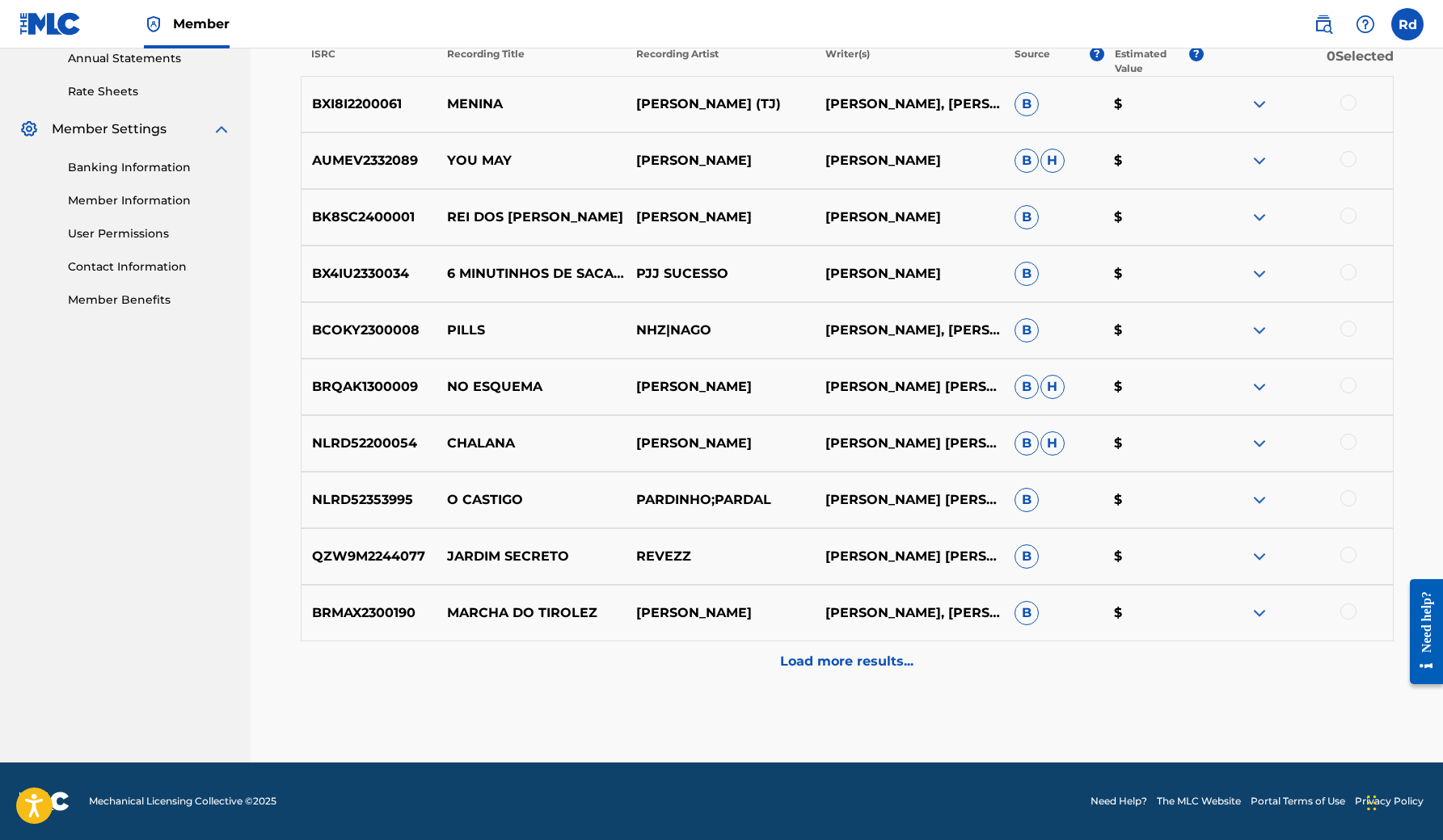
scroll to position [597, 0]
click at [888, 662] on p "Load more results..." at bounding box center [847, 661] width 133 height 20
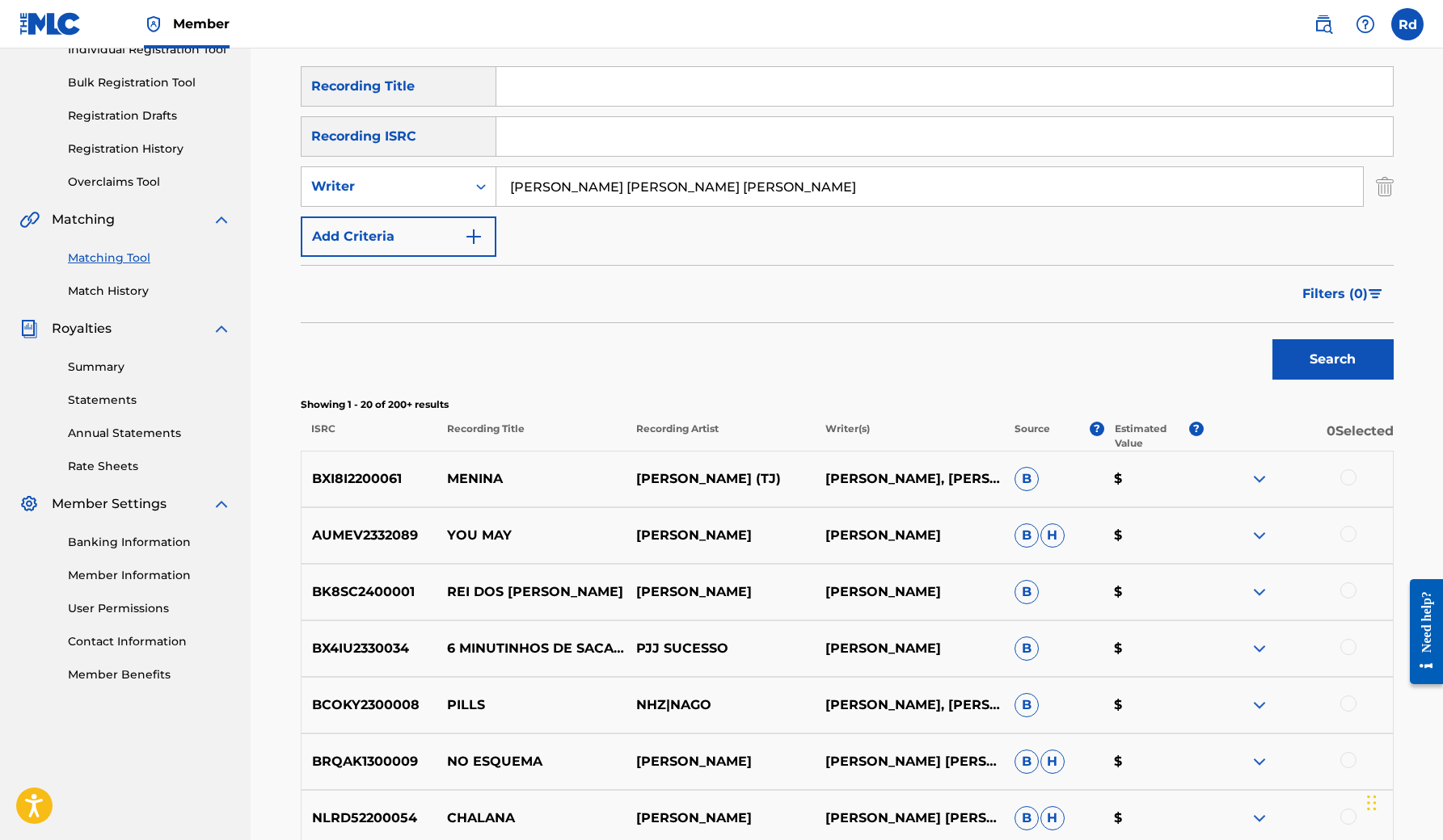
scroll to position [248, 1]
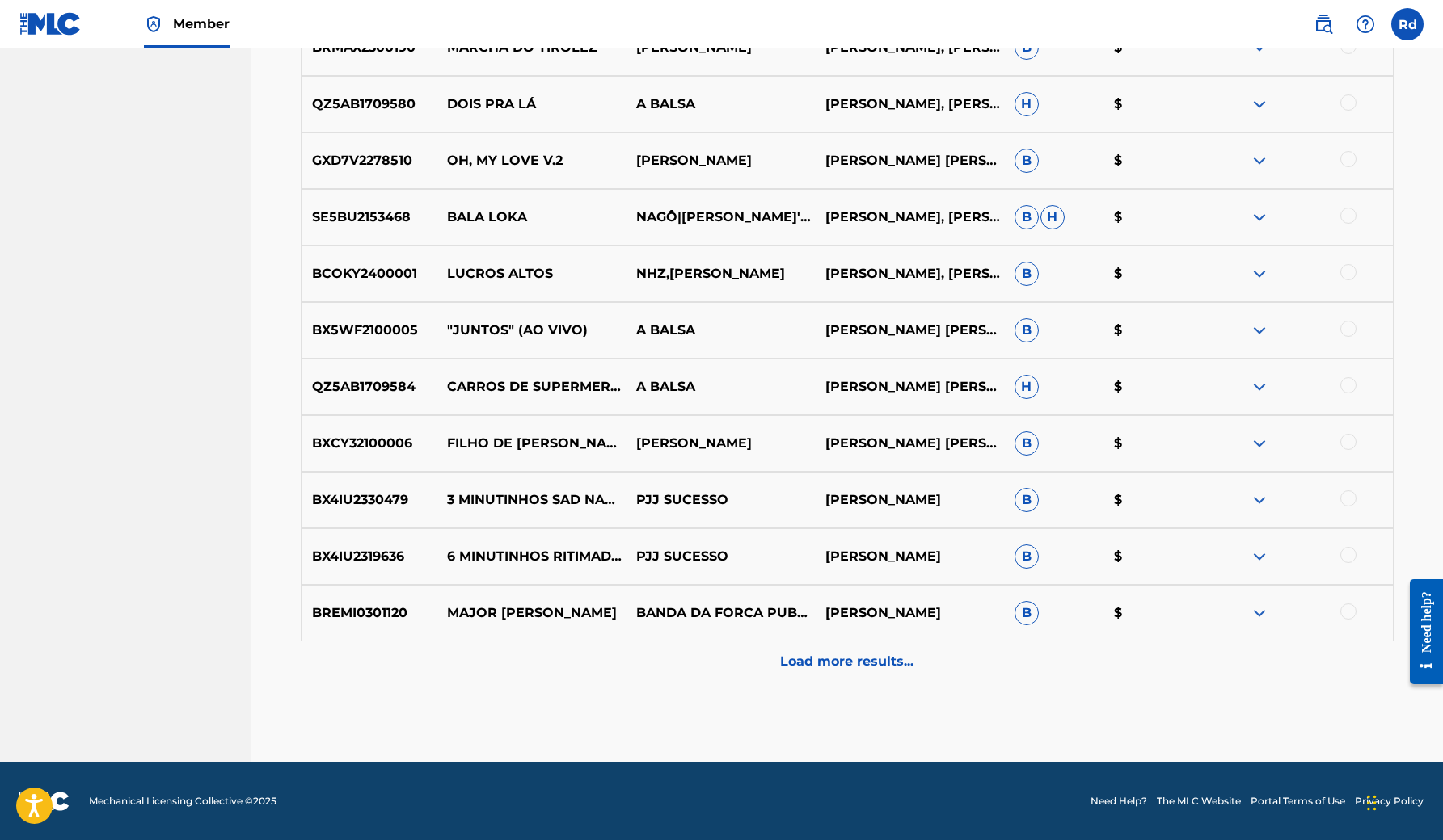
click at [868, 661] on p "Load more results..." at bounding box center [847, 661] width 133 height 20
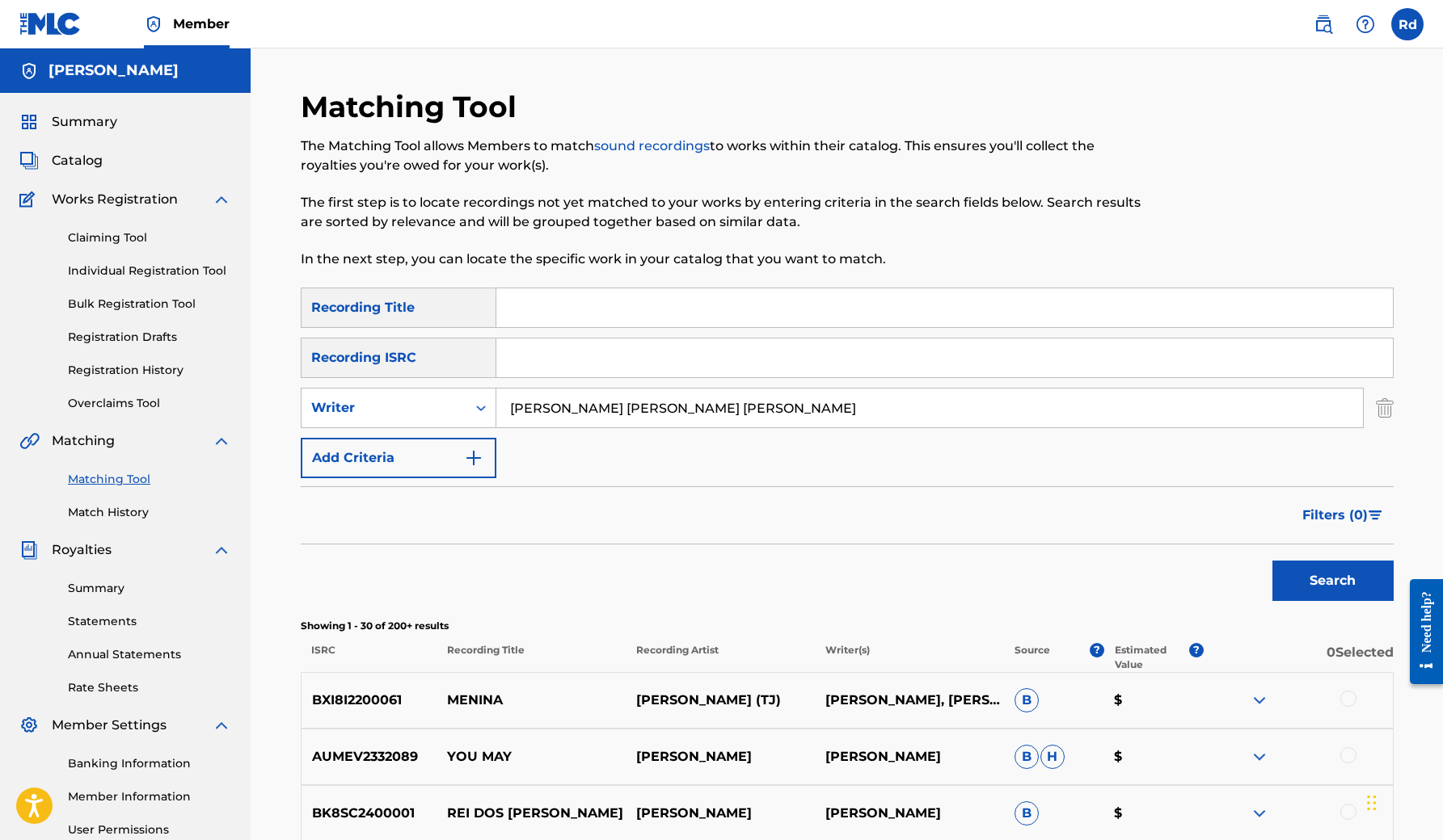
scroll to position [0, 0]
click at [472, 460] on img "Search Form" at bounding box center [474, 458] width 20 height 20
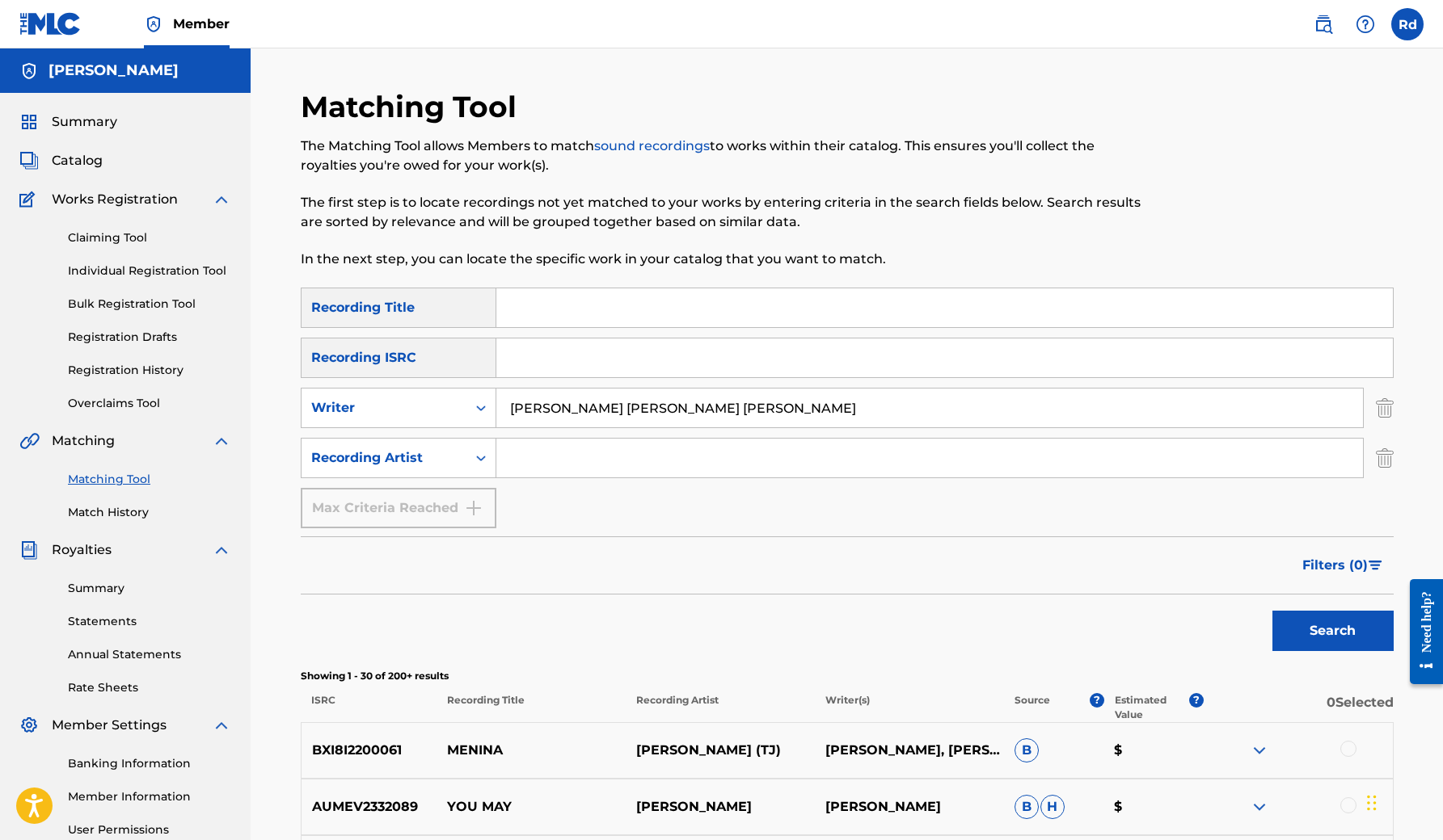
click at [546, 459] on input "Search Form" at bounding box center [930, 458] width 867 height 39
type input "[PERSON_NAME]"
click at [1311, 630] on button "Search" at bounding box center [1332, 630] width 121 height 40
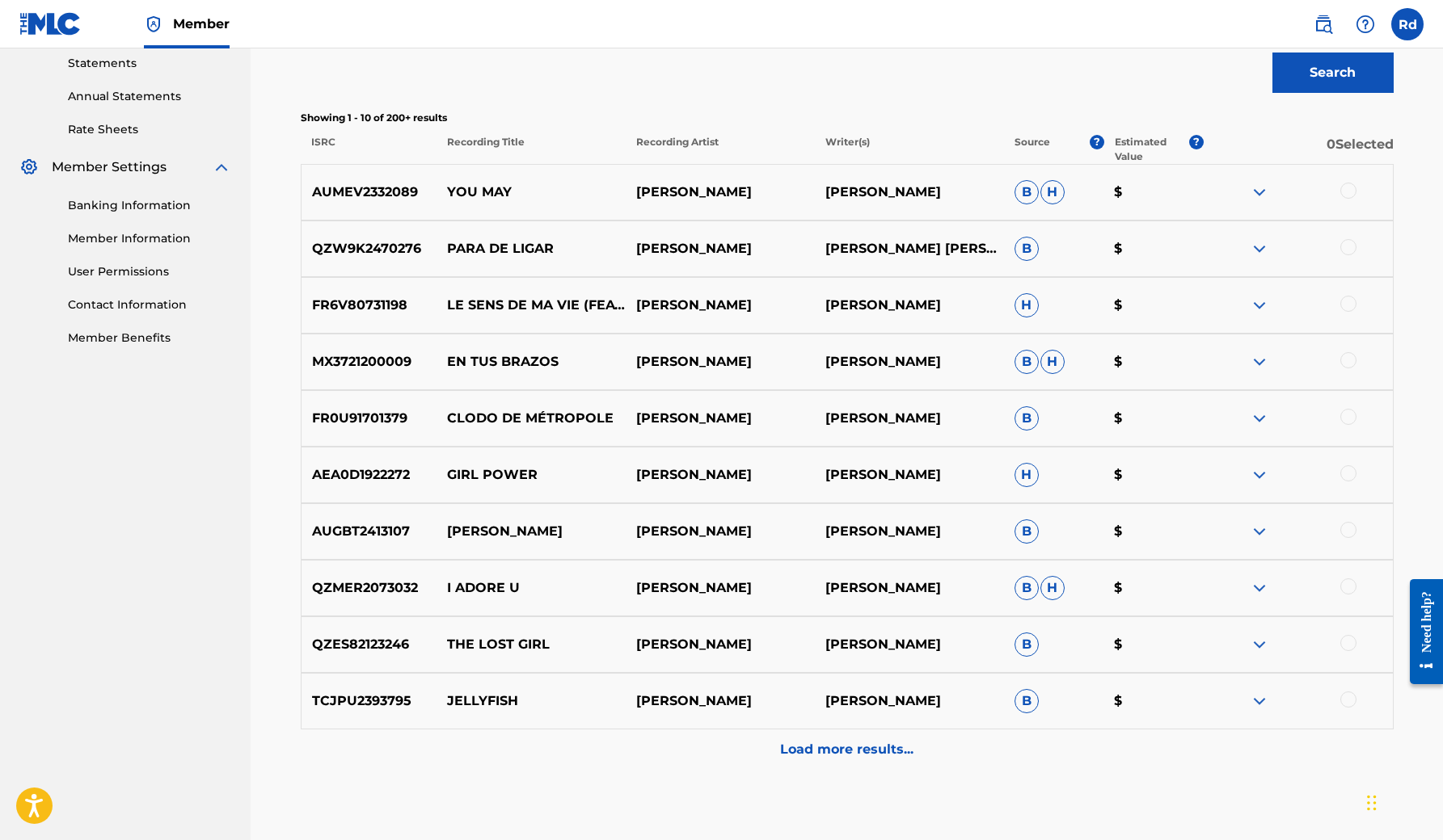
scroll to position [575, 0]
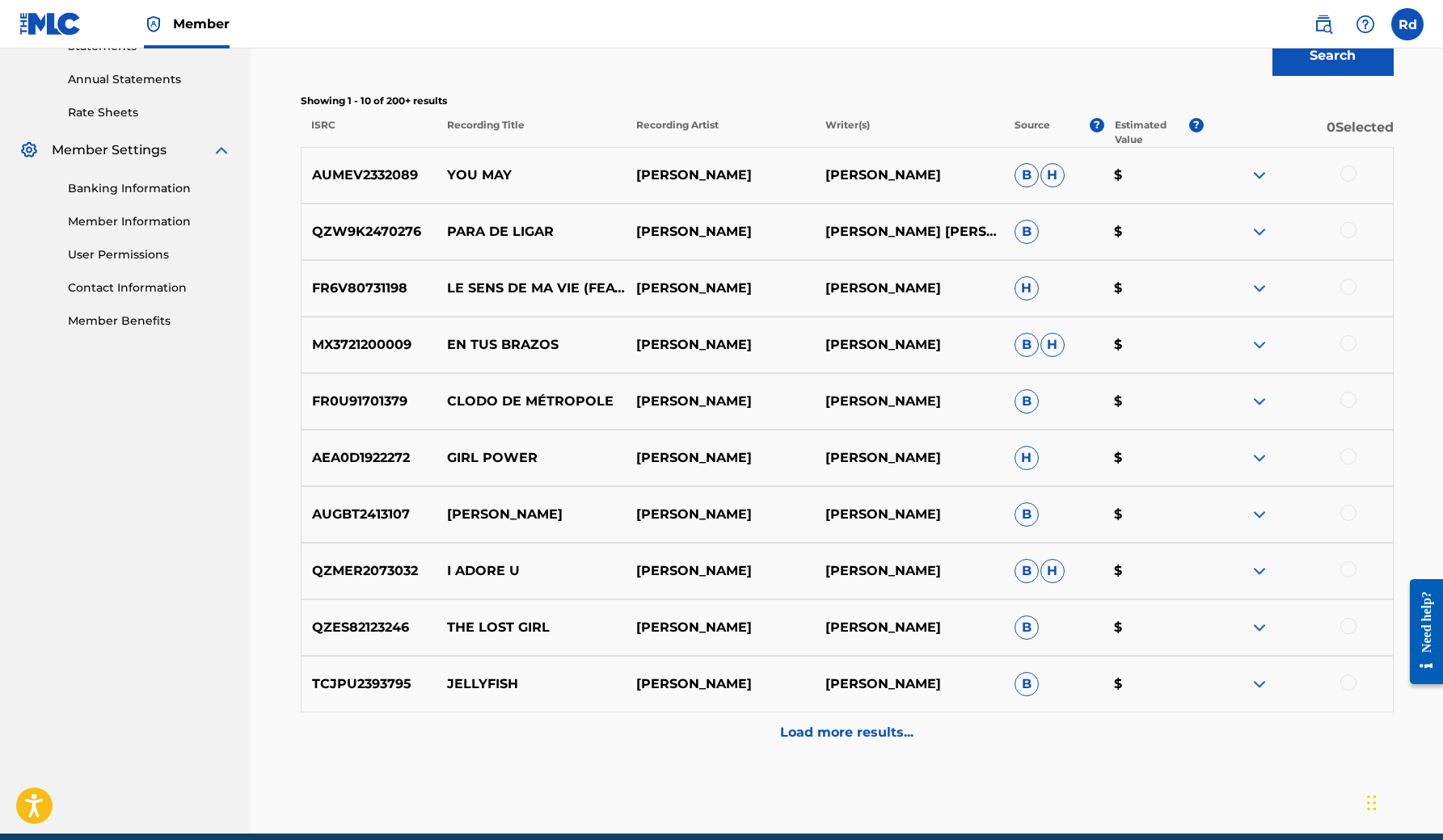
click at [850, 733] on p "Load more results..." at bounding box center [847, 732] width 133 height 20
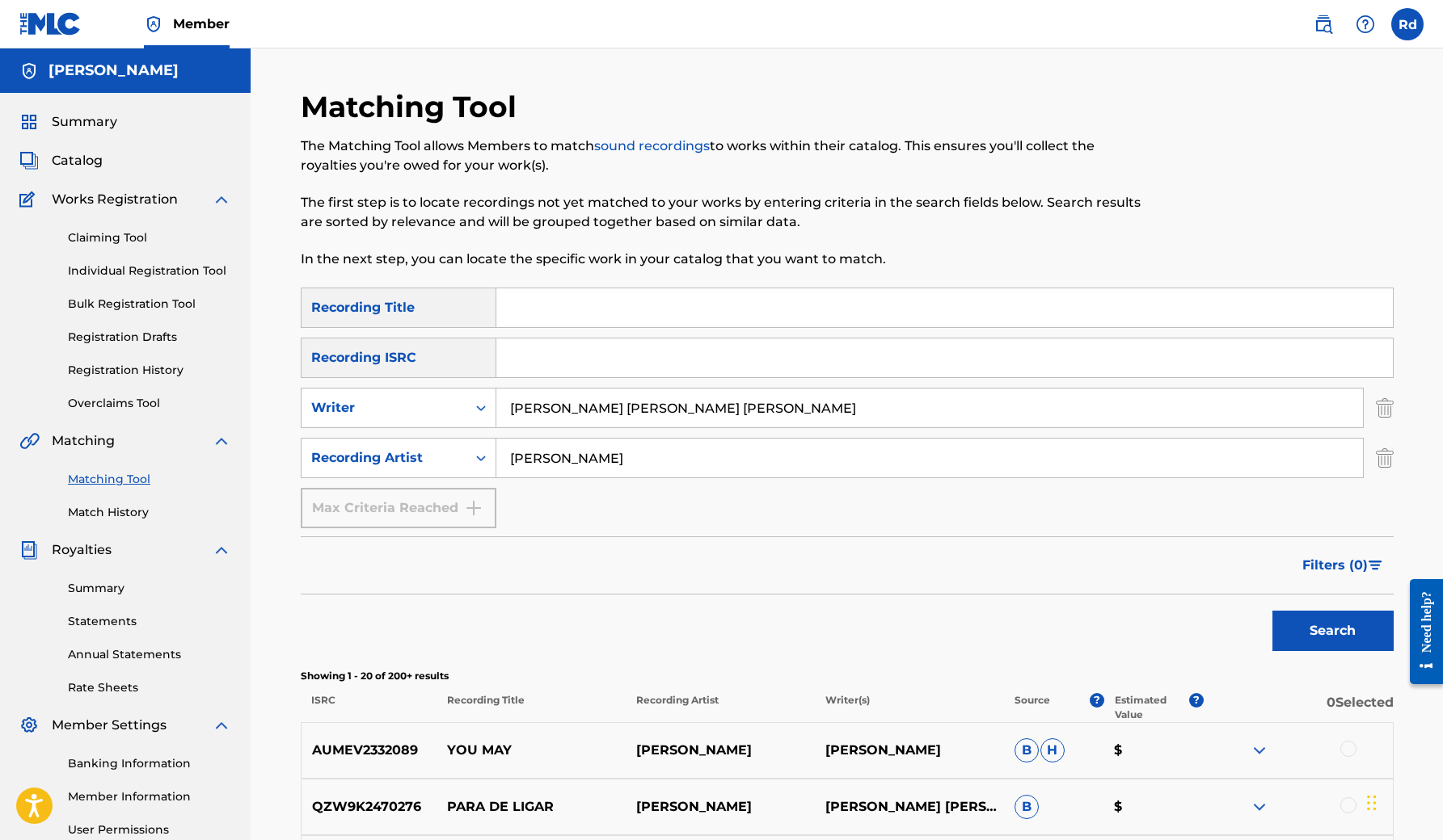
scroll to position [0, 0]
drag, startPoint x: 723, startPoint y: 407, endPoint x: 493, endPoint y: 418, distance: 230.3
click at [493, 418] on div "SearchWithCriteria0ec59c6d-fe21-453a-8518-05de35762af3 Writer [PERSON_NAME] [PE…" at bounding box center [847, 408] width 1092 height 40
drag, startPoint x: 607, startPoint y: 459, endPoint x: 446, endPoint y: 460, distance: 161.0
click at [446, 460] on div "SearchWithCriteriabb9a79a3-c6a3-4b48-b6f6-54807d275c55 Recording Artist [PERSON…" at bounding box center [847, 458] width 1092 height 40
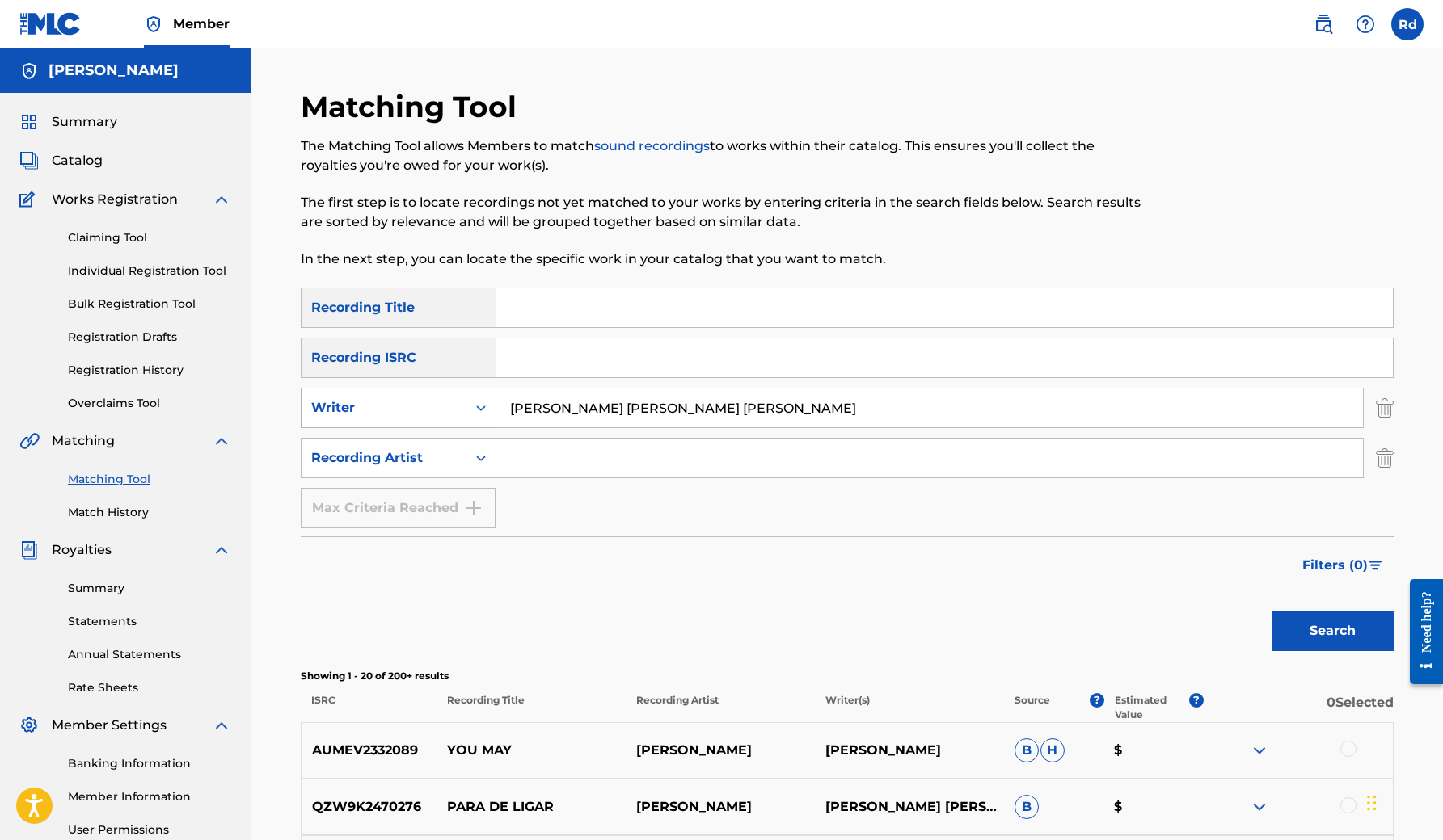
drag, startPoint x: 725, startPoint y: 410, endPoint x: 415, endPoint y: 394, distance: 310.4
click at [415, 394] on div "SearchWithCriteria0ec59c6d-fe21-453a-8518-05de35762af3 Writer [PERSON_NAME] [PE…" at bounding box center [847, 408] width 1092 height 40
type input "[PERSON_NAME]"
click at [1332, 630] on button "Search" at bounding box center [1332, 630] width 121 height 40
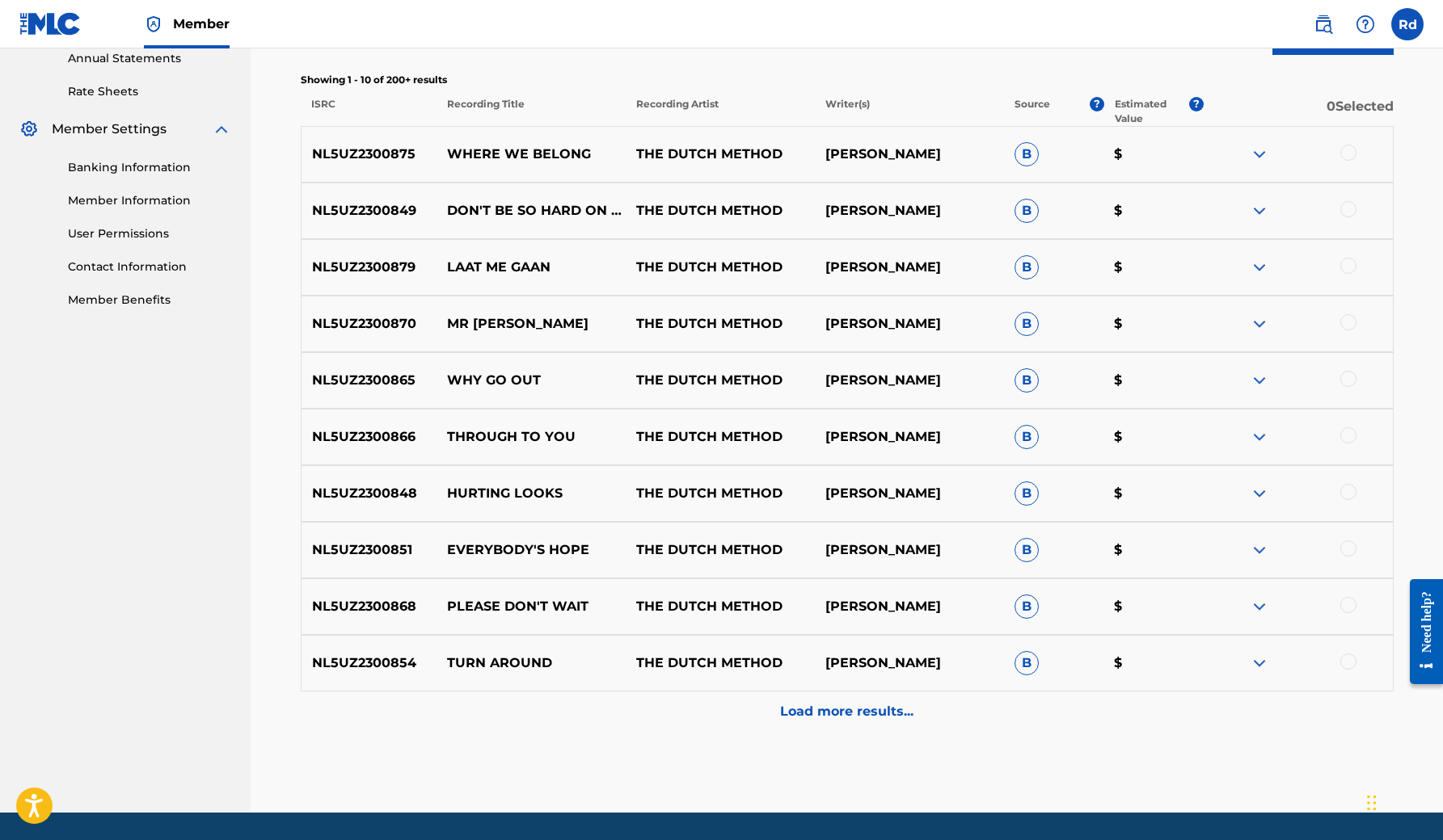
scroll to position [597, 0]
click at [796, 718] on p "Load more results..." at bounding box center [847, 710] width 133 height 20
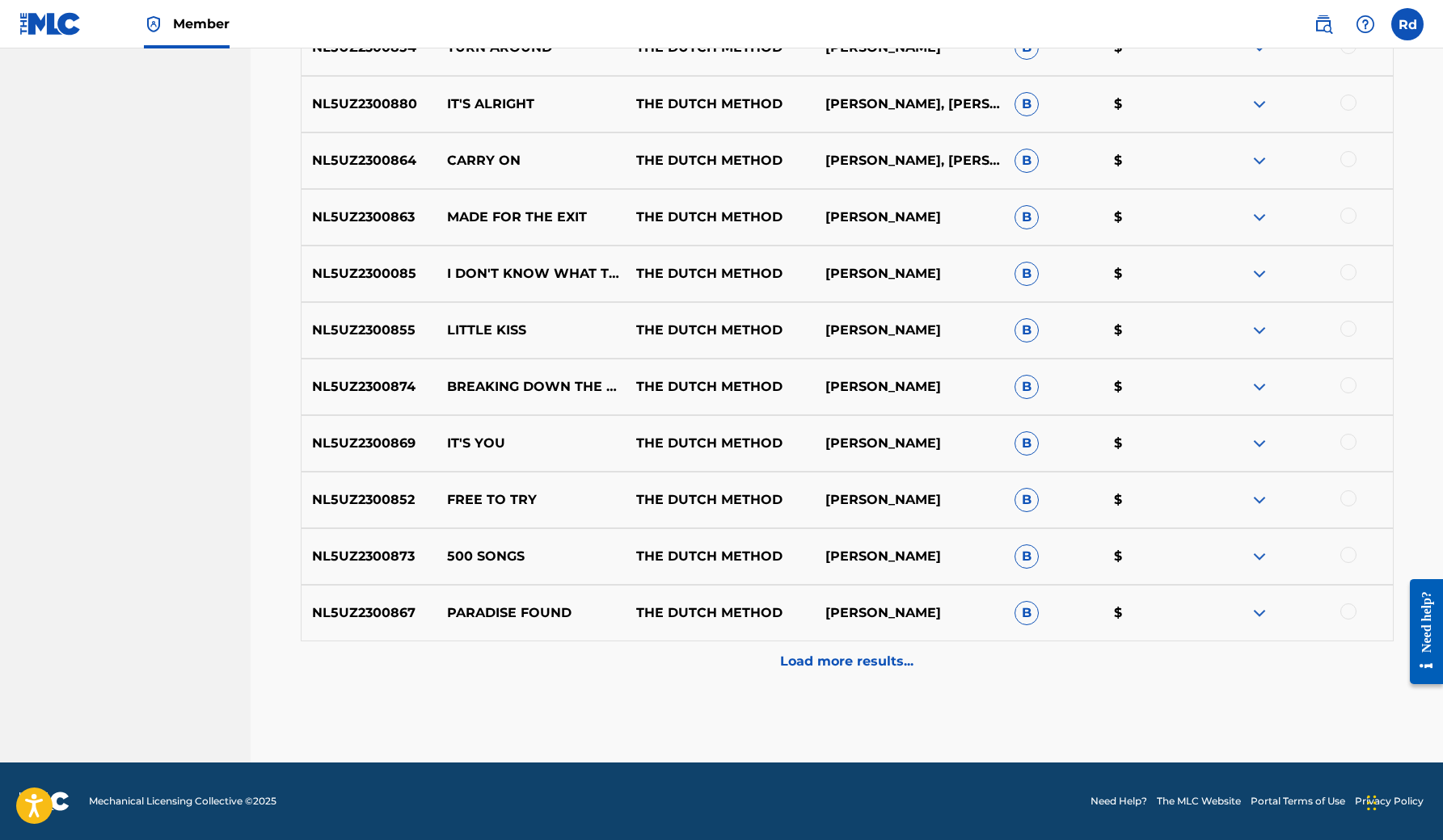
scroll to position [1212, 0]
click at [816, 670] on p "Load more results..." at bounding box center [847, 661] width 133 height 20
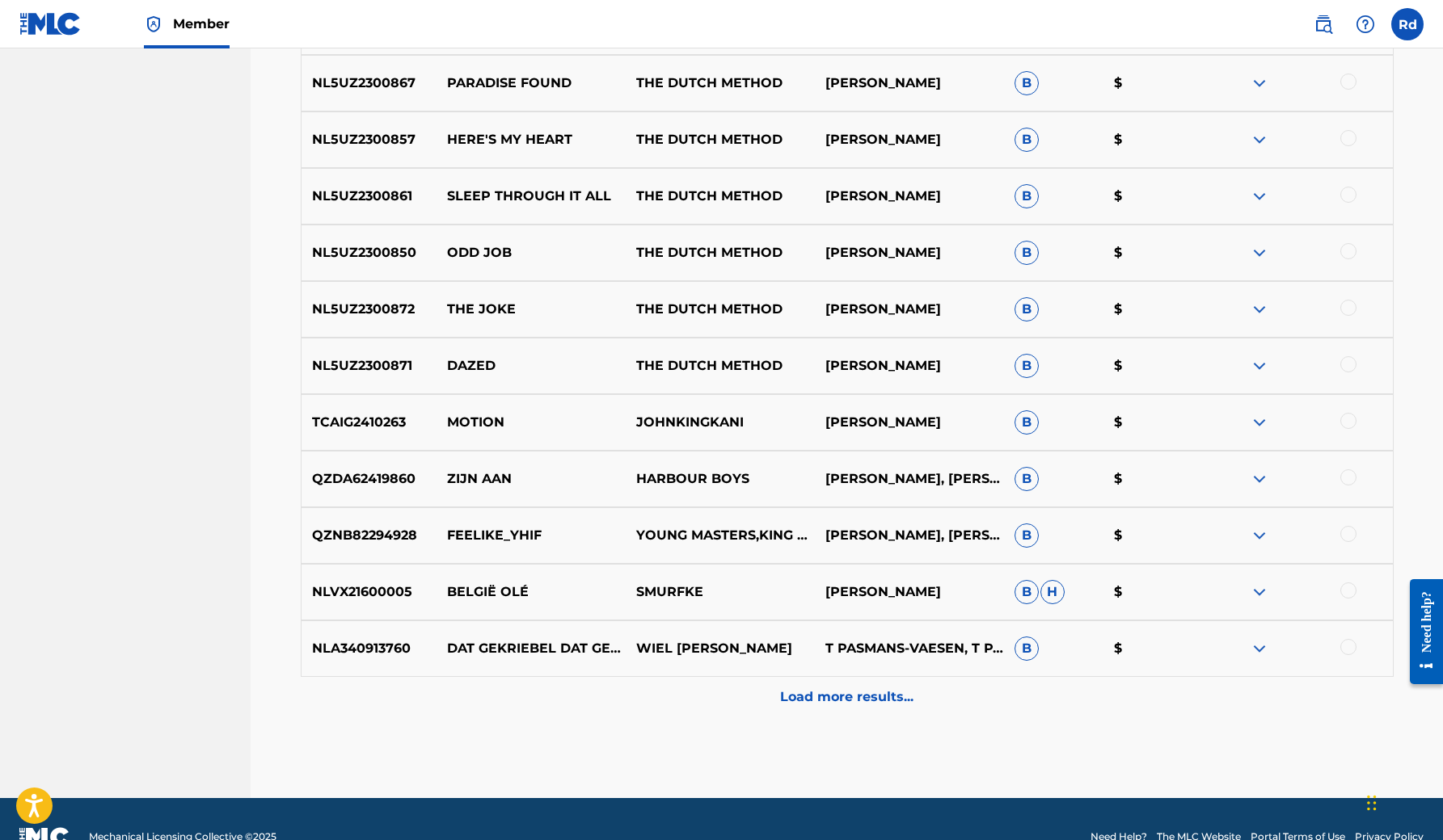
scroll to position [1752, 0]
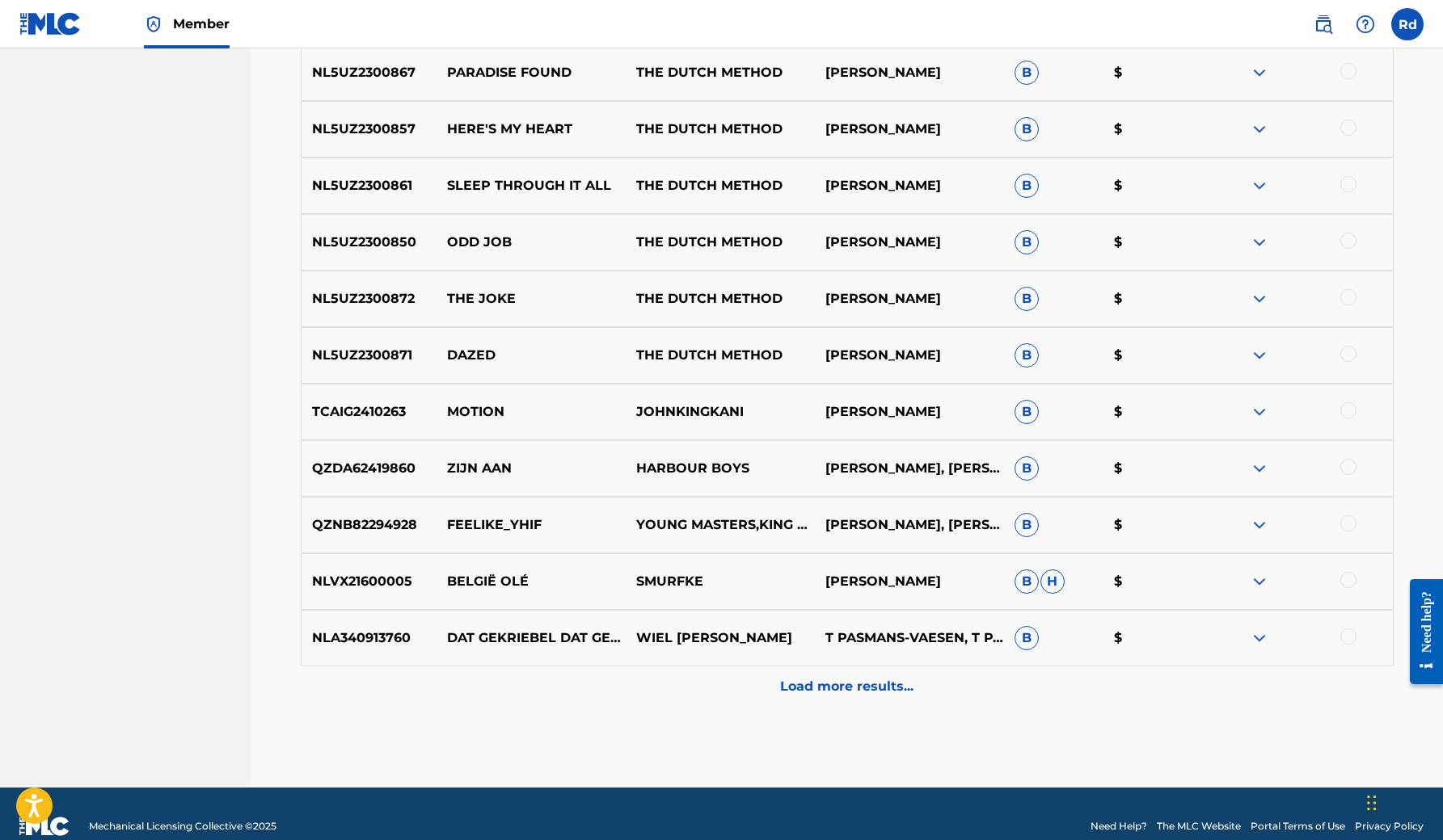
click at [821, 688] on p "Load more results..." at bounding box center [847, 686] width 133 height 20
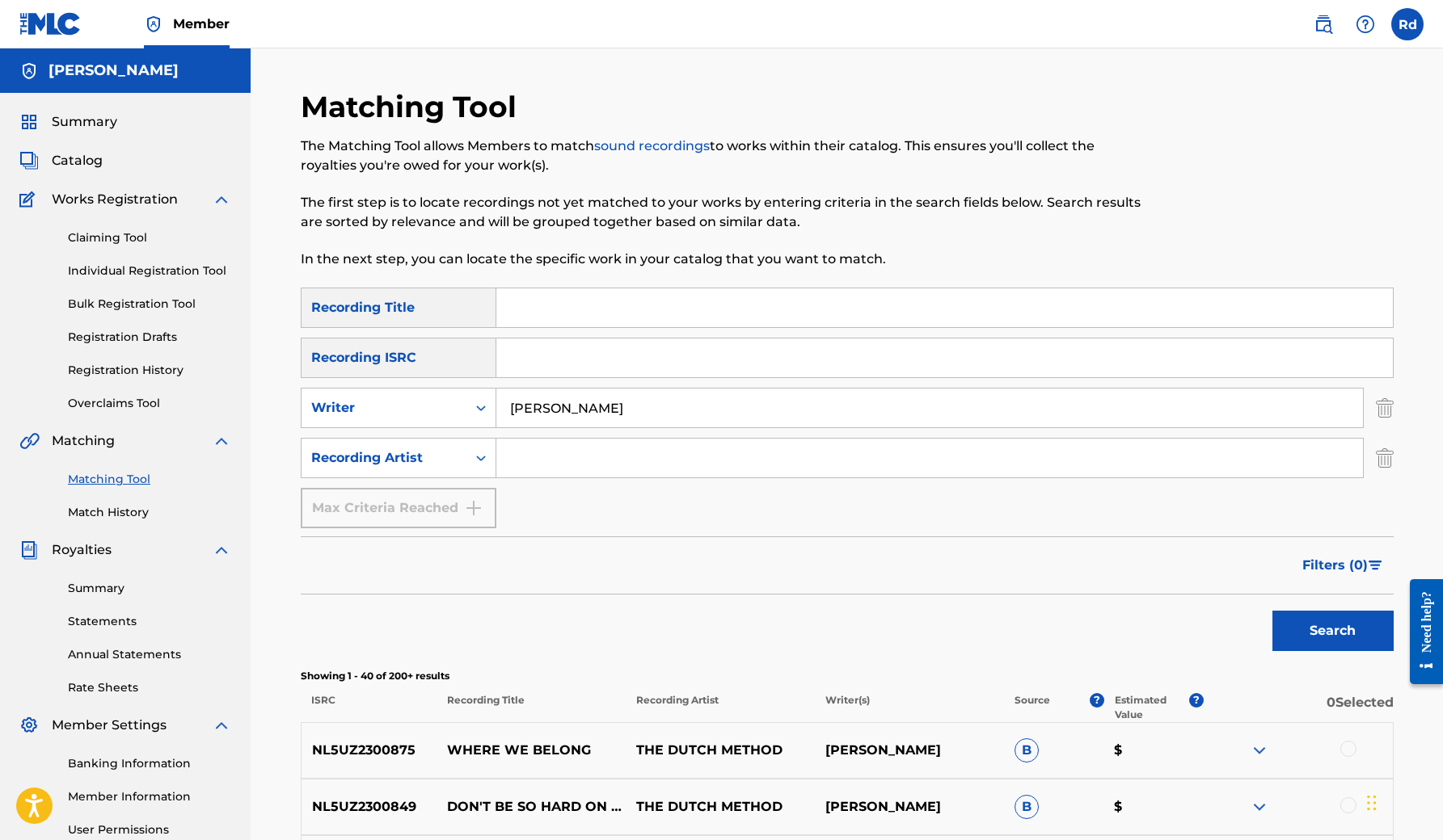
scroll to position [0, 0]
click at [1374, 564] on img "Search Form" at bounding box center [1375, 566] width 14 height 9
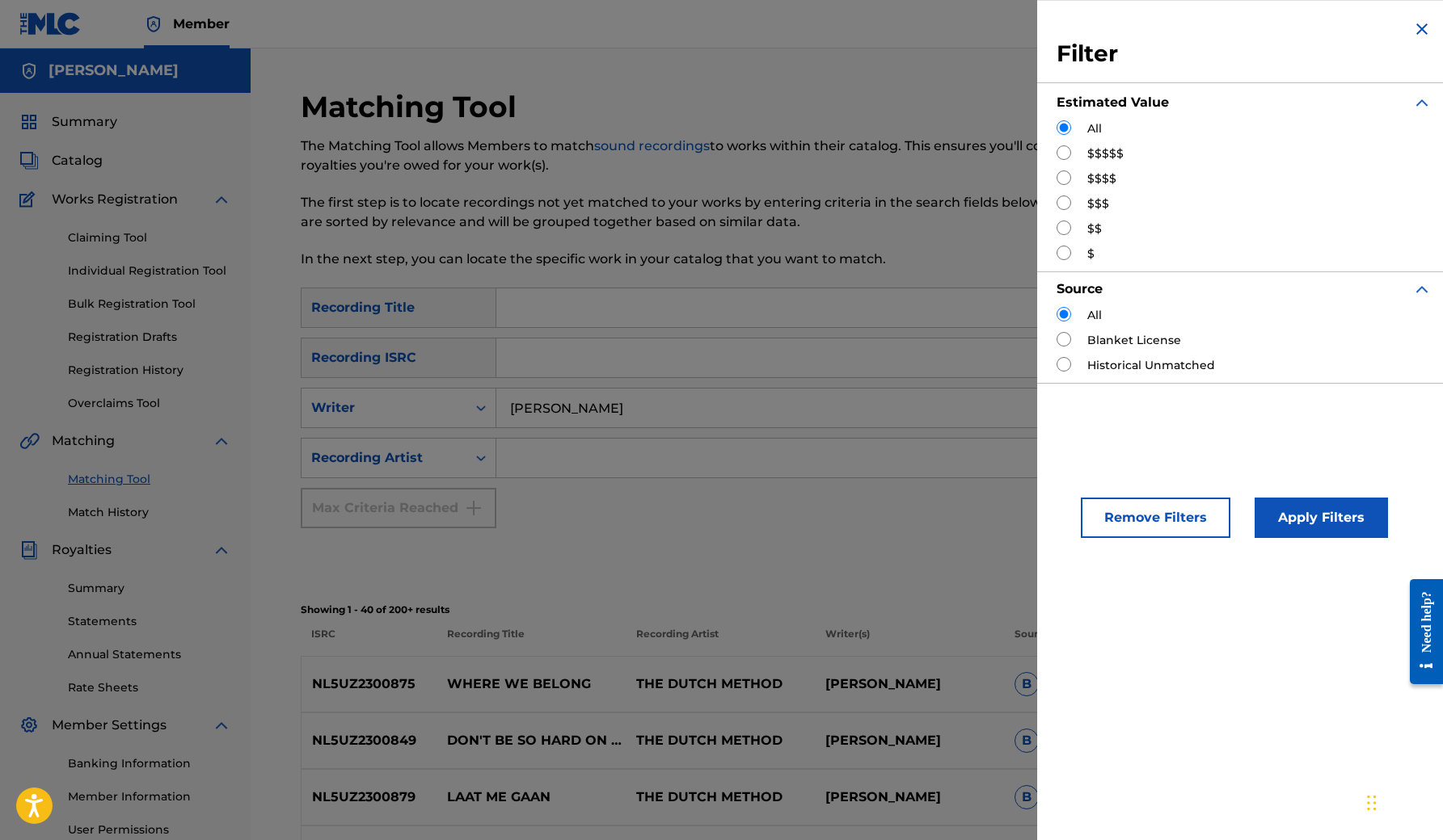
click at [1062, 227] on input "Search Form" at bounding box center [1063, 227] width 14 height 14
radio input "true"
click at [1319, 516] on button "Apply Filters" at bounding box center [1321, 518] width 133 height 40
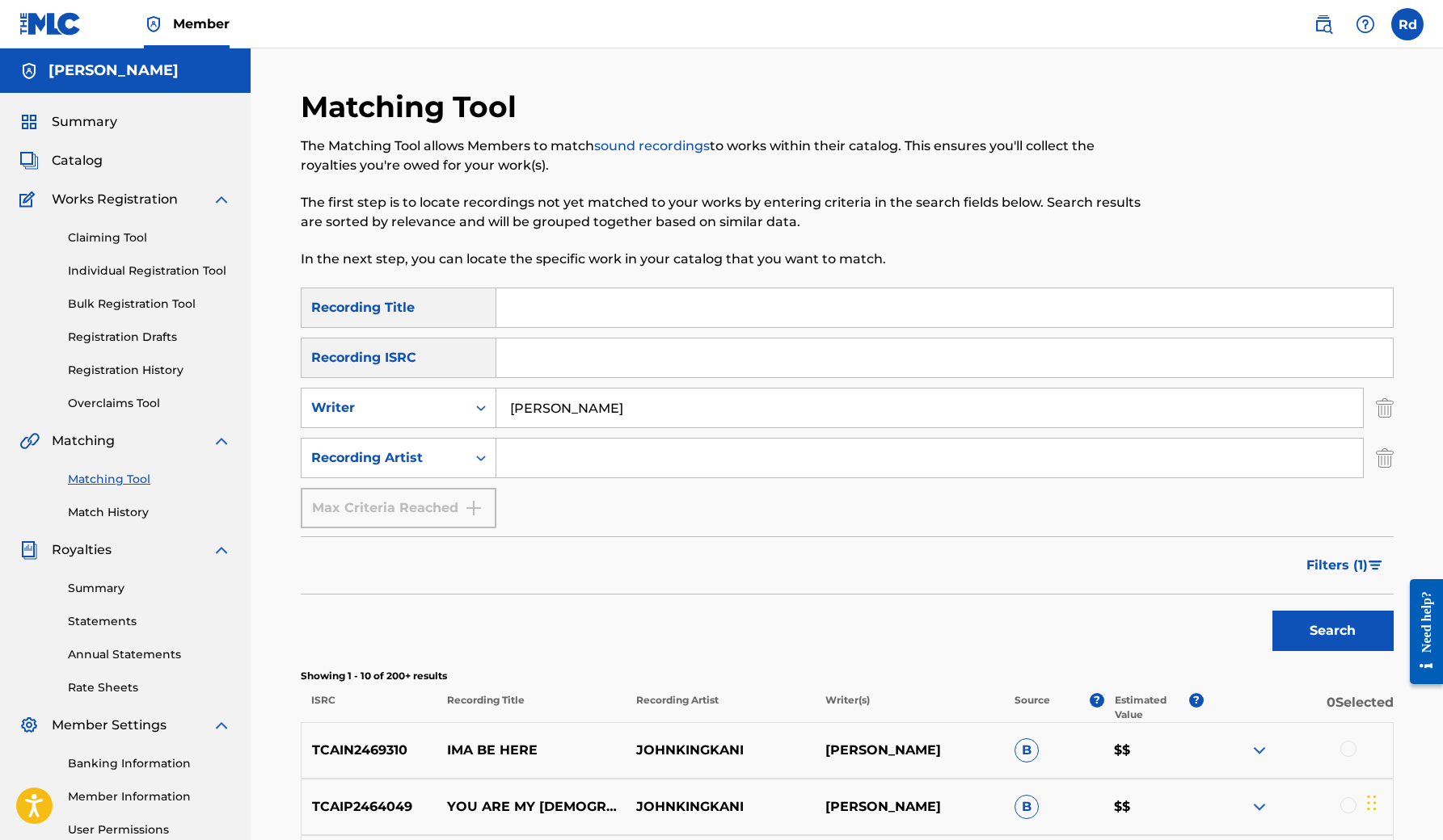
click at [1386, 410] on img "Search Form" at bounding box center [1384, 408] width 18 height 40
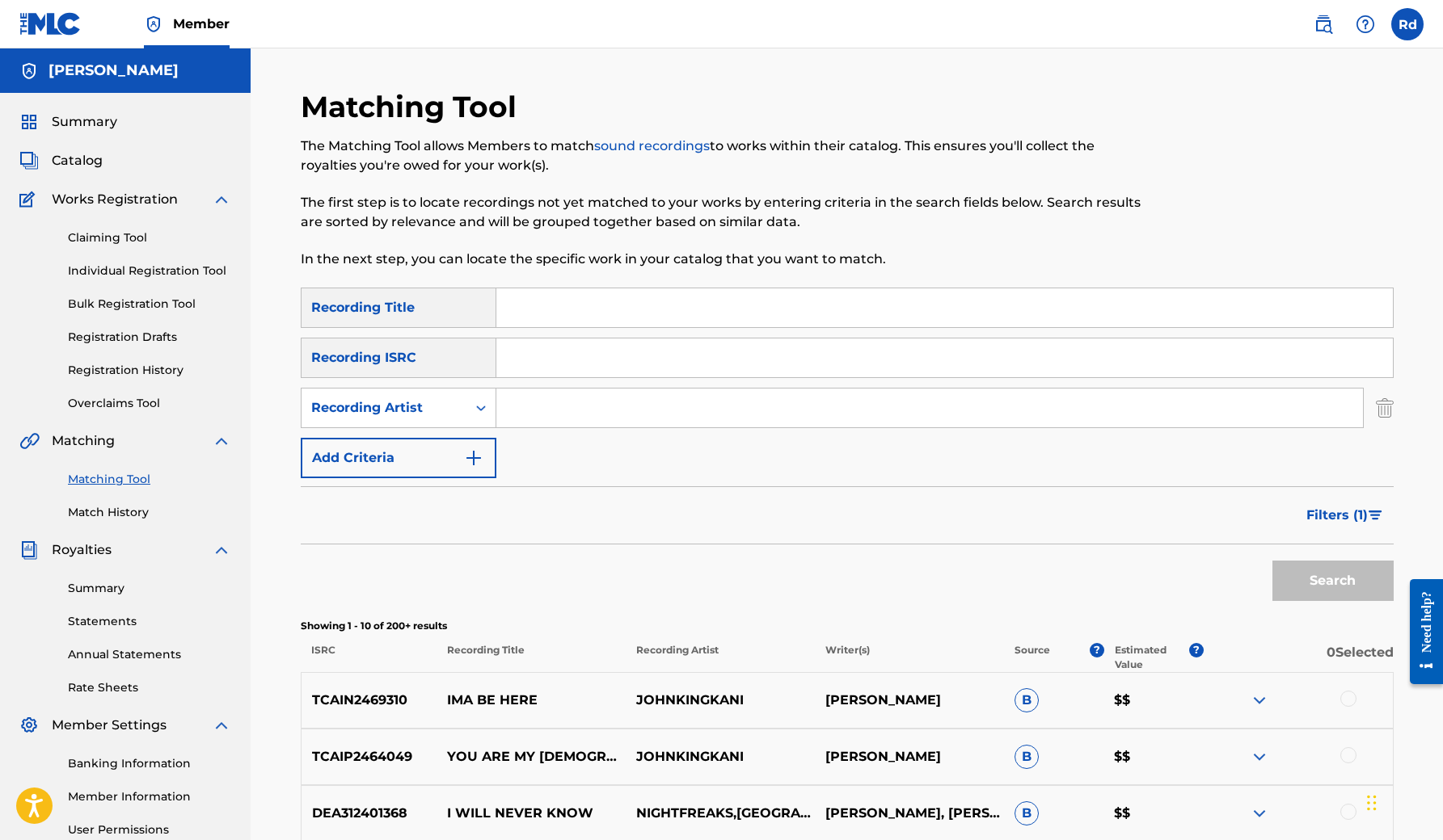
click at [1411, 26] on label at bounding box center [1407, 24] width 32 height 32
click at [1407, 24] on input "Rd [PERSON_NAME] [PERSON_NAME] [PERSON_NAME] [EMAIL_ADDRESS][DOMAIN_NAME] Notif…" at bounding box center [1407, 24] width 0 height 0
click at [1252, 228] on p "Log out" at bounding box center [1250, 228] width 38 height 14
click at [1407, 24] on input "Rd [PERSON_NAME] [PERSON_NAME] [PERSON_NAME] [EMAIL_ADDRESS][DOMAIN_NAME] Notif…" at bounding box center [1407, 24] width 0 height 0
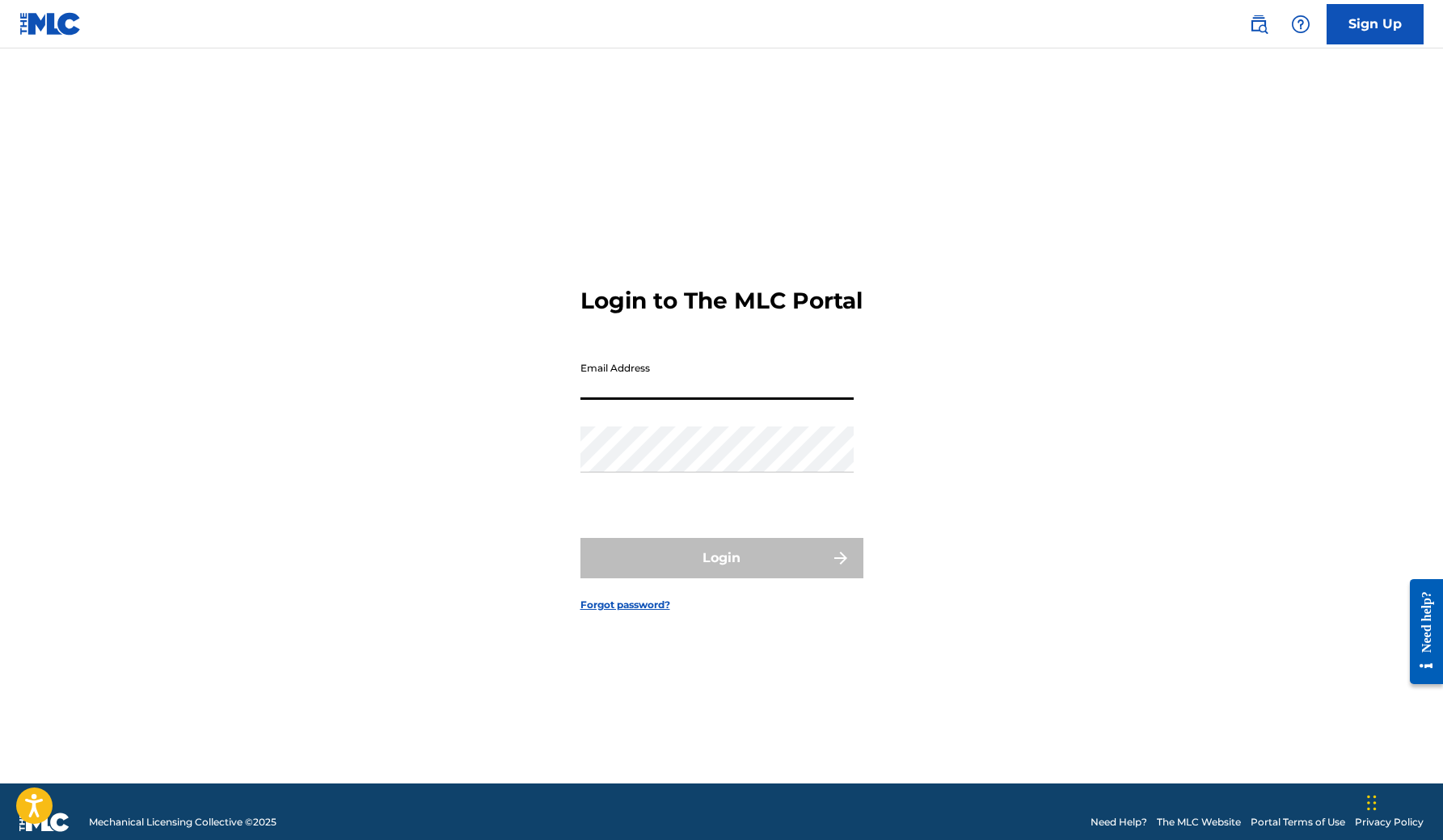
click at [1259, 23] on img at bounding box center [1258, 23] width 20 height 20
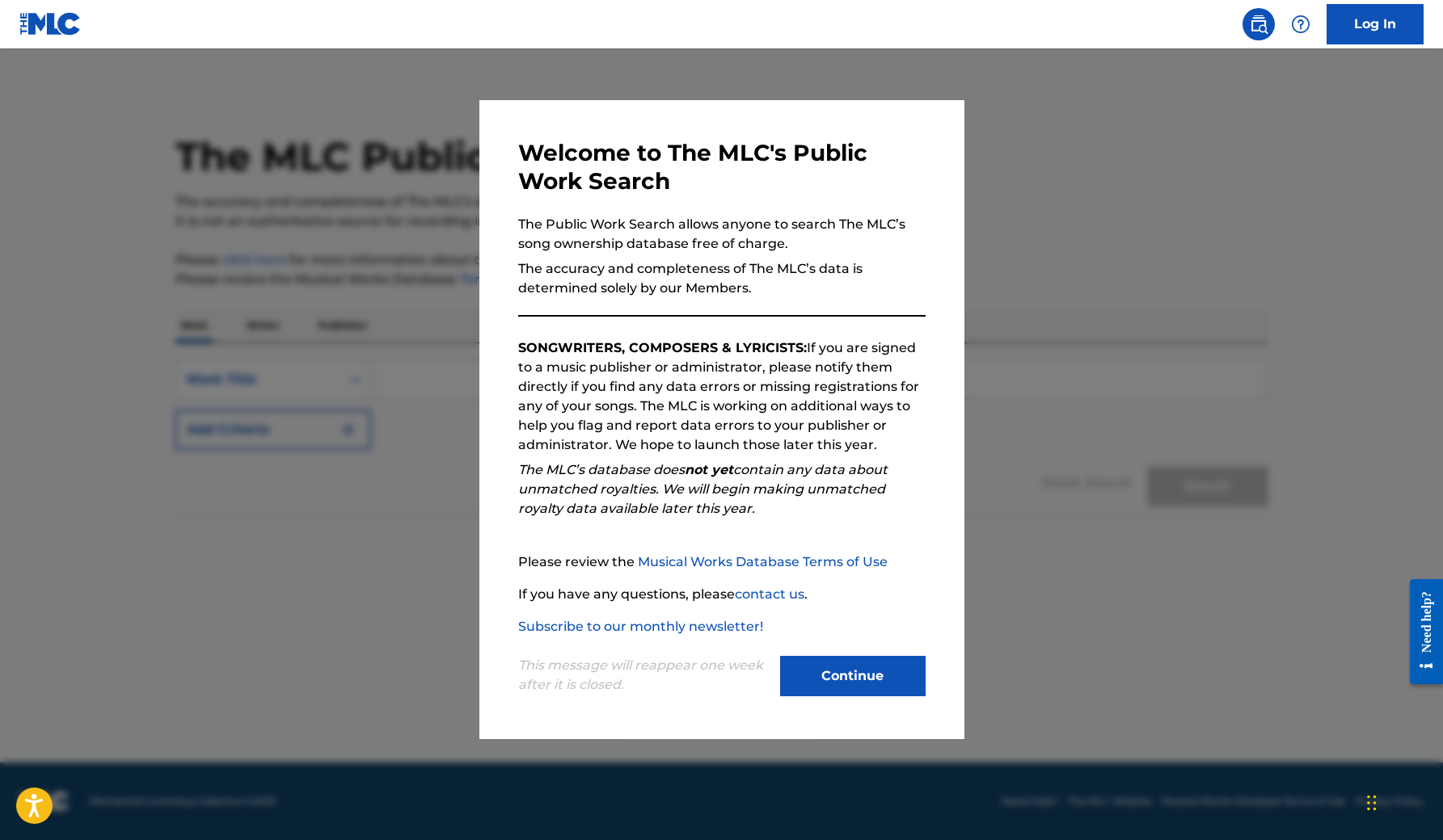
click at [833, 682] on button "Continue" at bounding box center [853, 676] width 146 height 40
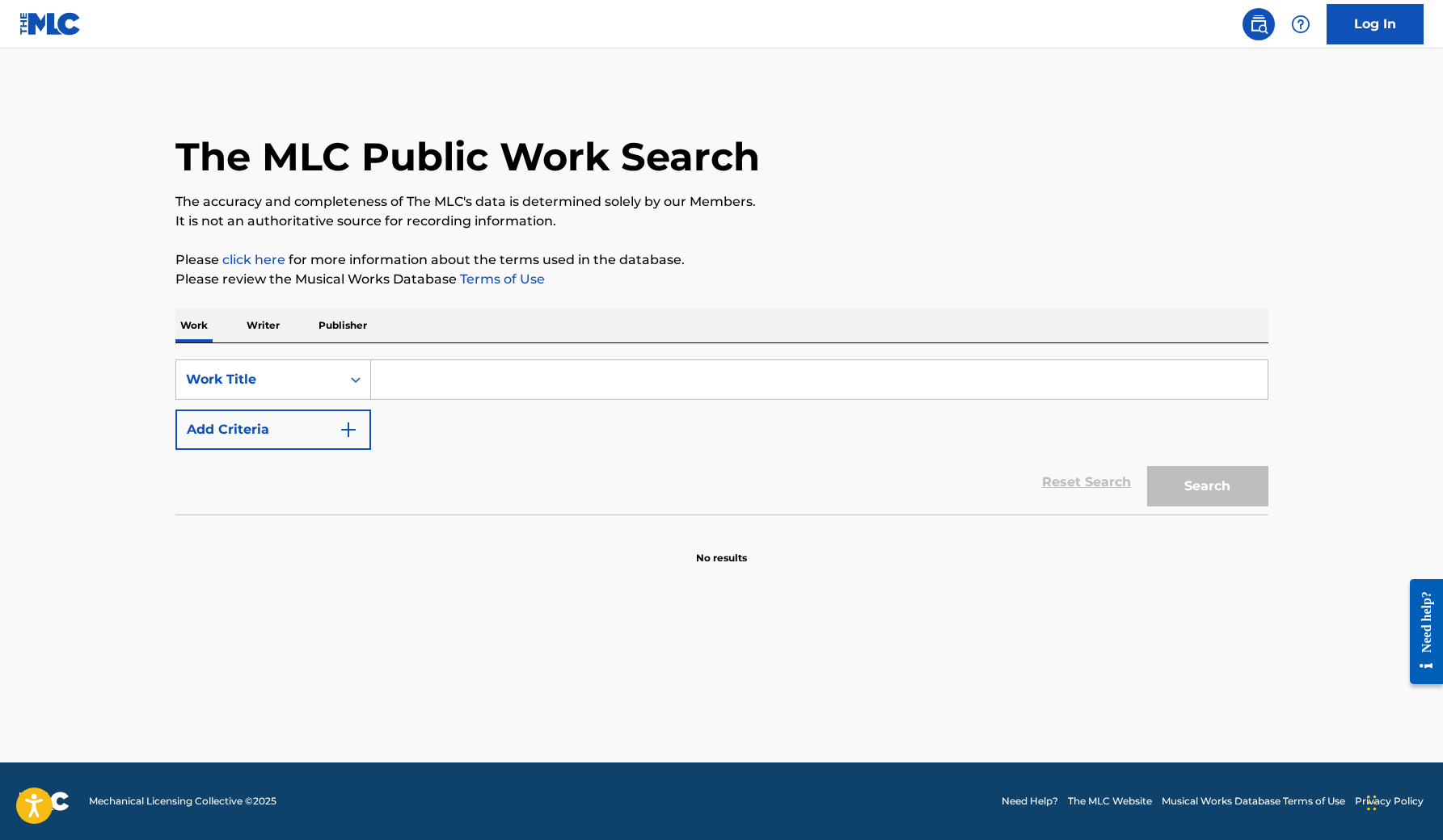
click at [269, 325] on p "Writer" at bounding box center [263, 325] width 43 height 34
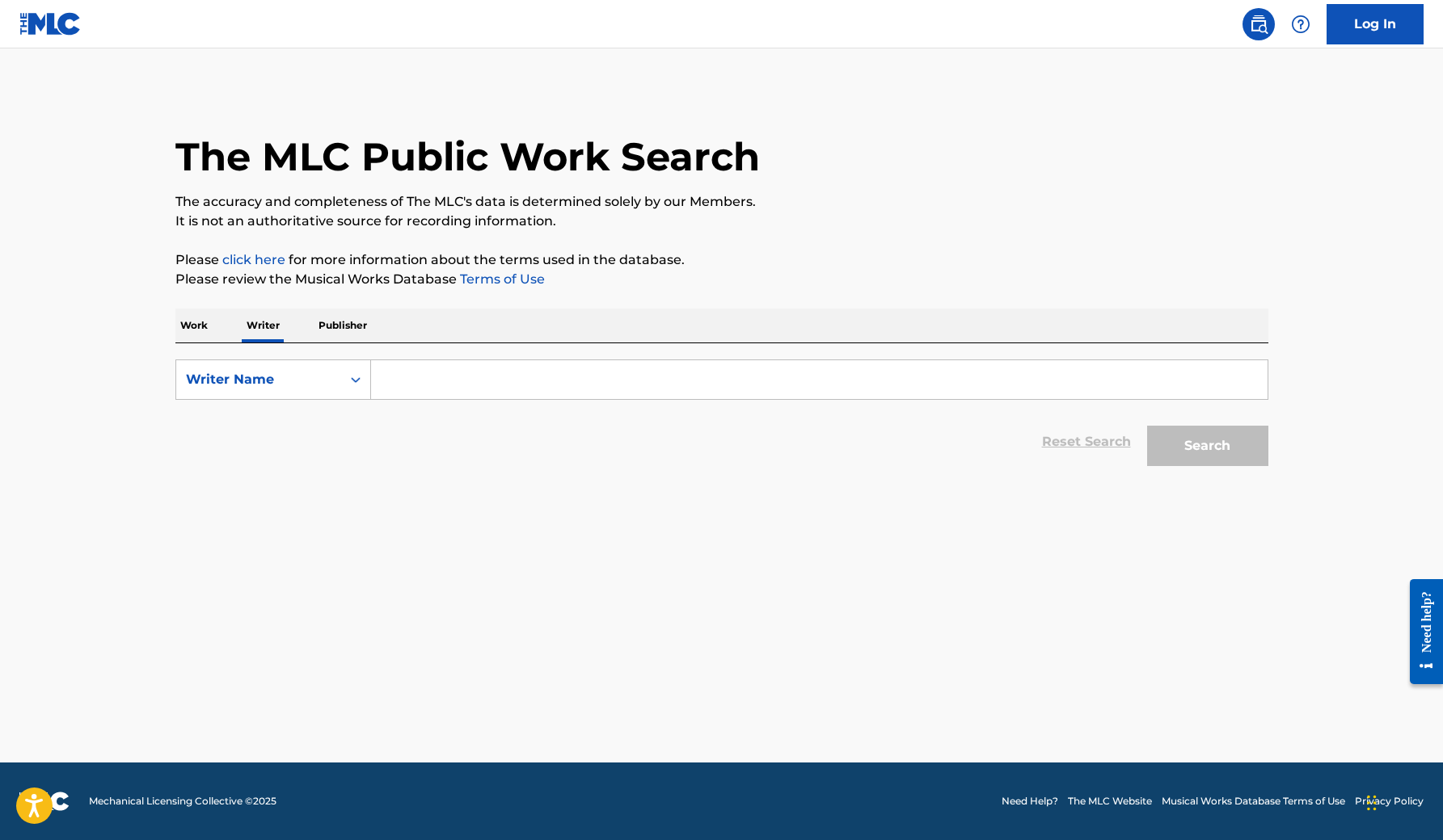
click at [402, 383] on input "Search Form" at bounding box center [819, 379] width 896 height 39
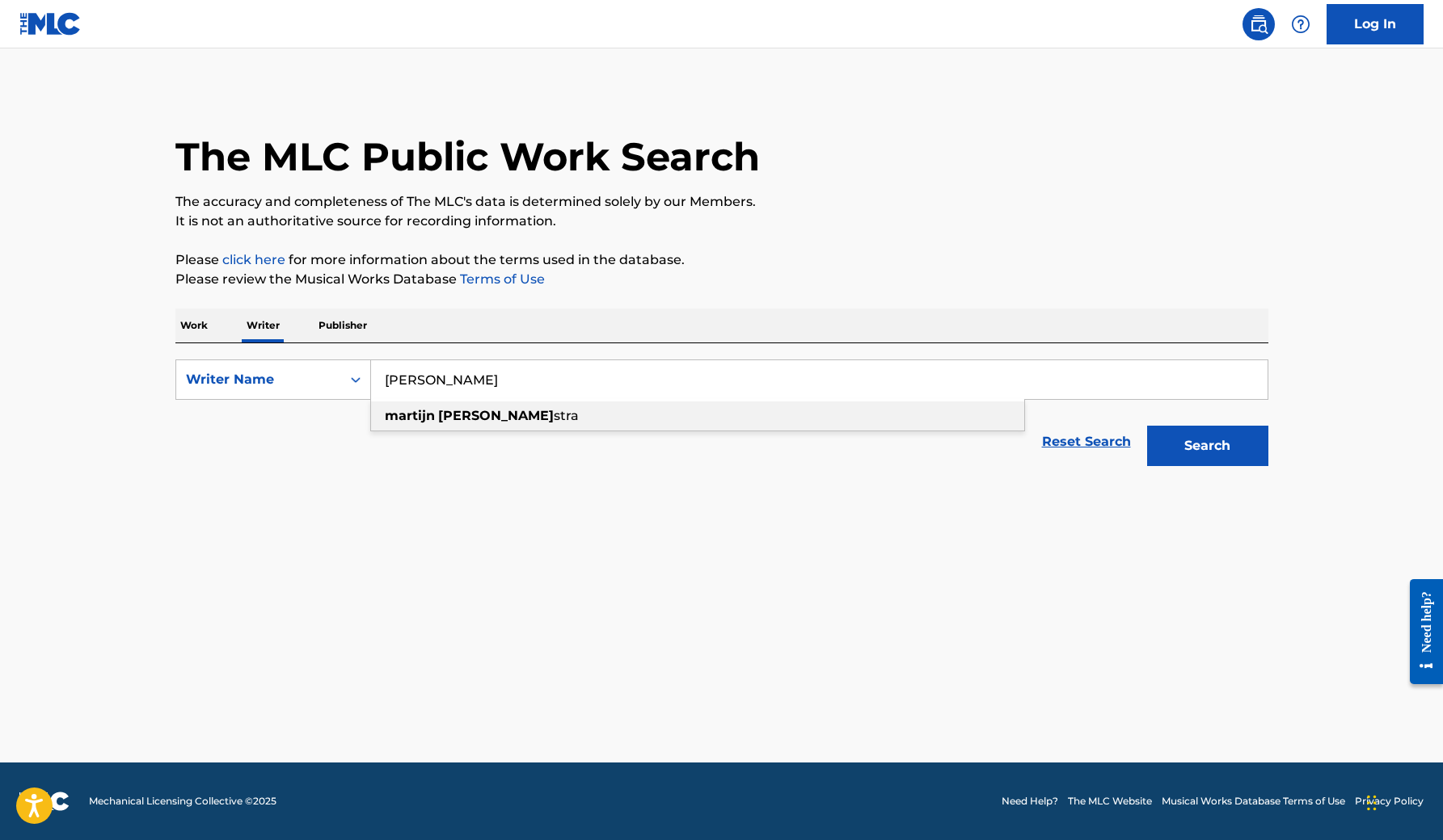
click at [406, 412] on strong "martijn" at bounding box center [409, 415] width 50 height 15
type input "[PERSON_NAME]"
click at [1201, 446] on button "Search" at bounding box center [1207, 445] width 121 height 40
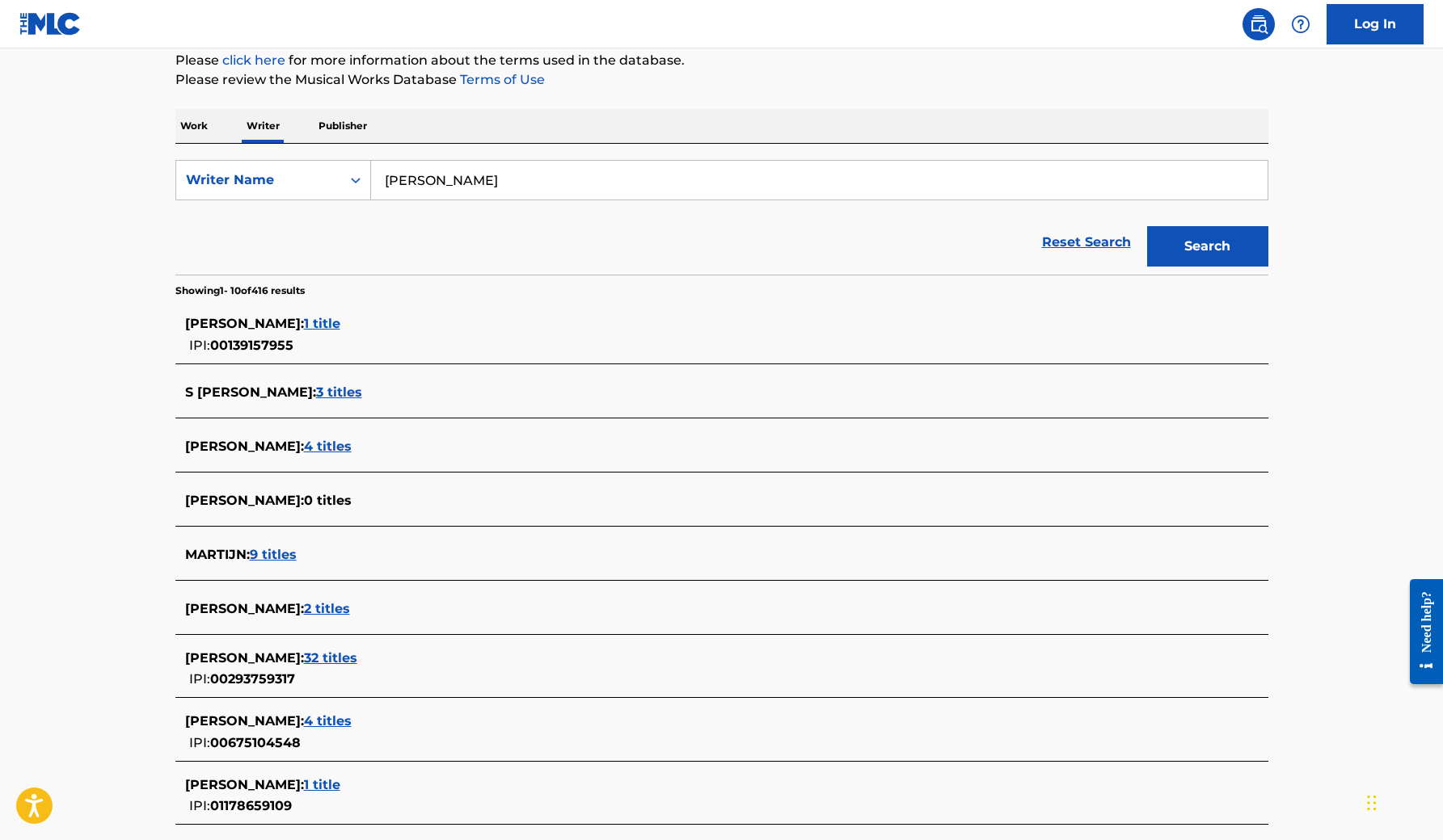
scroll to position [205, 0]
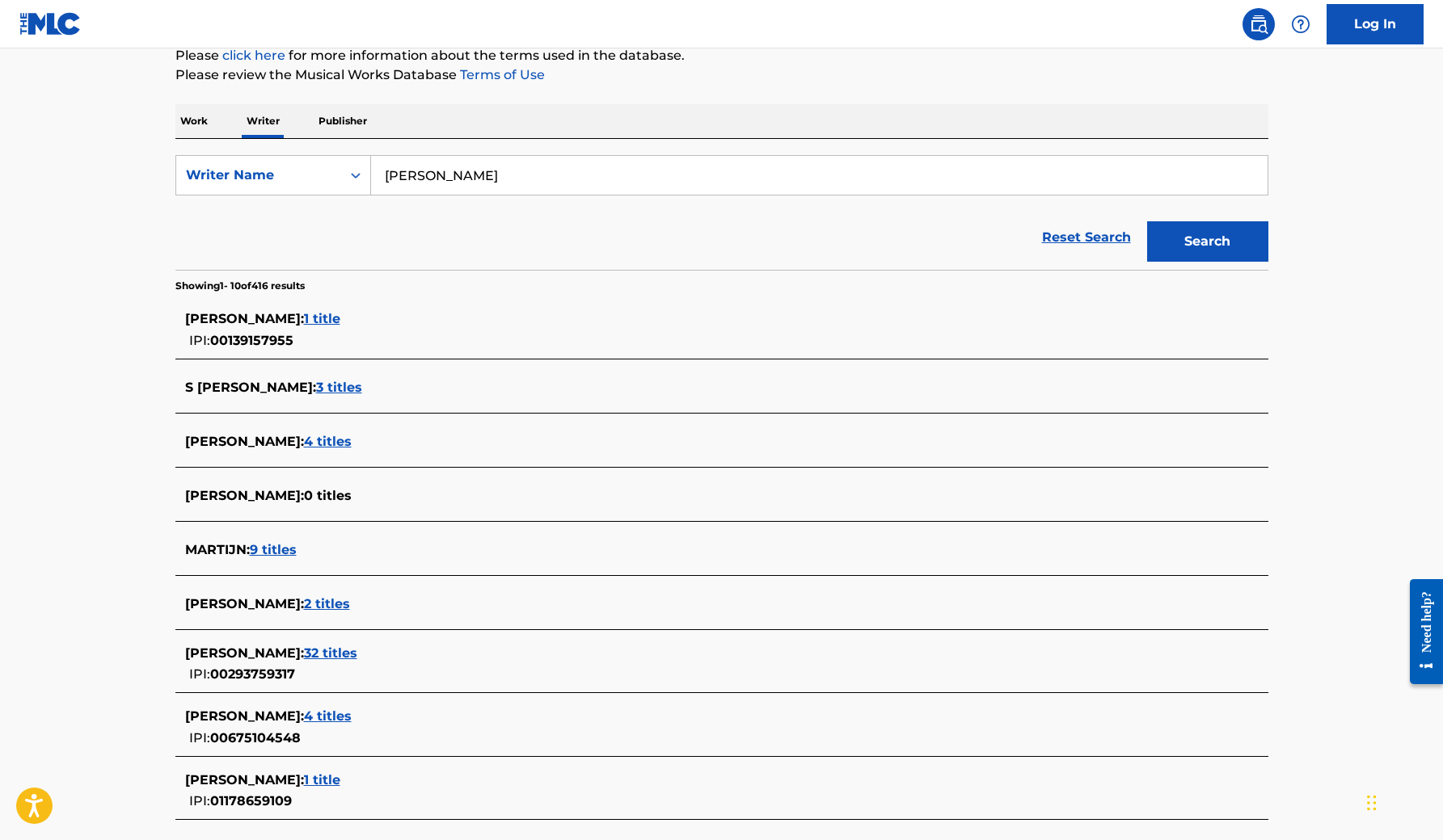
click at [350, 654] on span "32 titles" at bounding box center [330, 653] width 54 height 15
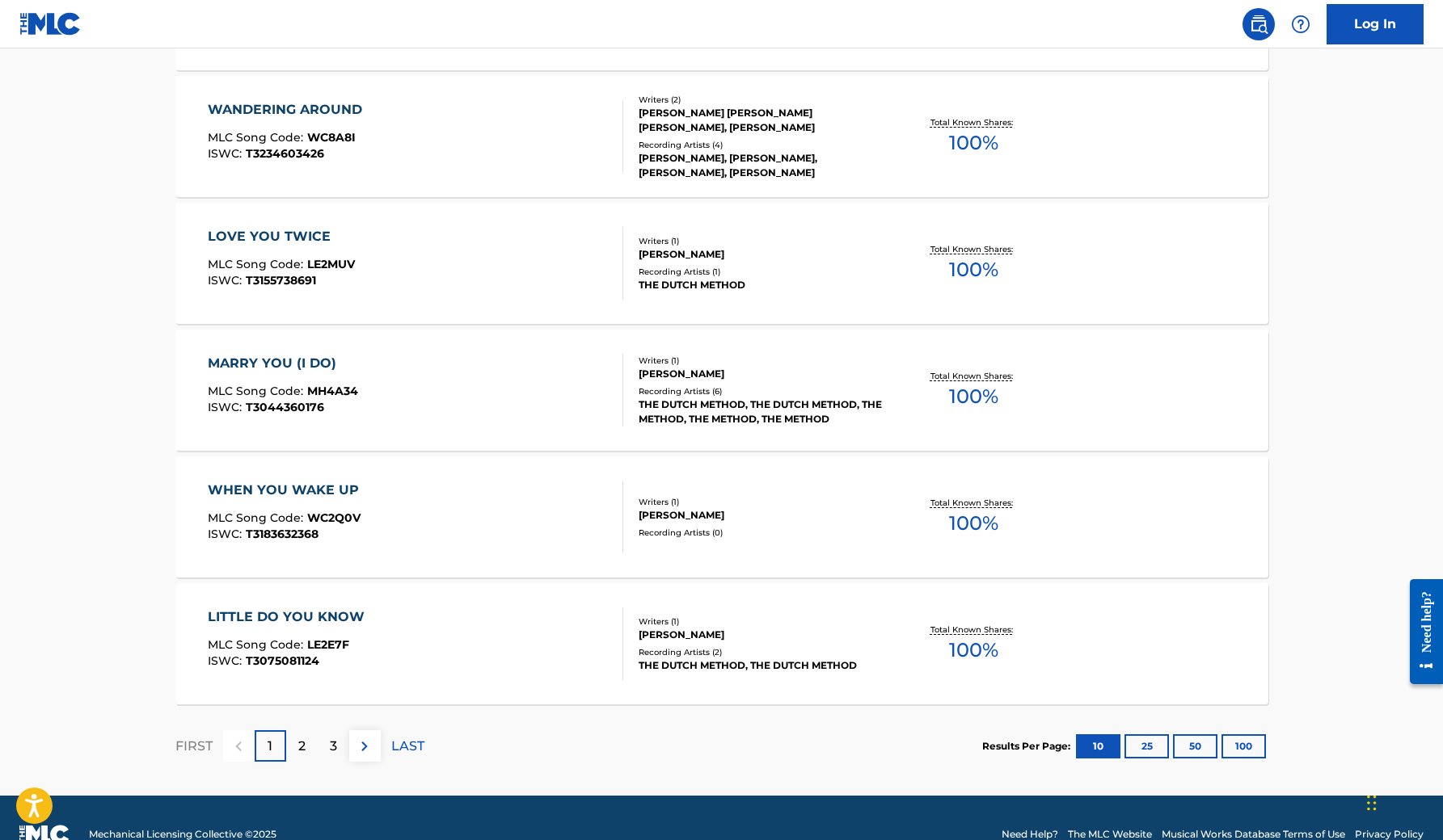
scroll to position [1106, 0]
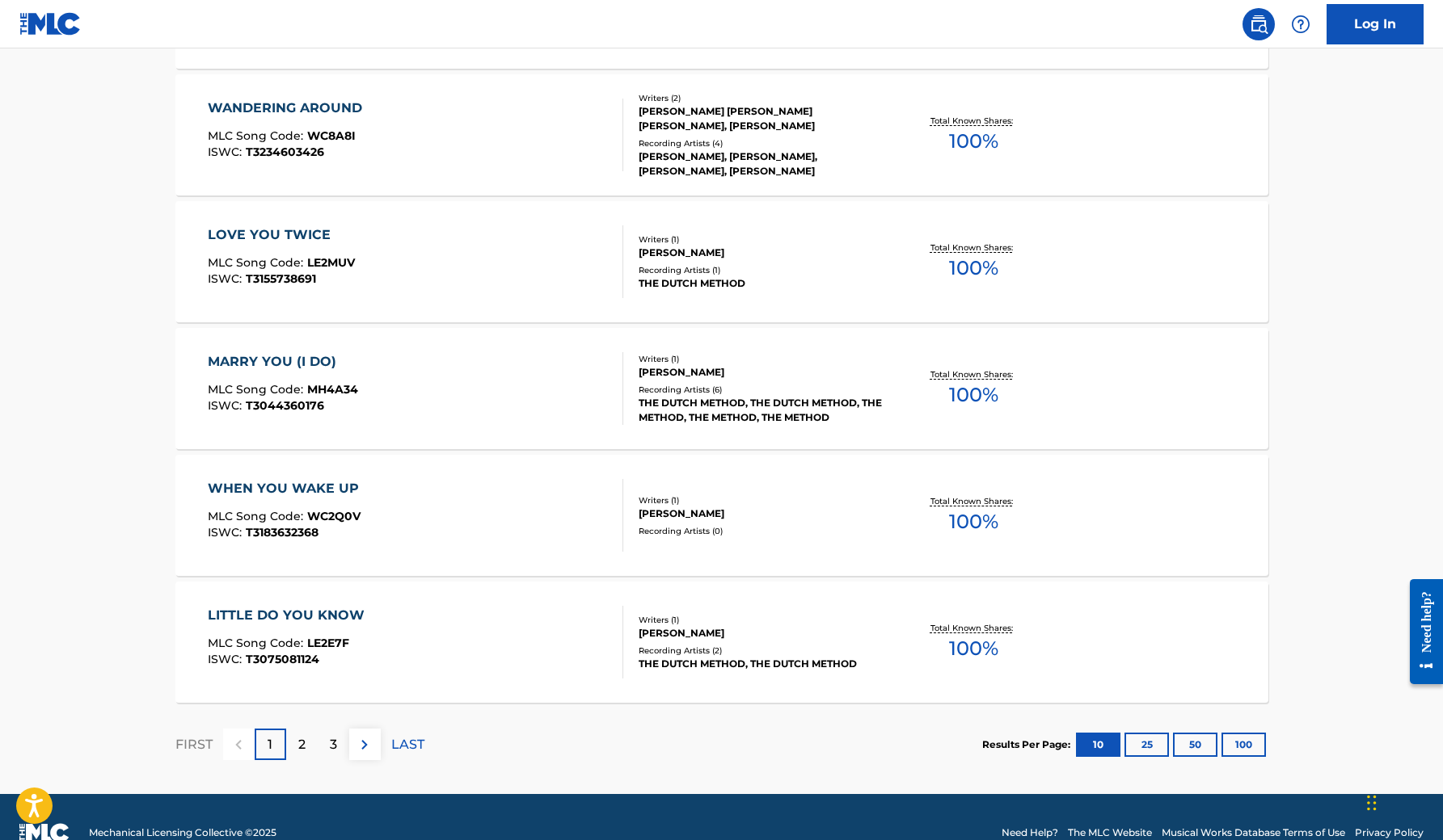
click at [305, 738] on p "2" at bounding box center [302, 744] width 8 height 20
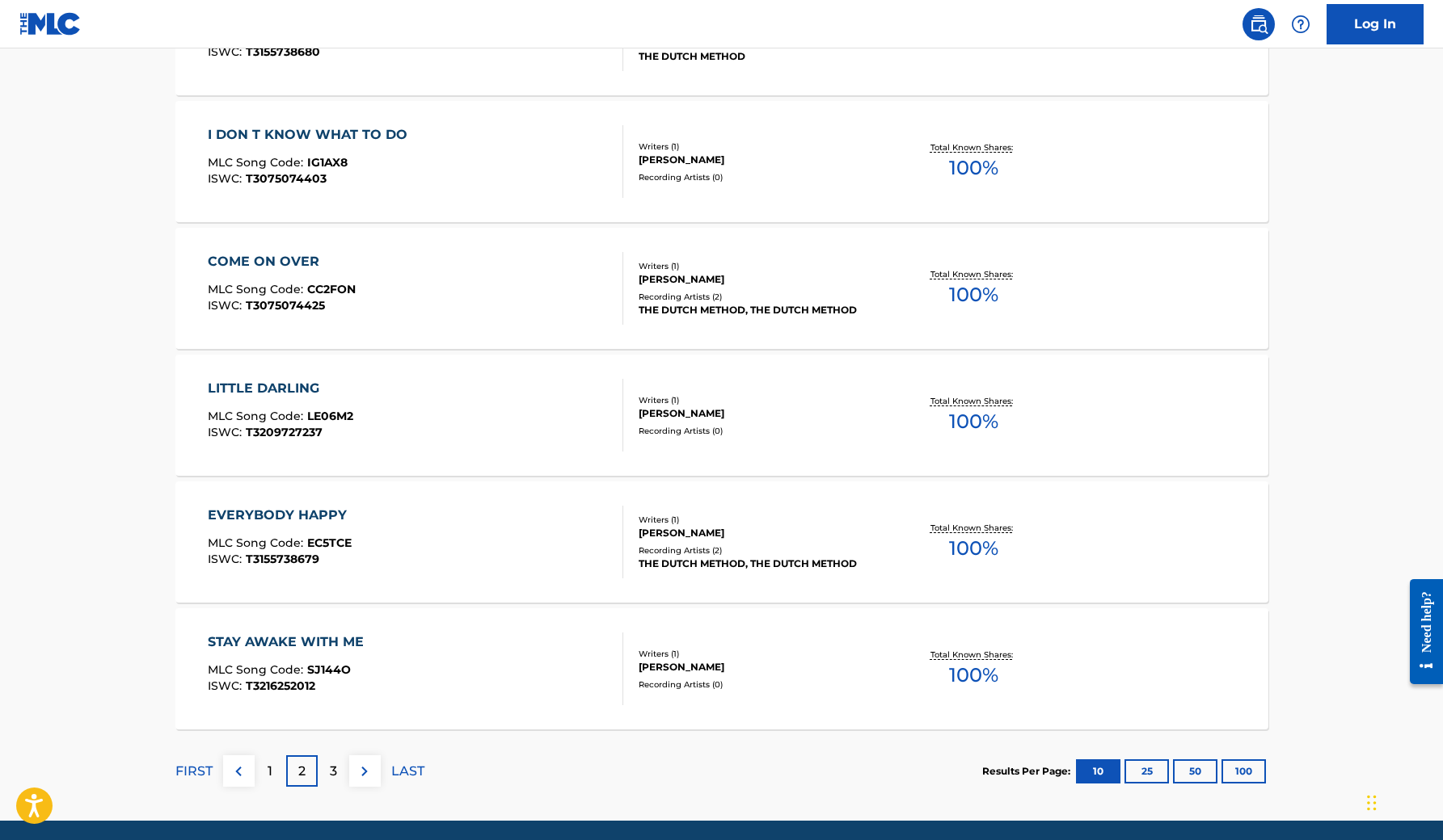
scroll to position [1085, 0]
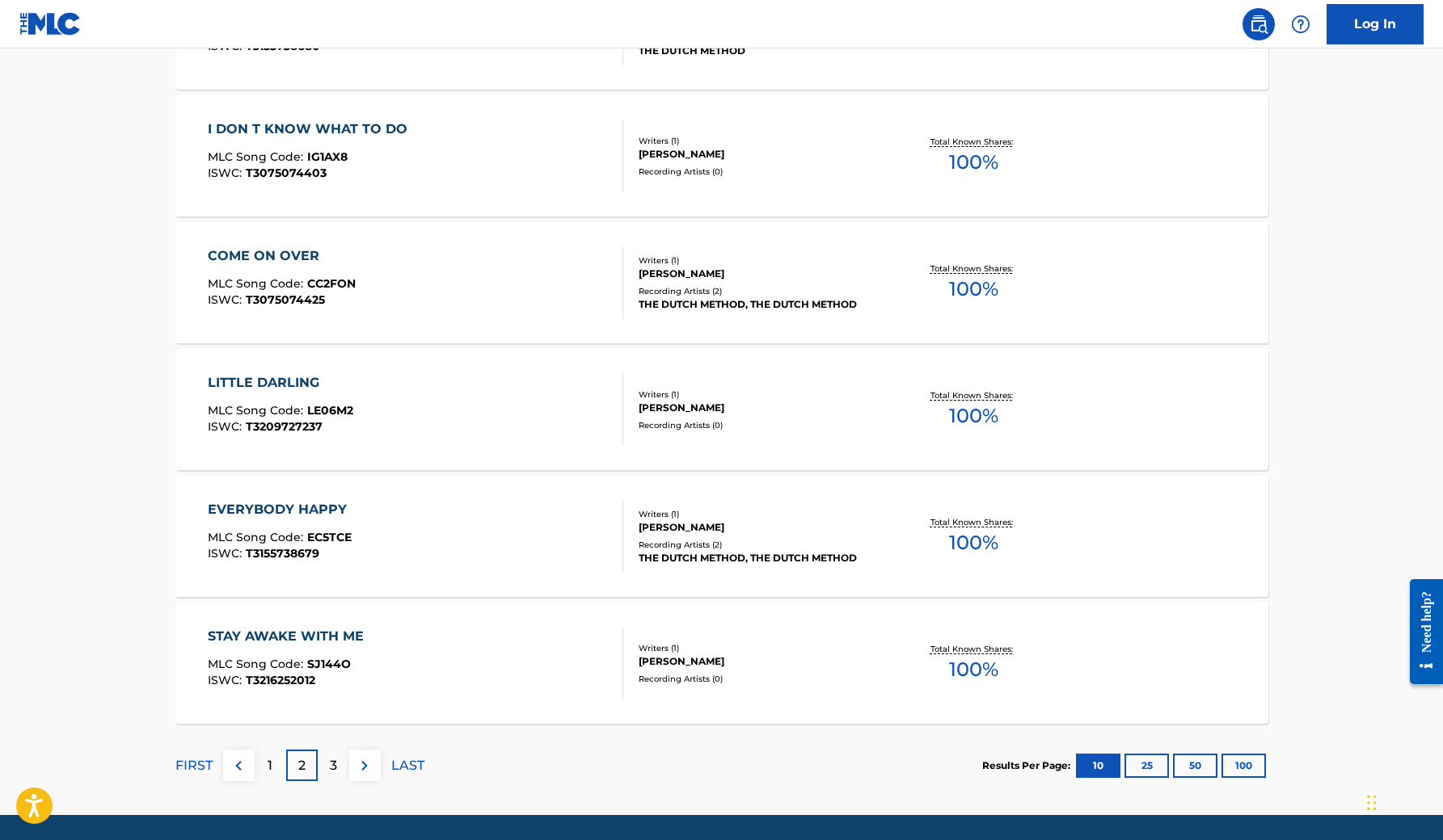
click at [333, 764] on p "3" at bounding box center [334, 766] width 8 height 20
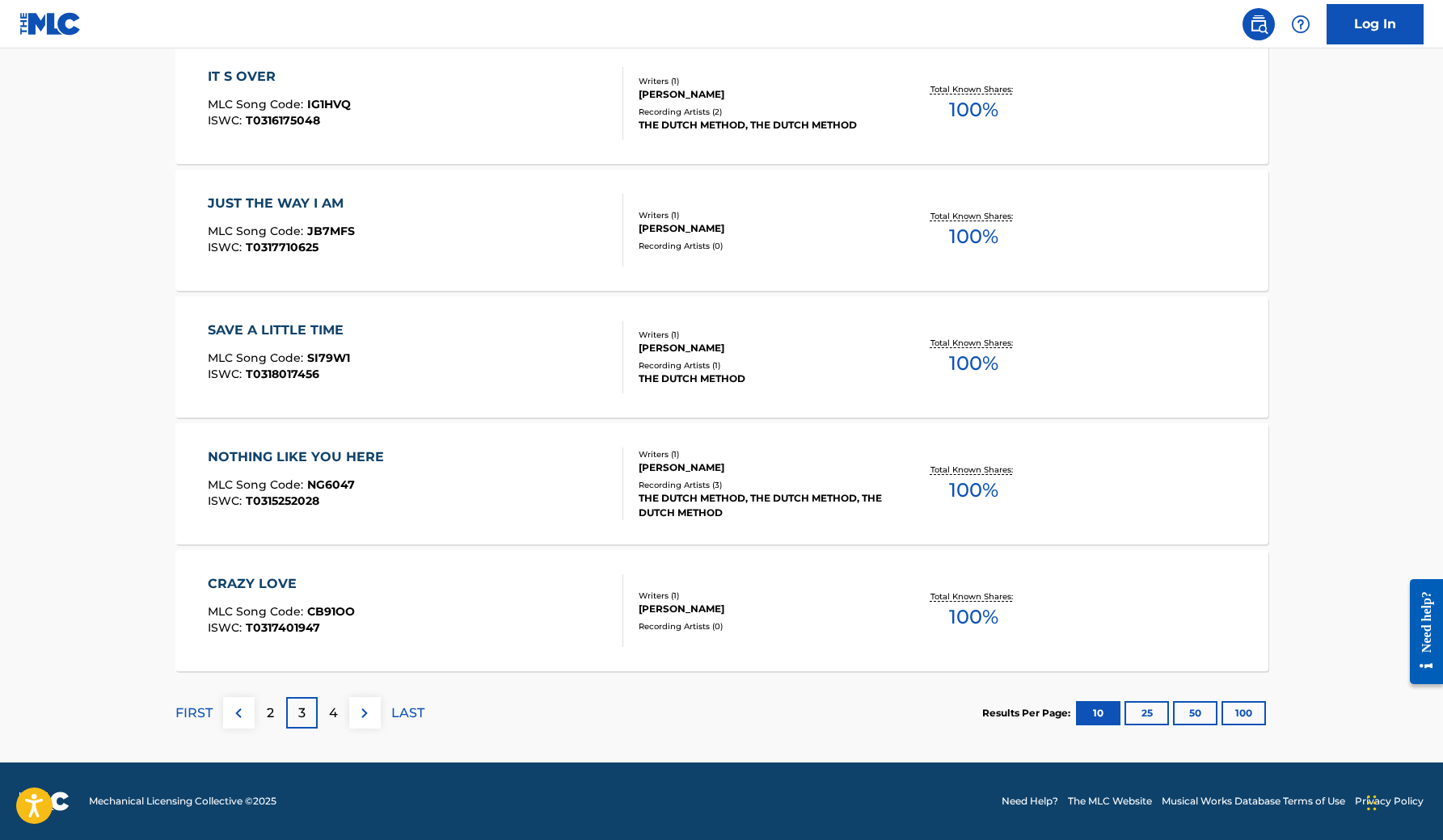
scroll to position [1138, 0]
click at [332, 714] on p "4" at bounding box center [333, 713] width 8 height 20
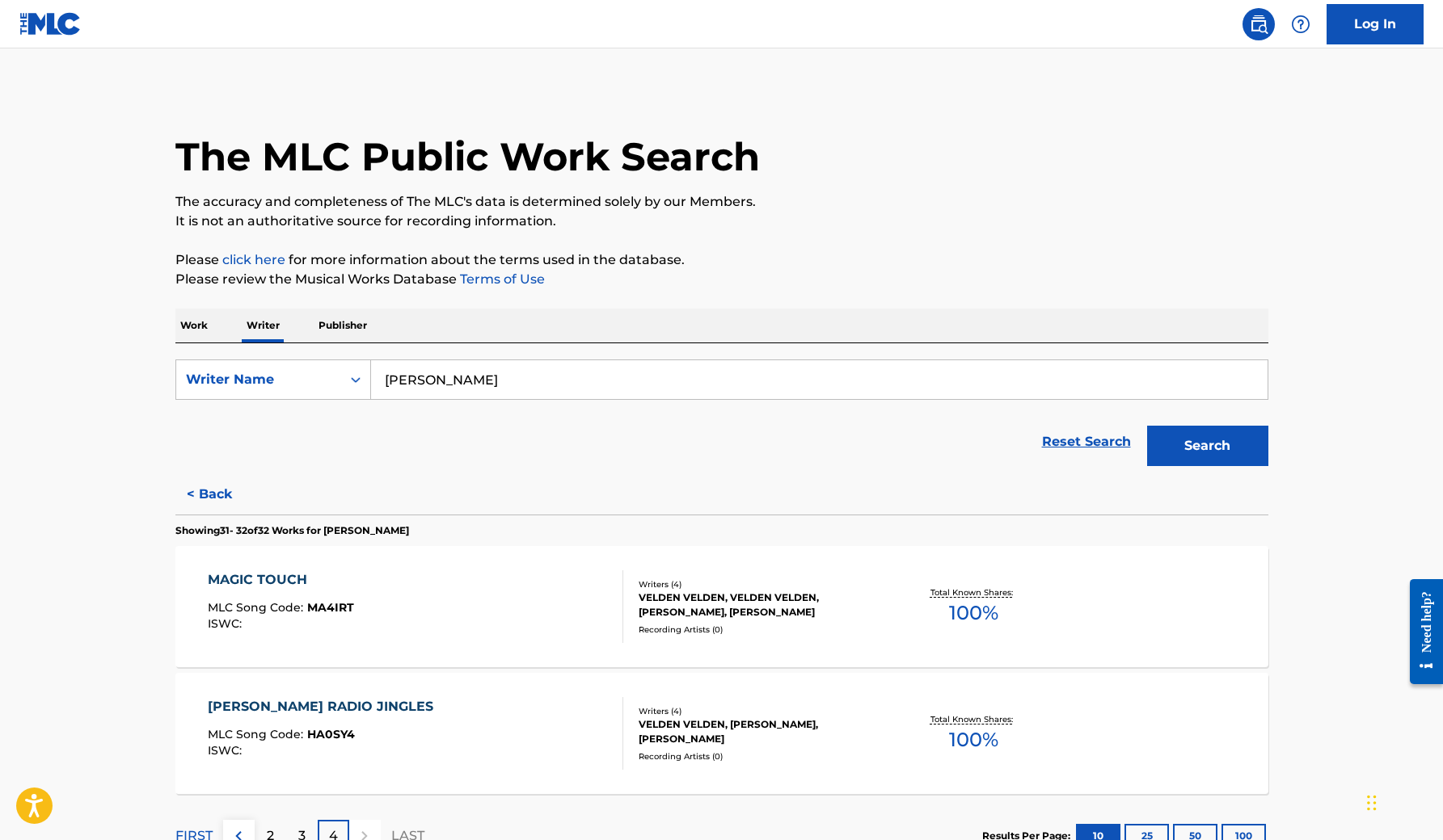
scroll to position [0, 0]
